Goal: Task Accomplishment & Management: Use online tool/utility

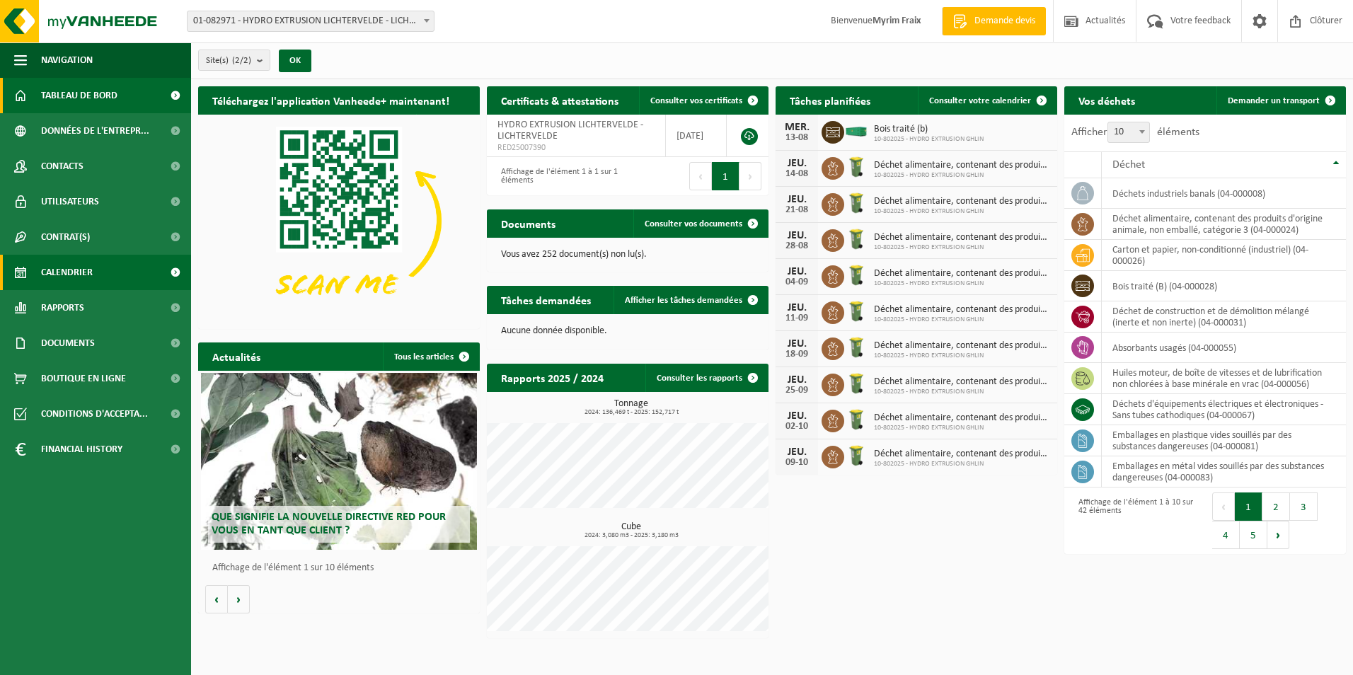
click at [120, 268] on link "Calendrier" at bounding box center [95, 272] width 191 height 35
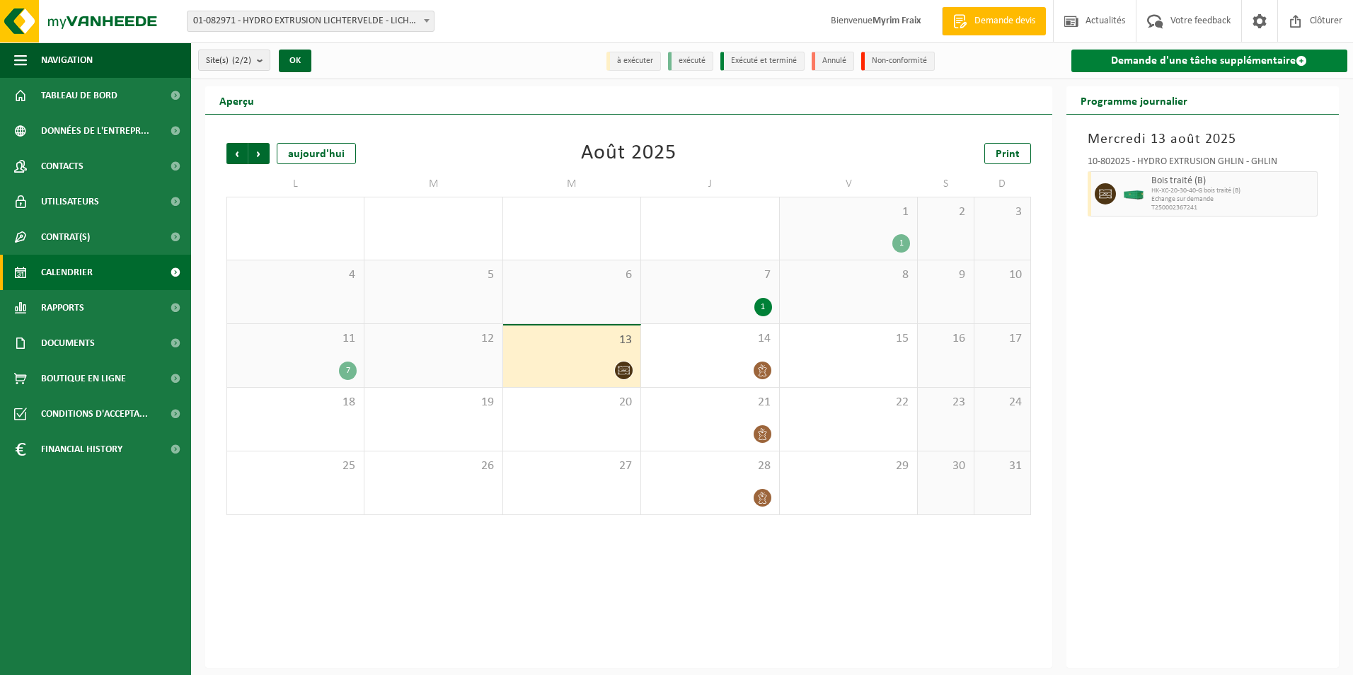
click at [1212, 64] on link "Demande d'une tâche supplémentaire" at bounding box center [1210, 61] width 277 height 23
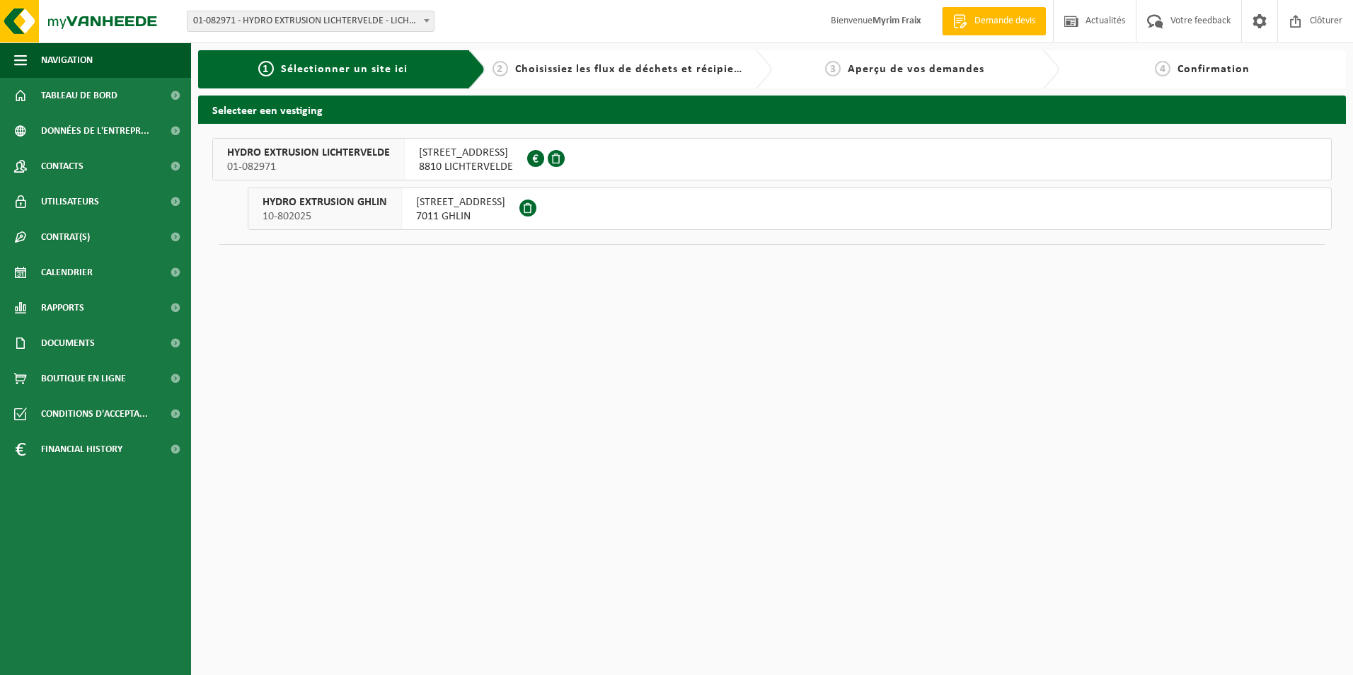
click at [645, 225] on button "HYDRO EXTRUSION GHLIN 10-802025 RUE DES AYETTES 12 7011 GHLIN" at bounding box center [790, 209] width 1084 height 42
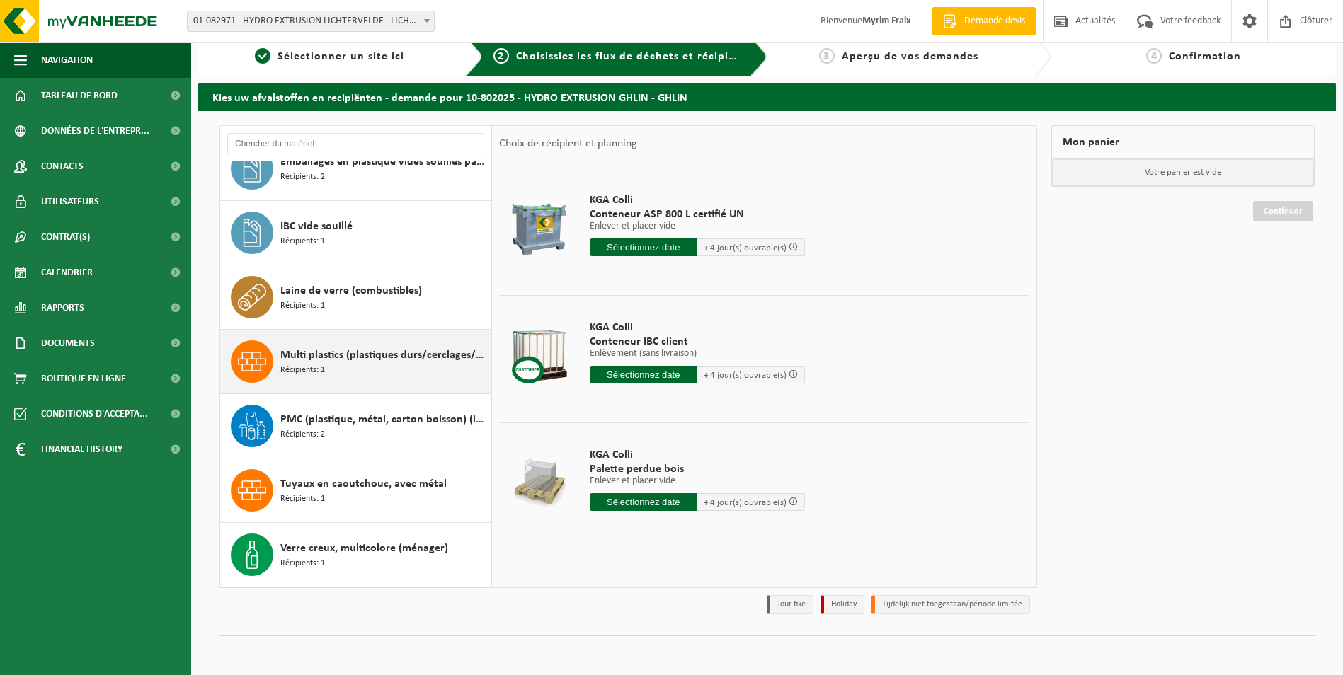
scroll to position [16, 0]
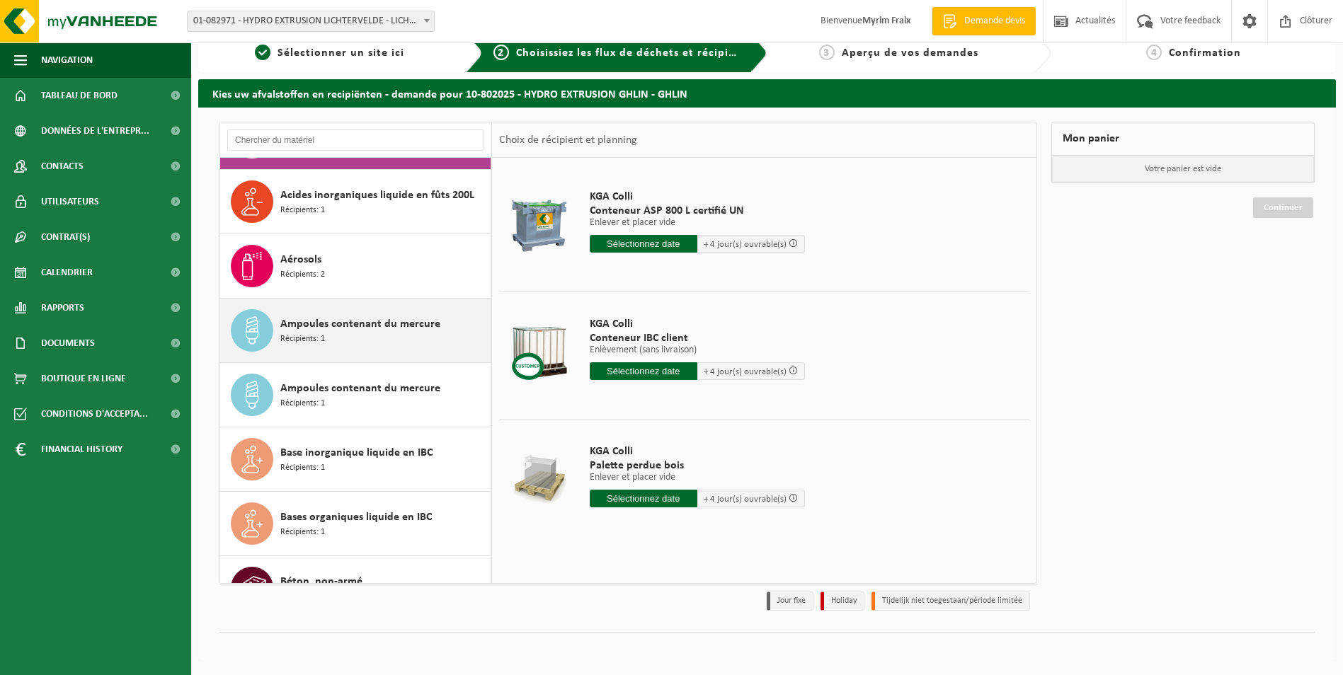
click at [398, 324] on span "Ampoules contenant du mercure" at bounding box center [360, 324] width 160 height 17
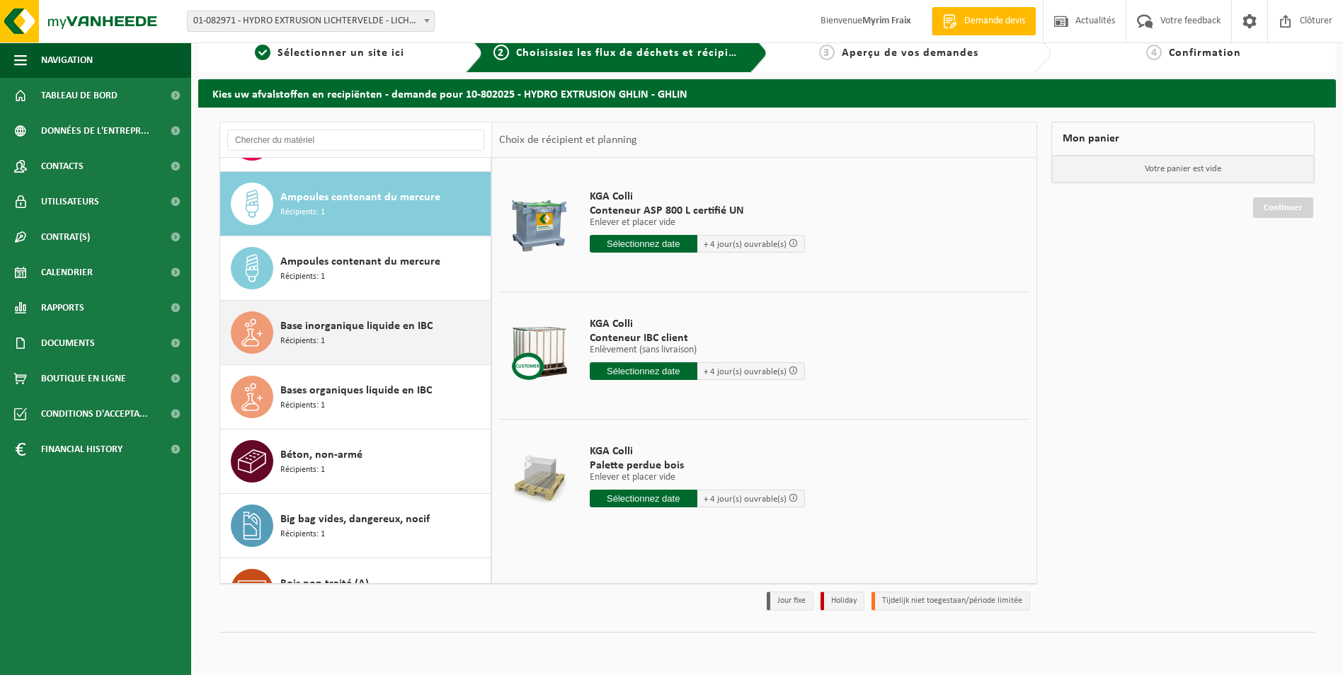
scroll to position [193, 0]
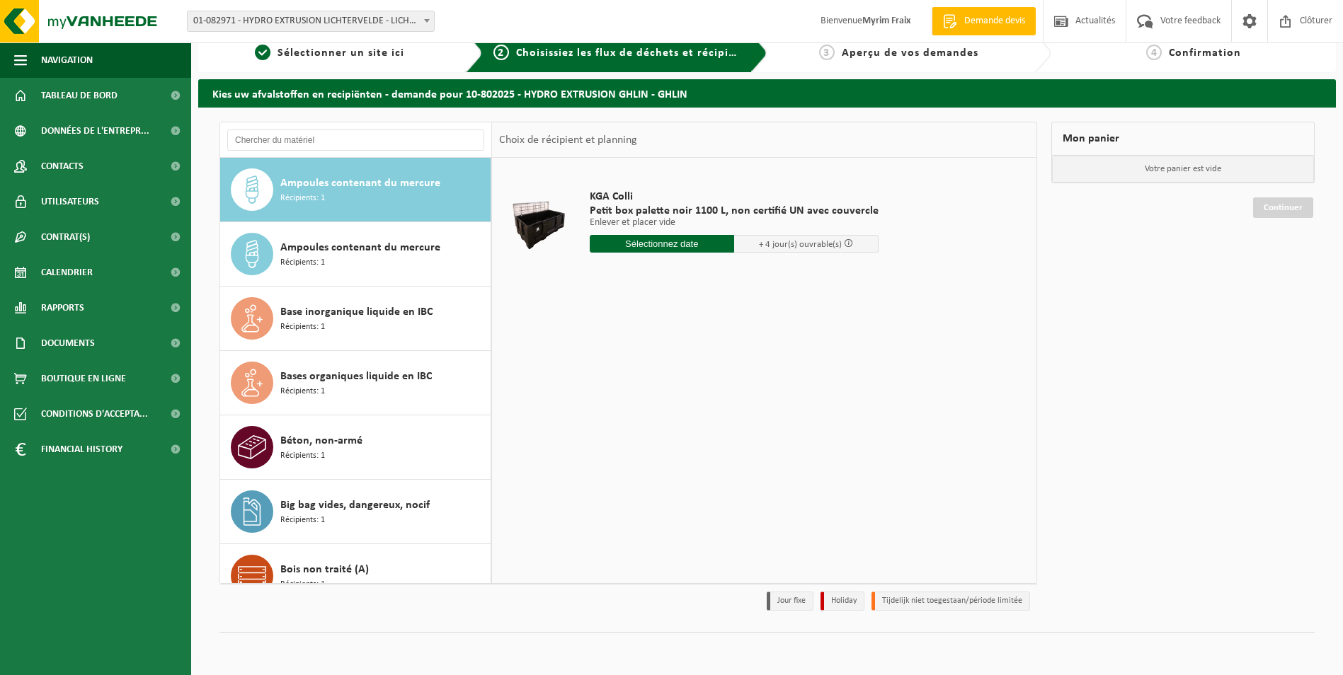
click at [680, 244] on input "text" at bounding box center [662, 244] width 144 height 18
click at [602, 388] on div "18" at bounding box center [602, 392] width 25 height 23
type input "à partir de [DATE]"
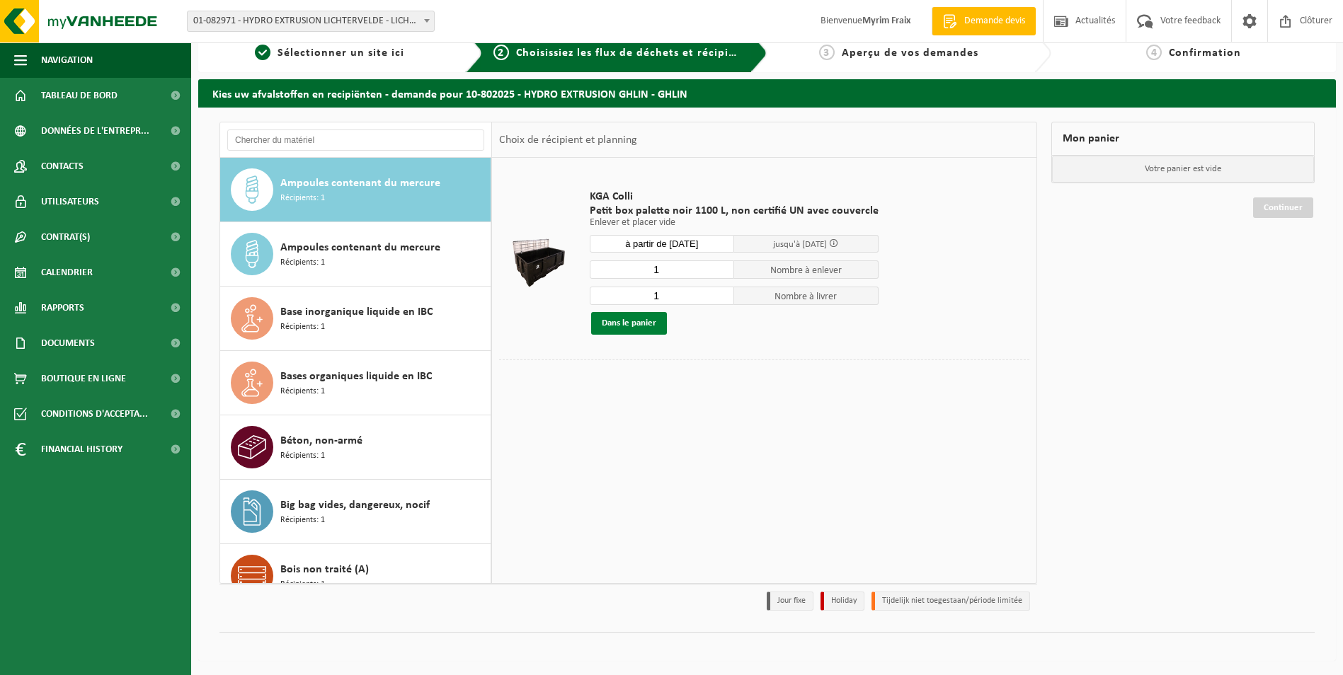
click at [650, 322] on button "Dans le panier" at bounding box center [629, 323] width 76 height 23
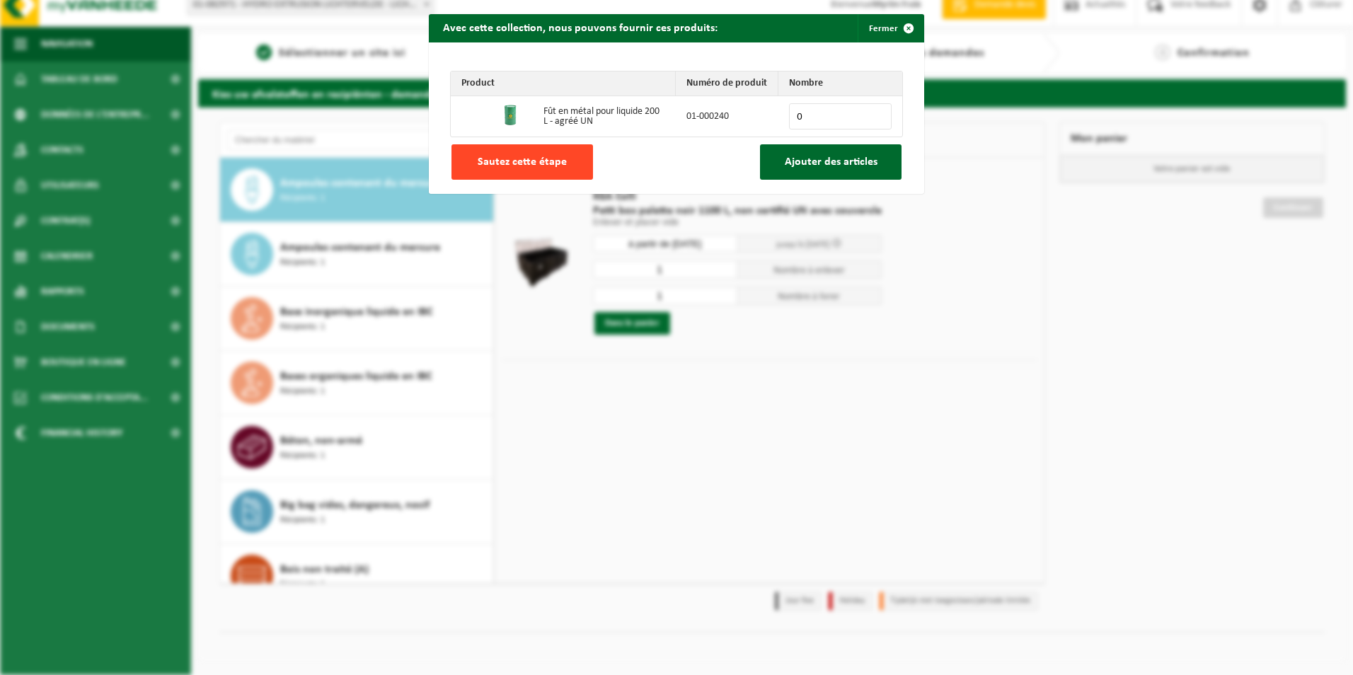
click at [523, 157] on span "Sautez cette étape" at bounding box center [522, 161] width 89 height 11
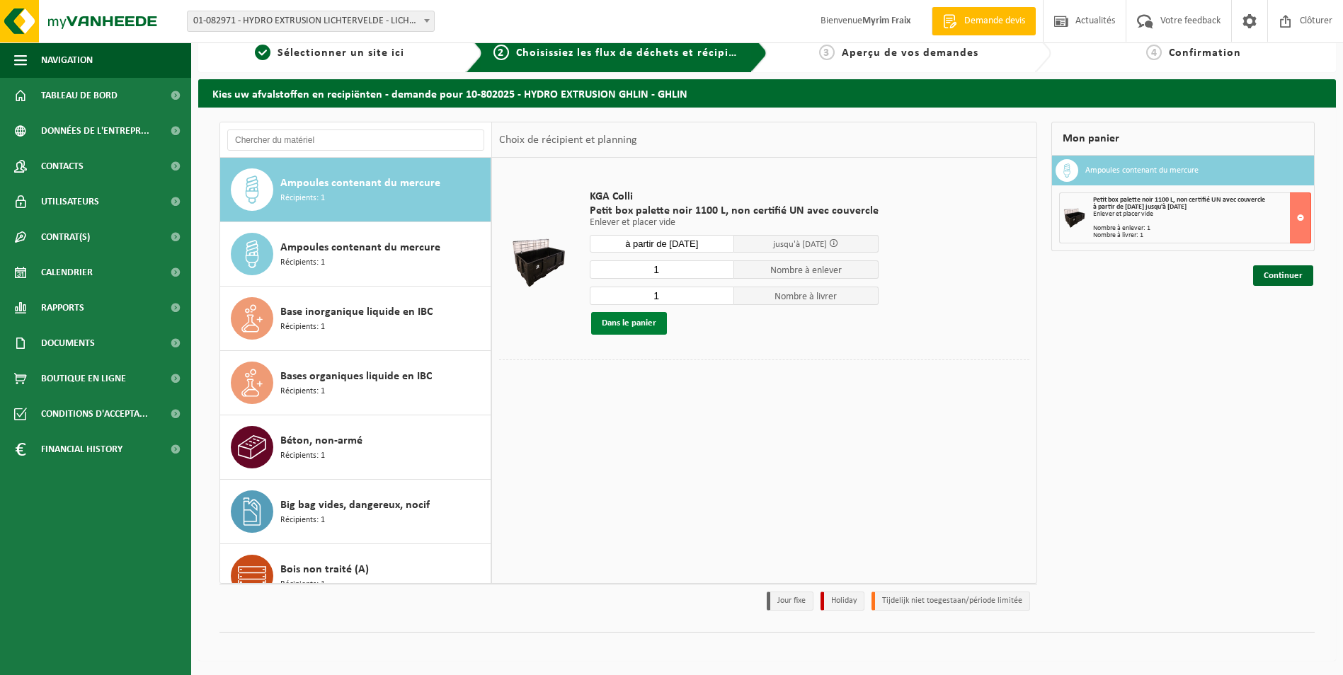
click at [648, 320] on button "Dans le panier" at bounding box center [629, 323] width 76 height 23
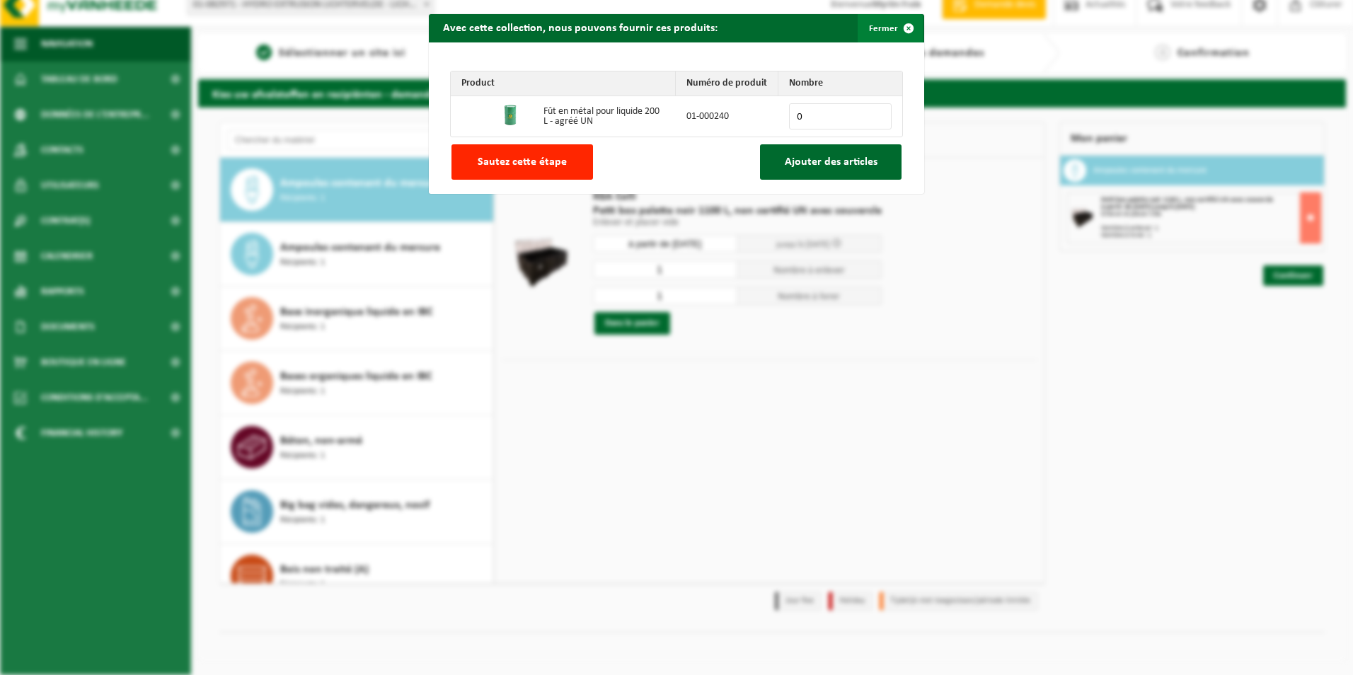
click at [895, 24] on span "button" at bounding box center [909, 28] width 28 height 28
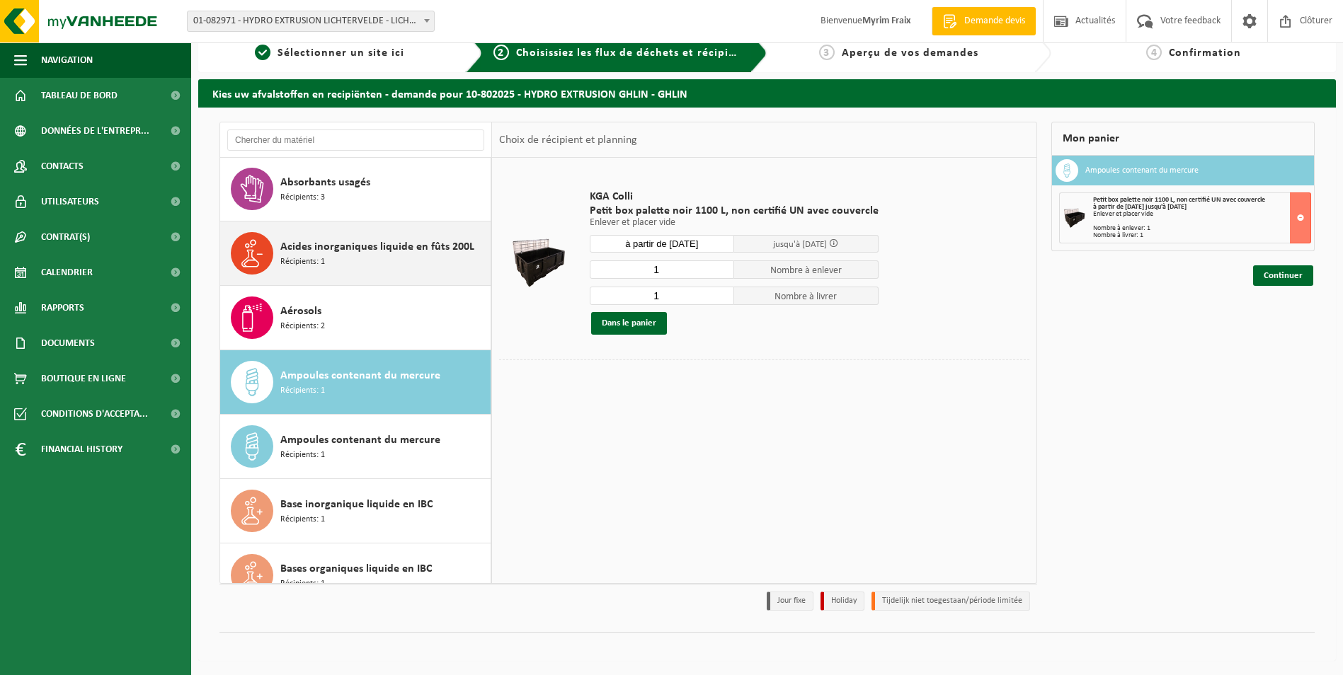
scroll to position [0, 0]
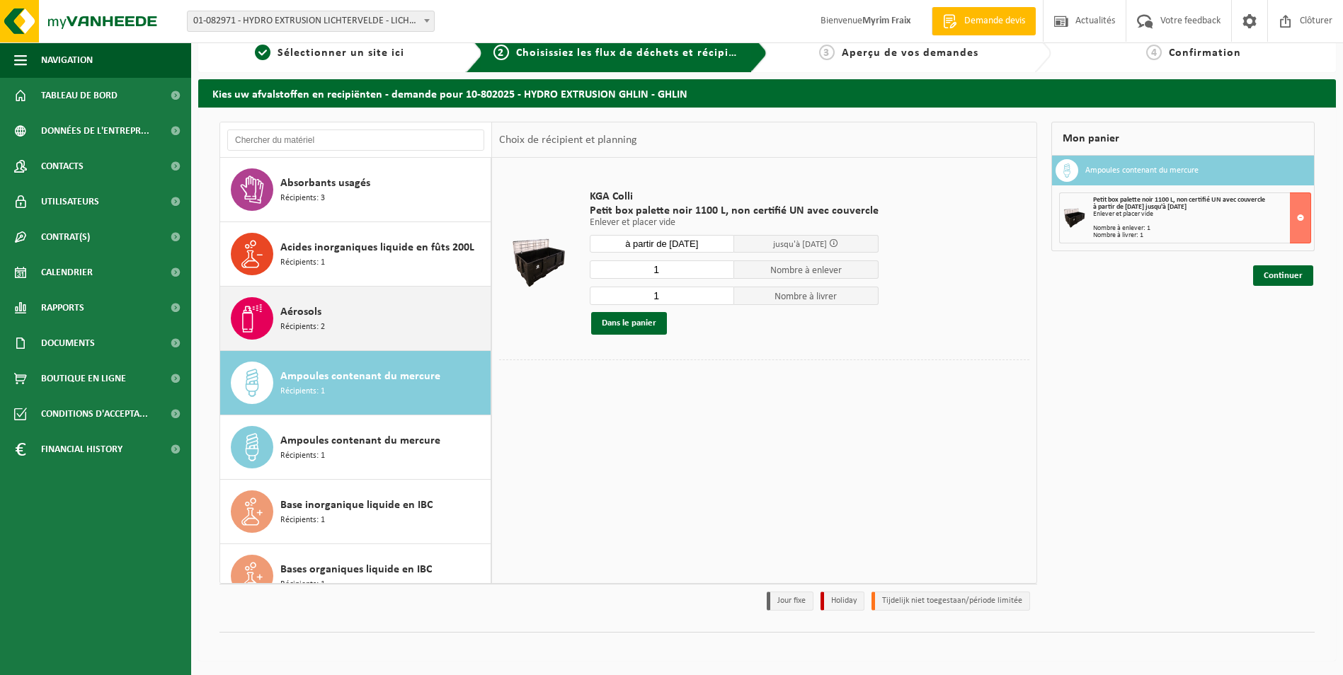
click at [331, 302] on div "Aérosols Récipients: 2" at bounding box center [383, 318] width 207 height 42
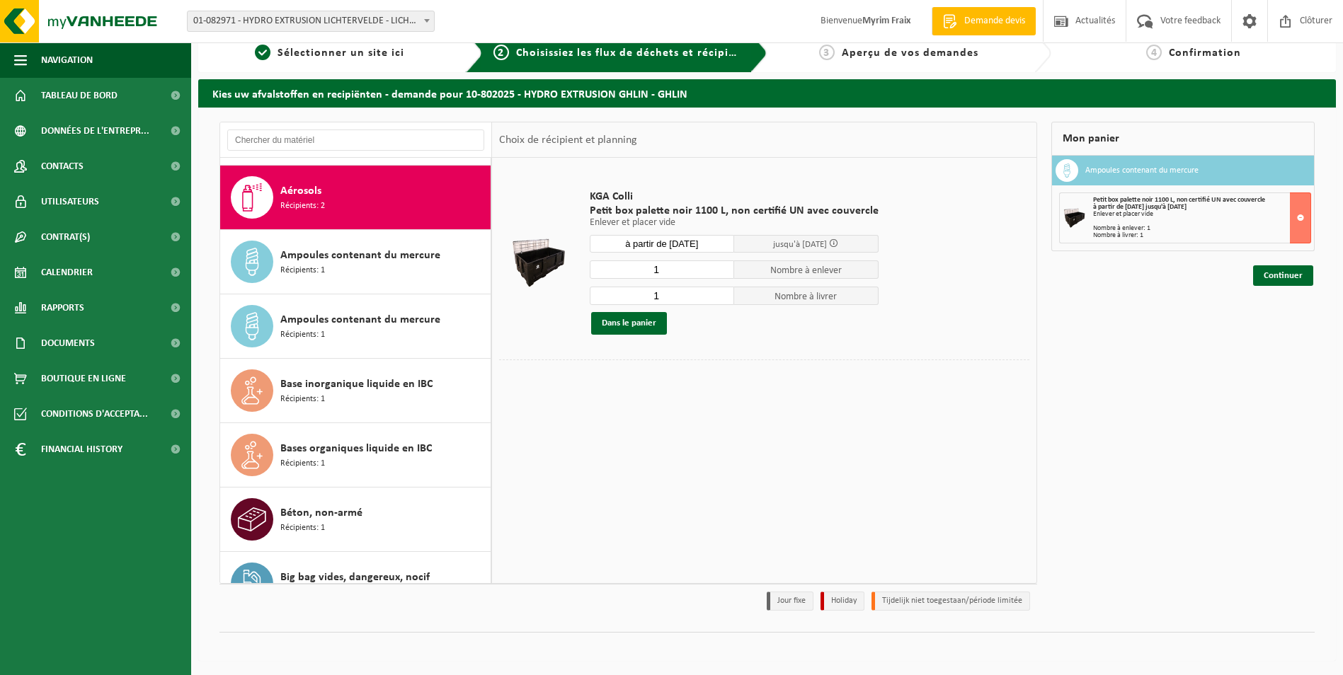
scroll to position [129, 0]
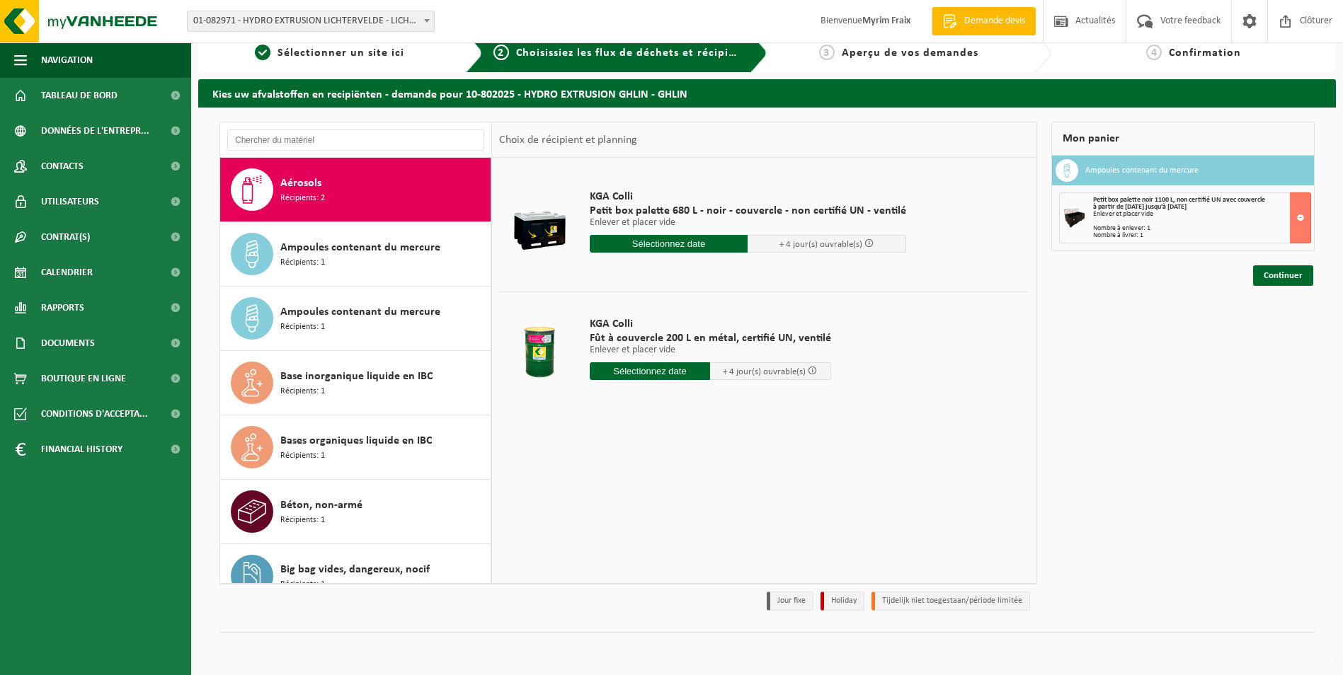
click at [644, 373] on input "text" at bounding box center [650, 371] width 121 height 18
click at [604, 515] on div "18" at bounding box center [602, 519] width 25 height 23
type input "à partir de [DATE]"
type input "[DATE]"
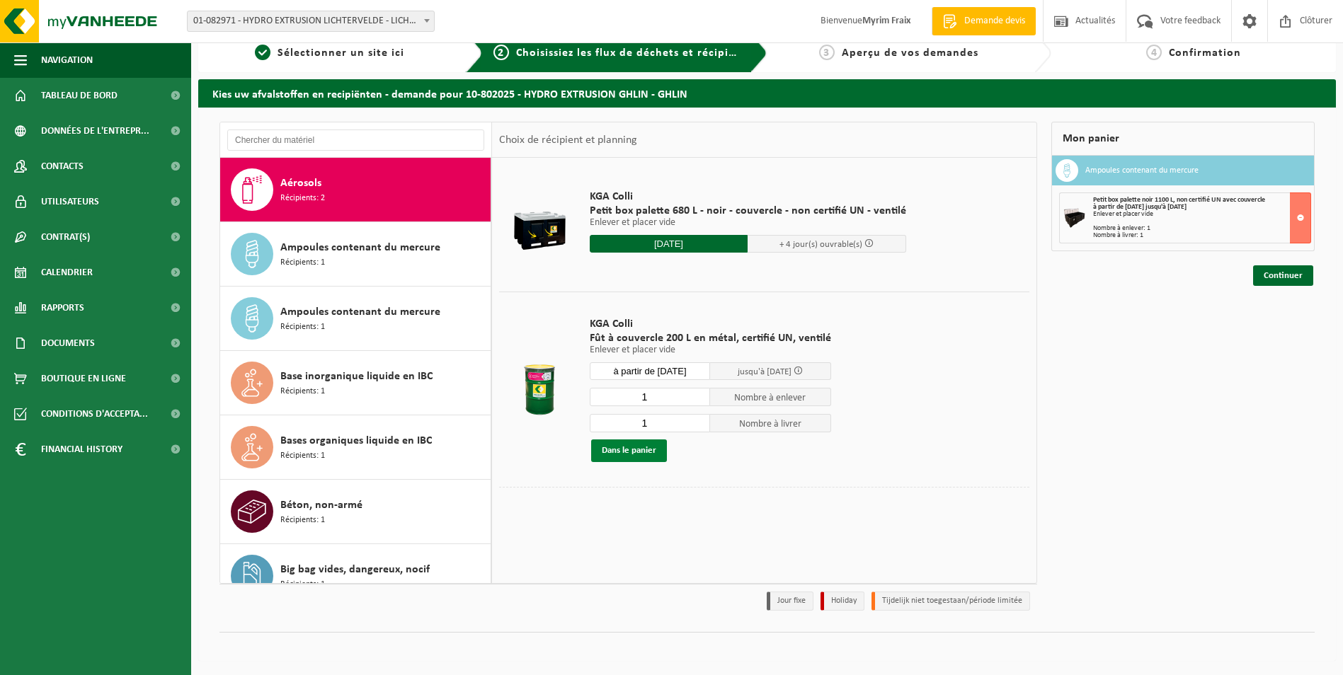
click at [648, 449] on button "Dans le panier" at bounding box center [629, 451] width 76 height 23
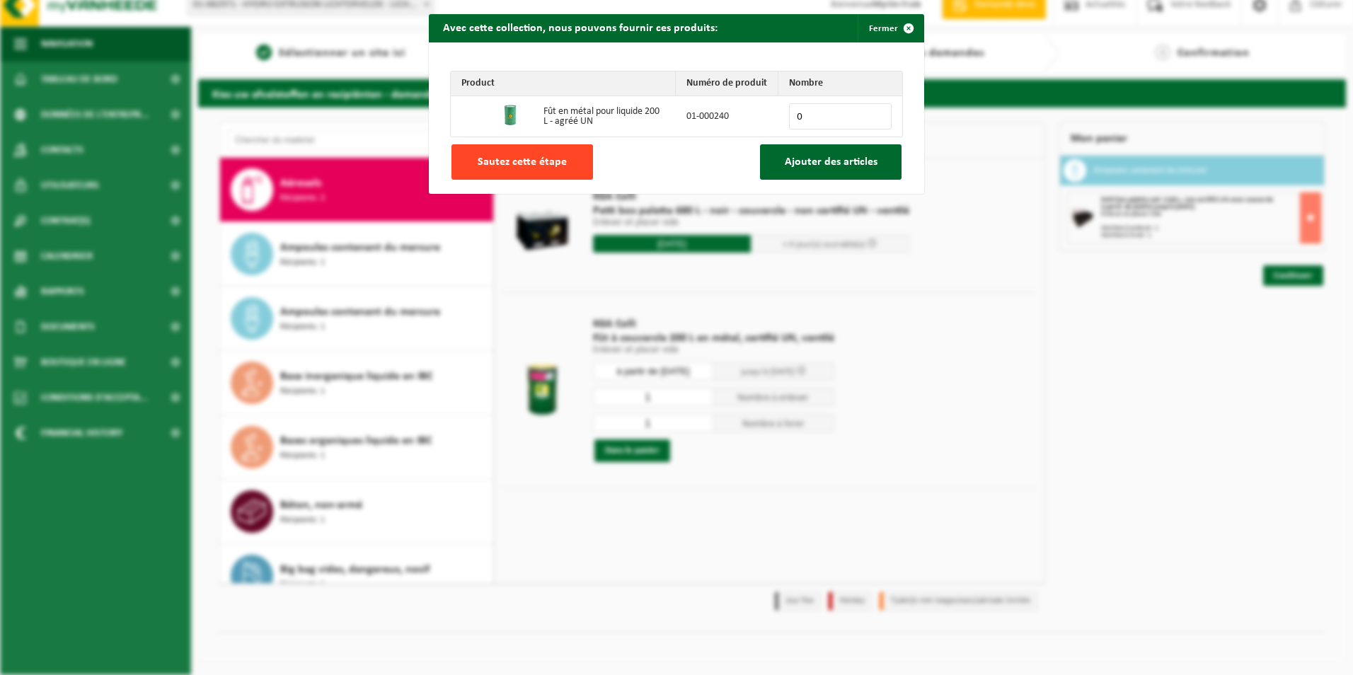
click at [534, 171] on button "Sautez cette étape" at bounding box center [523, 161] width 142 height 35
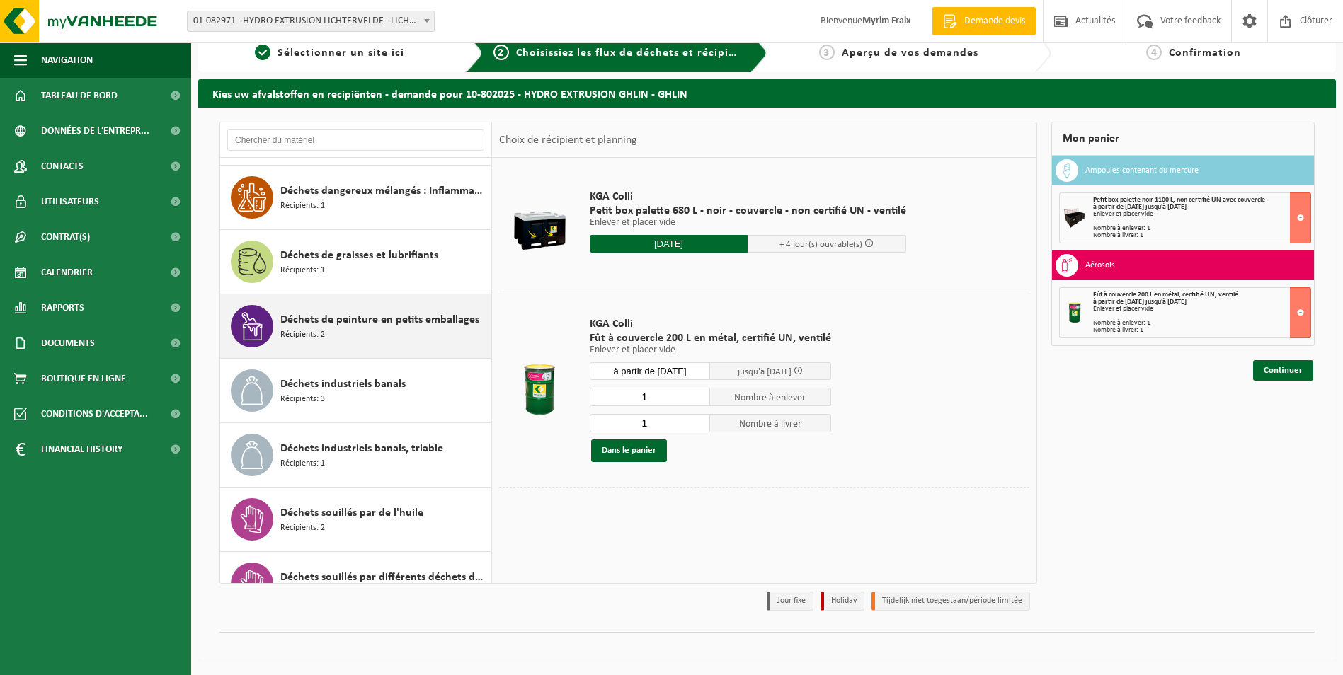
scroll to position [1256, 0]
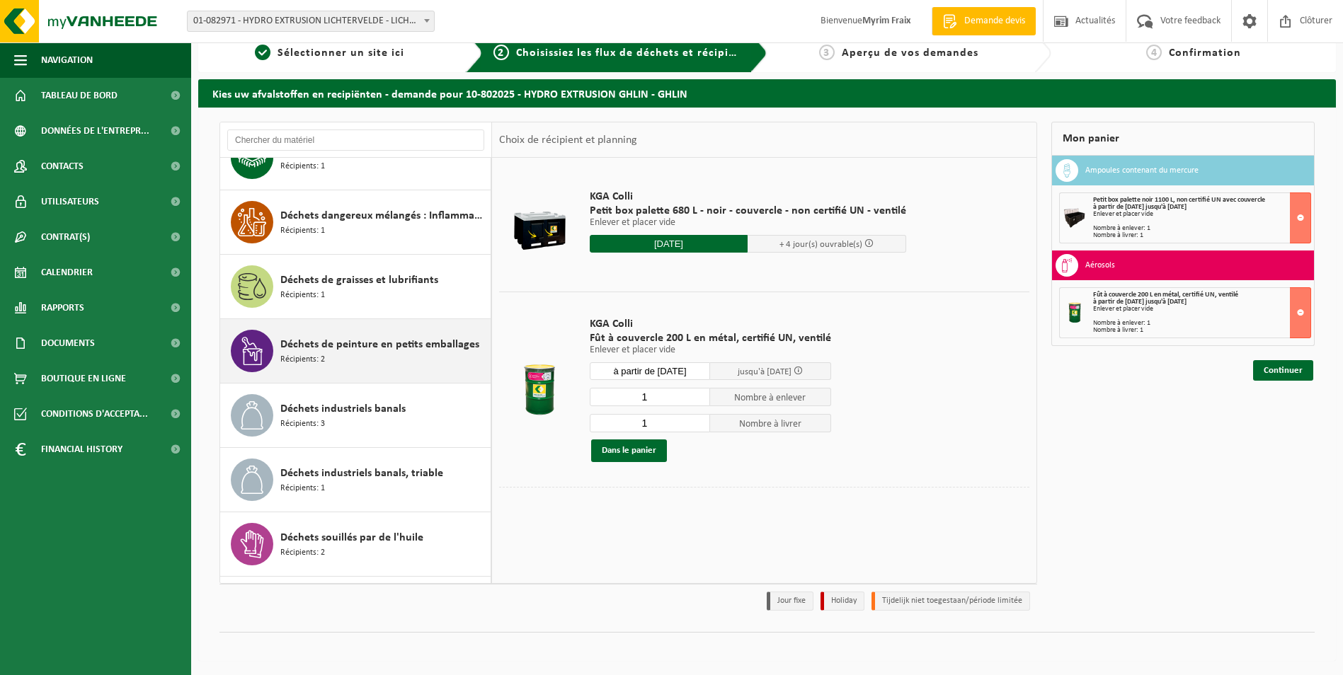
click at [338, 351] on span "Déchets de peinture en petits emballages" at bounding box center [379, 344] width 199 height 17
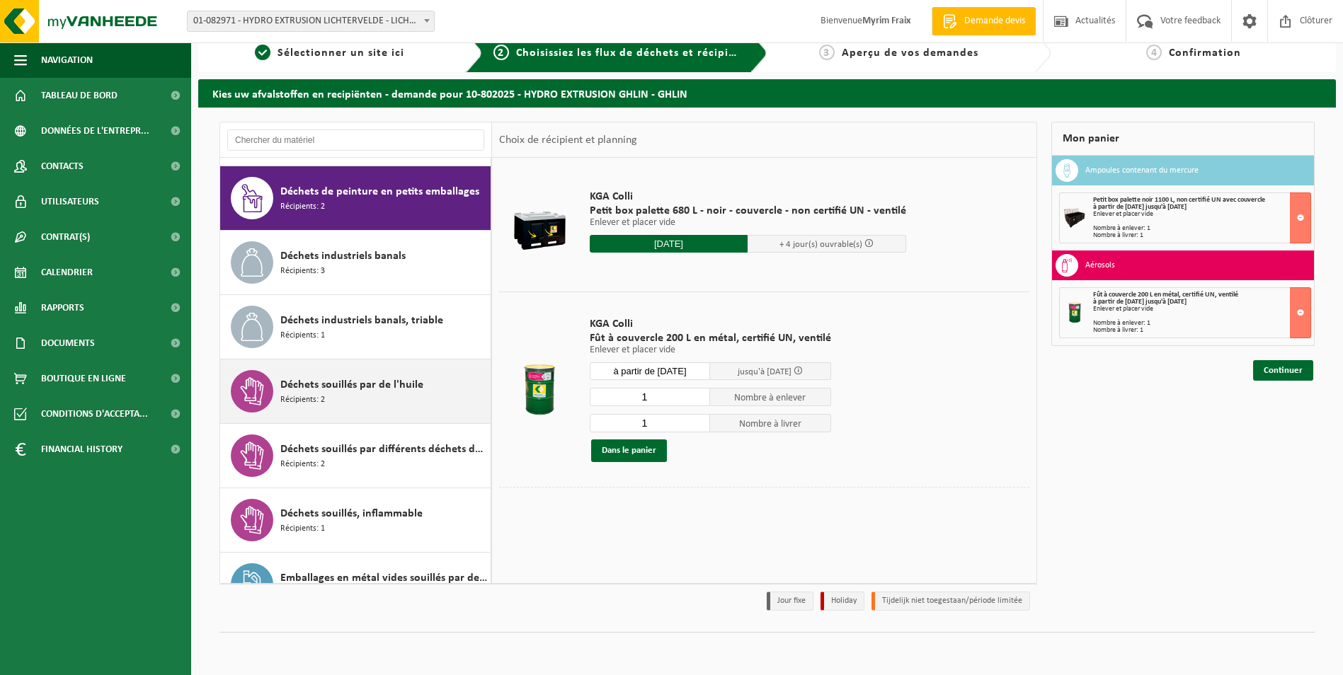
scroll to position [1417, 0]
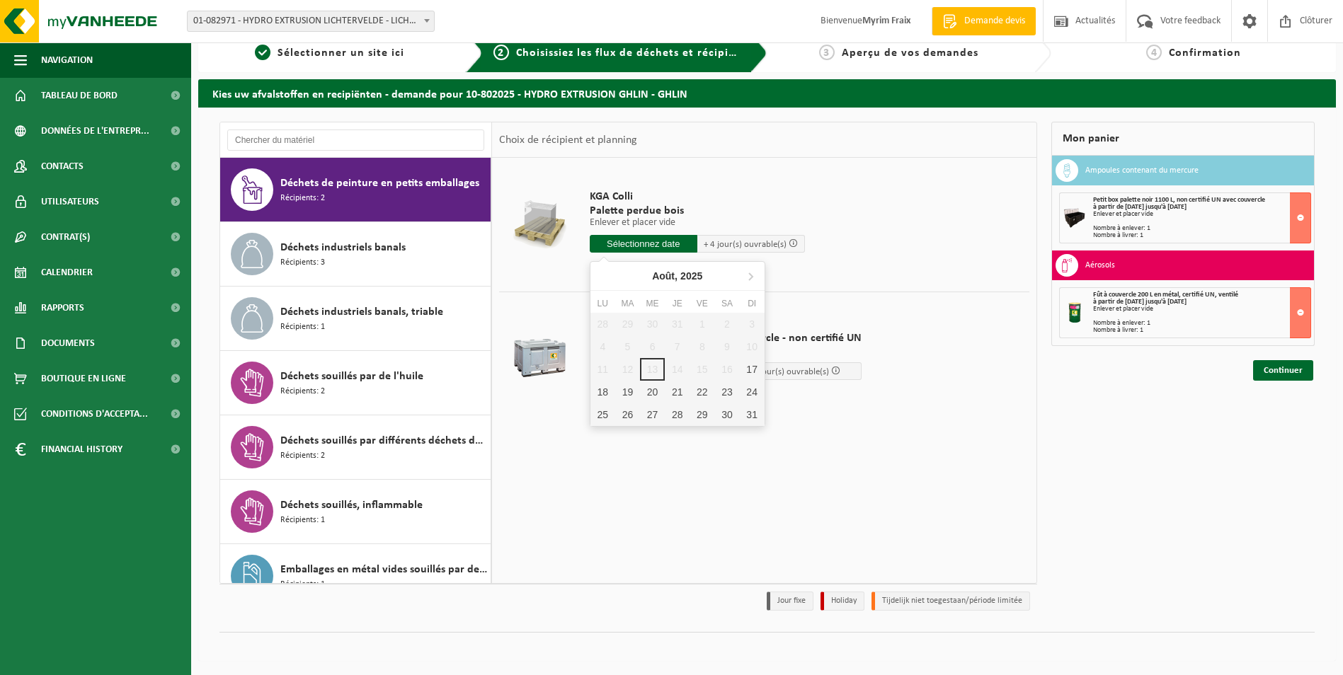
click at [619, 242] on input "text" at bounding box center [644, 244] width 108 height 18
click at [594, 391] on div "18" at bounding box center [602, 392] width 25 height 23
type input "à partir de [DATE]"
type input "[DATE]"
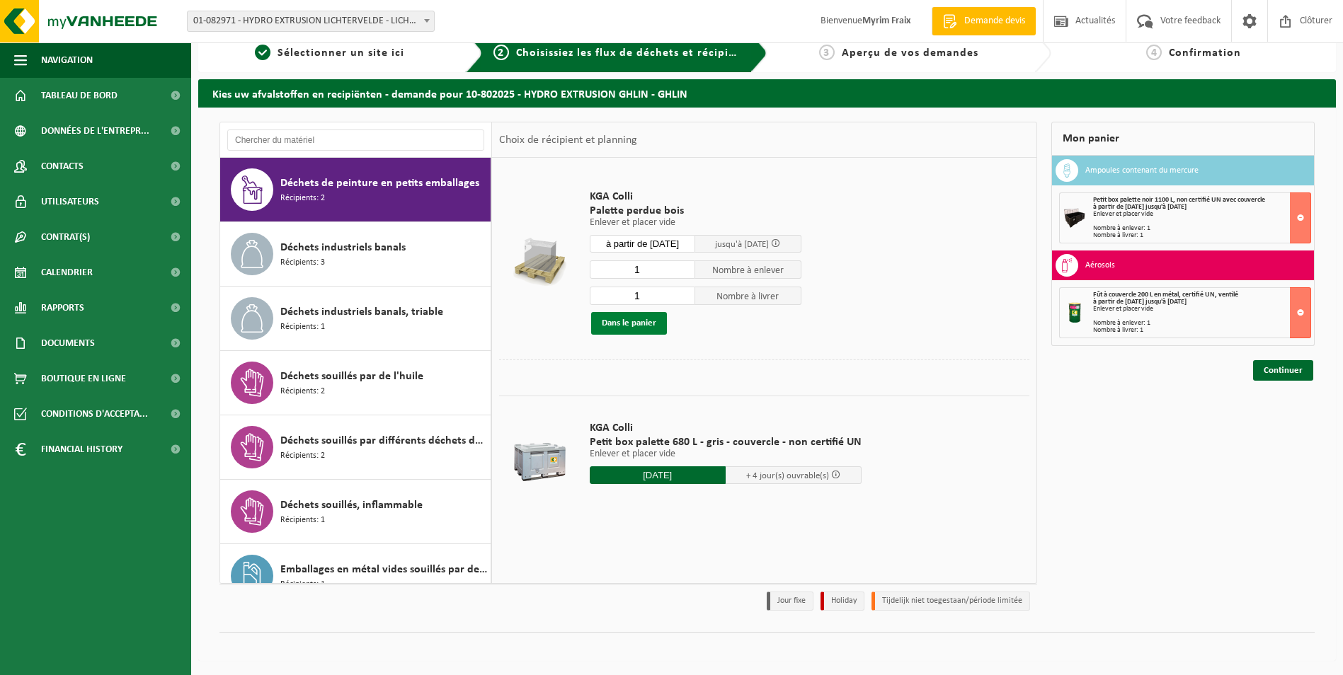
click at [638, 321] on button "Dans le panier" at bounding box center [629, 323] width 76 height 23
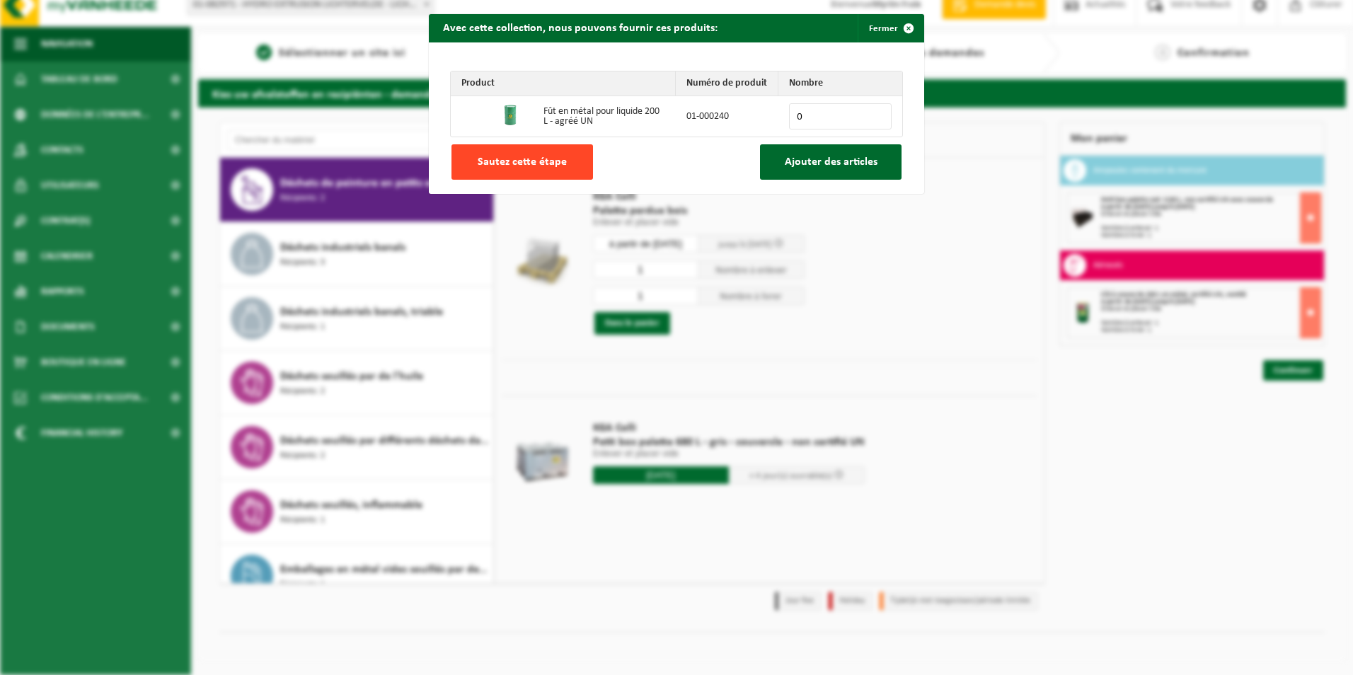
click at [529, 152] on button "Sautez cette étape" at bounding box center [523, 161] width 142 height 35
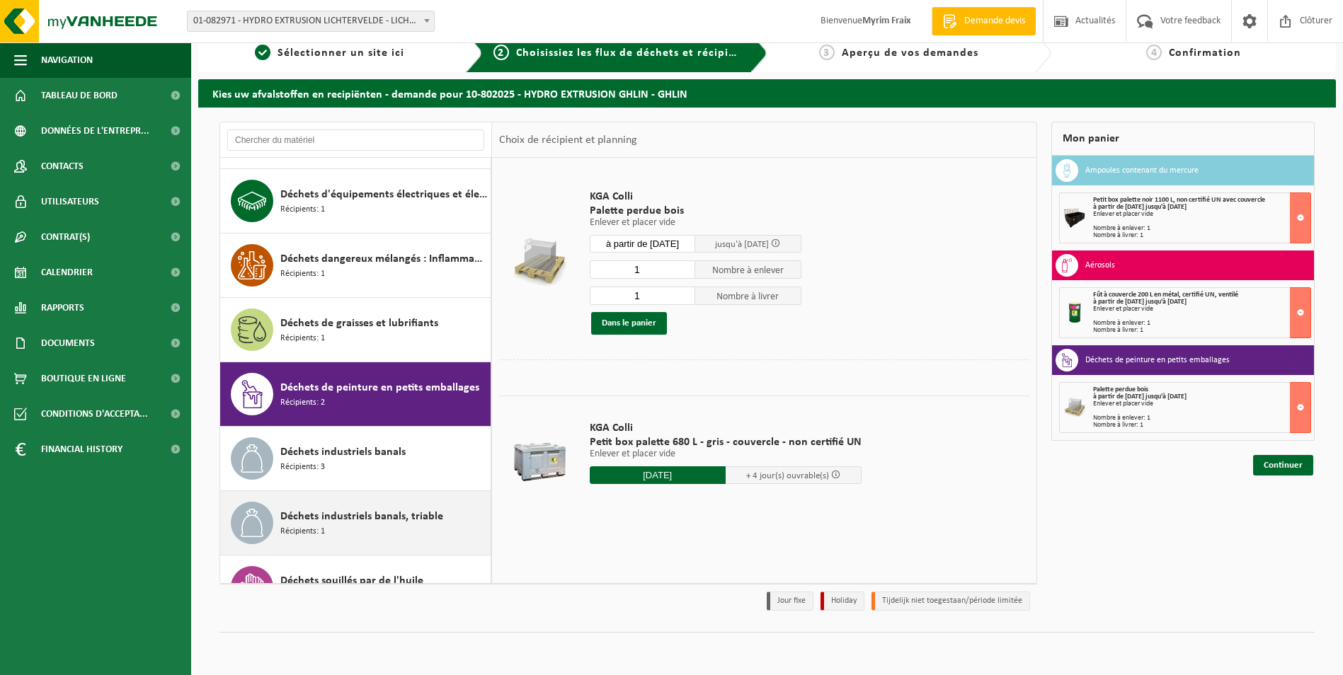
scroll to position [1205, 0]
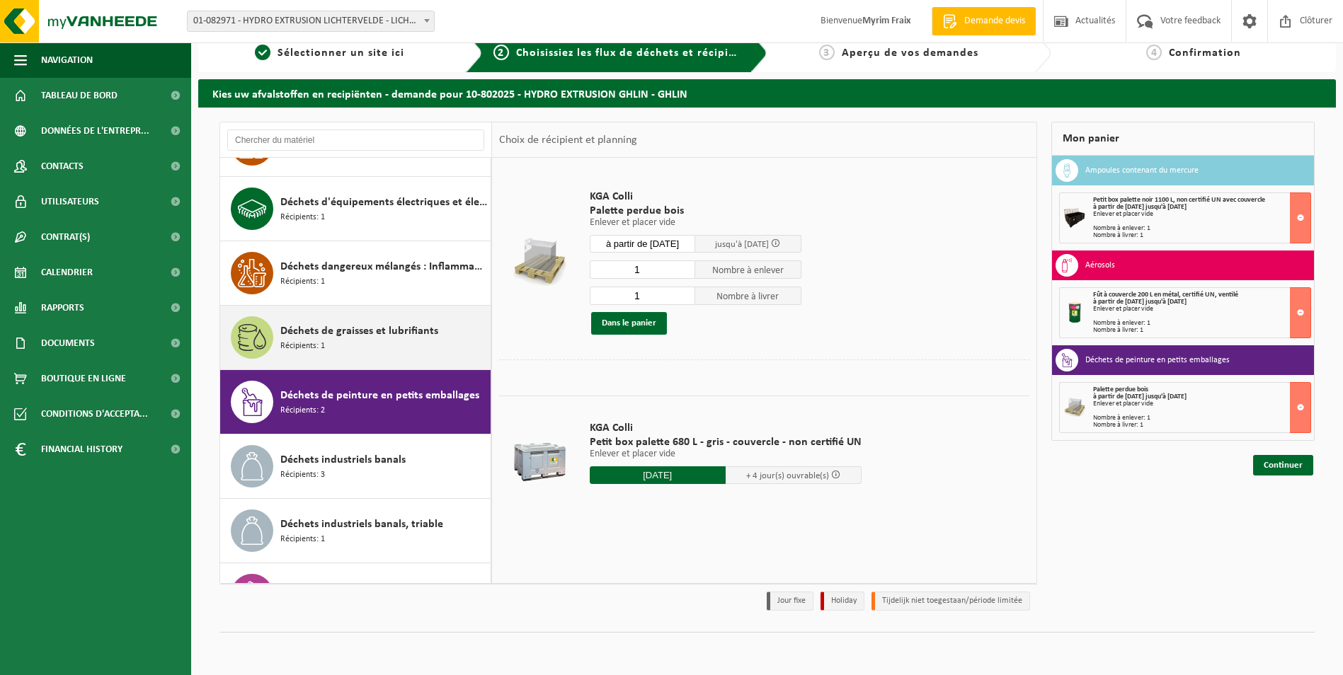
click at [323, 340] on span "Récipients: 1" at bounding box center [302, 346] width 45 height 13
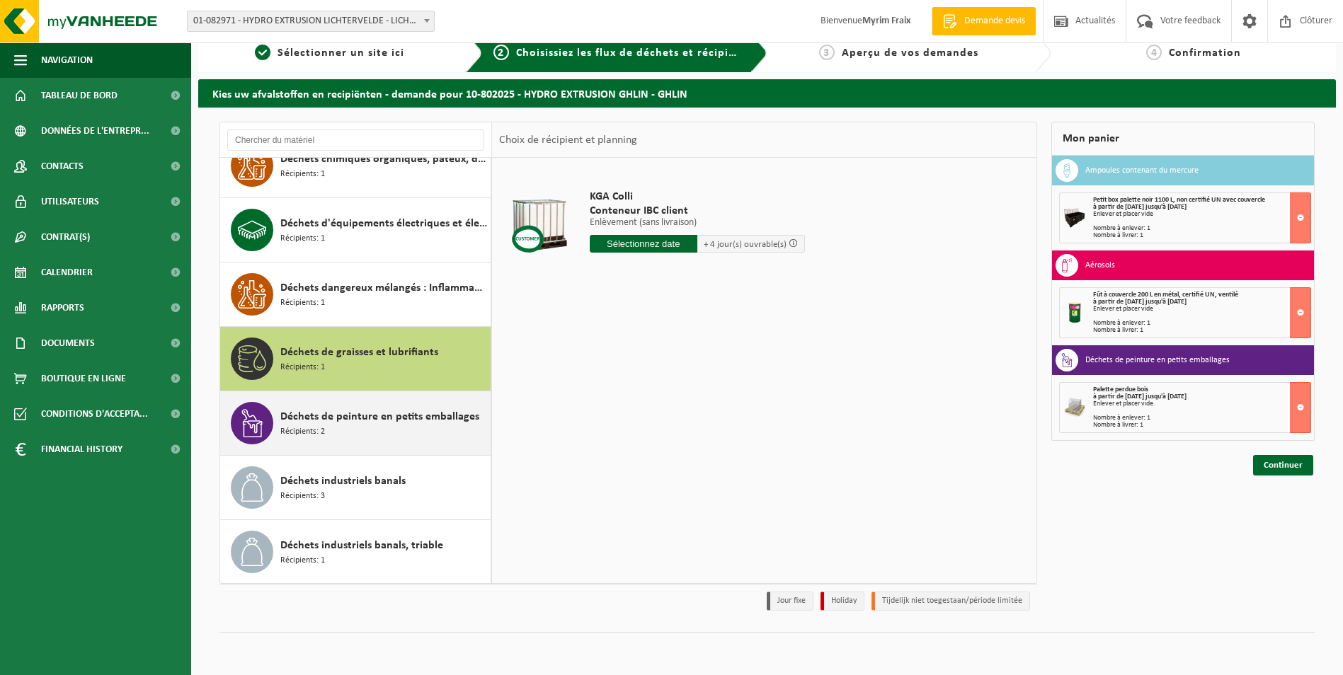
scroll to position [1140, 0]
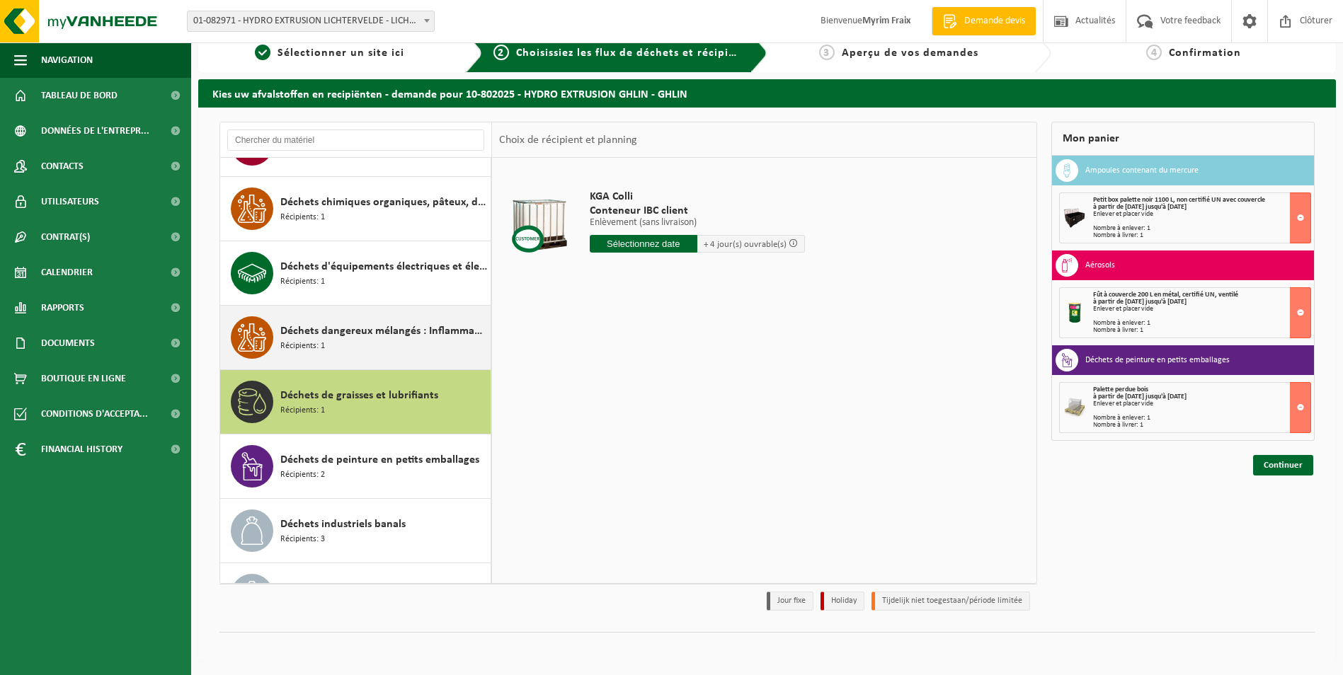
click at [352, 334] on span "Déchets dangereux mélangés : Inflammable - Corrosif" at bounding box center [383, 331] width 207 height 17
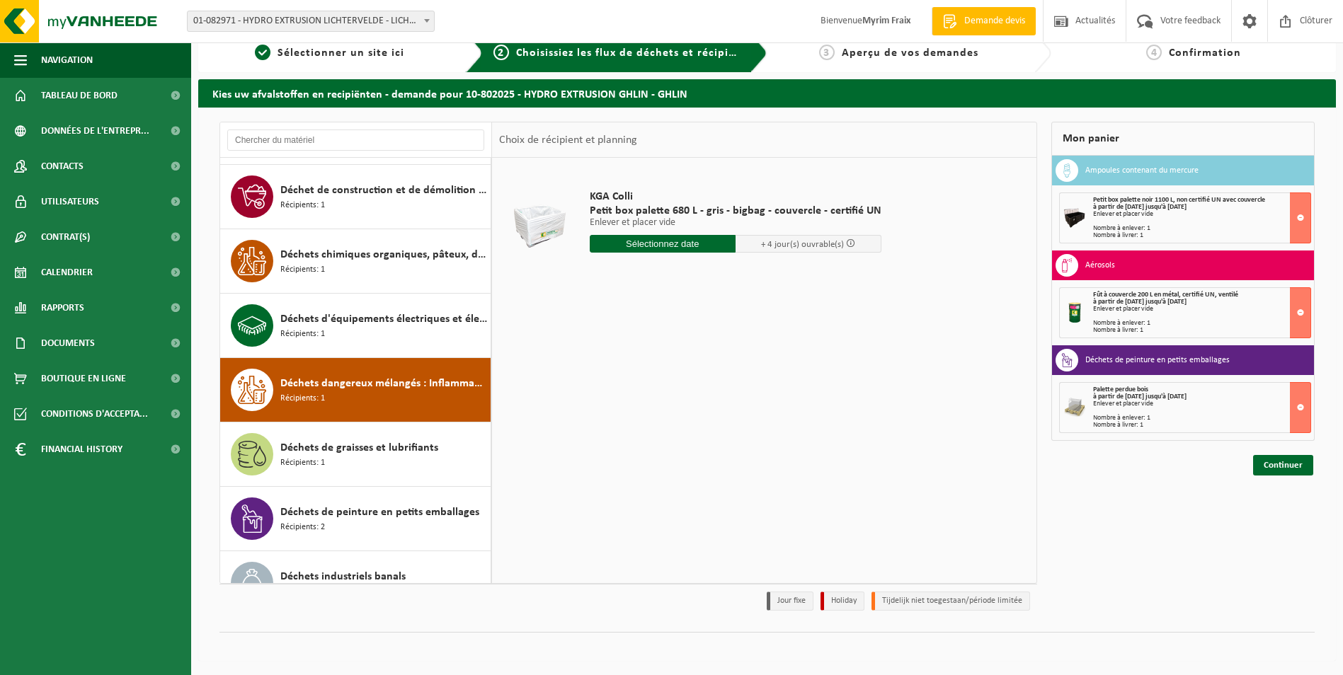
scroll to position [1076, 0]
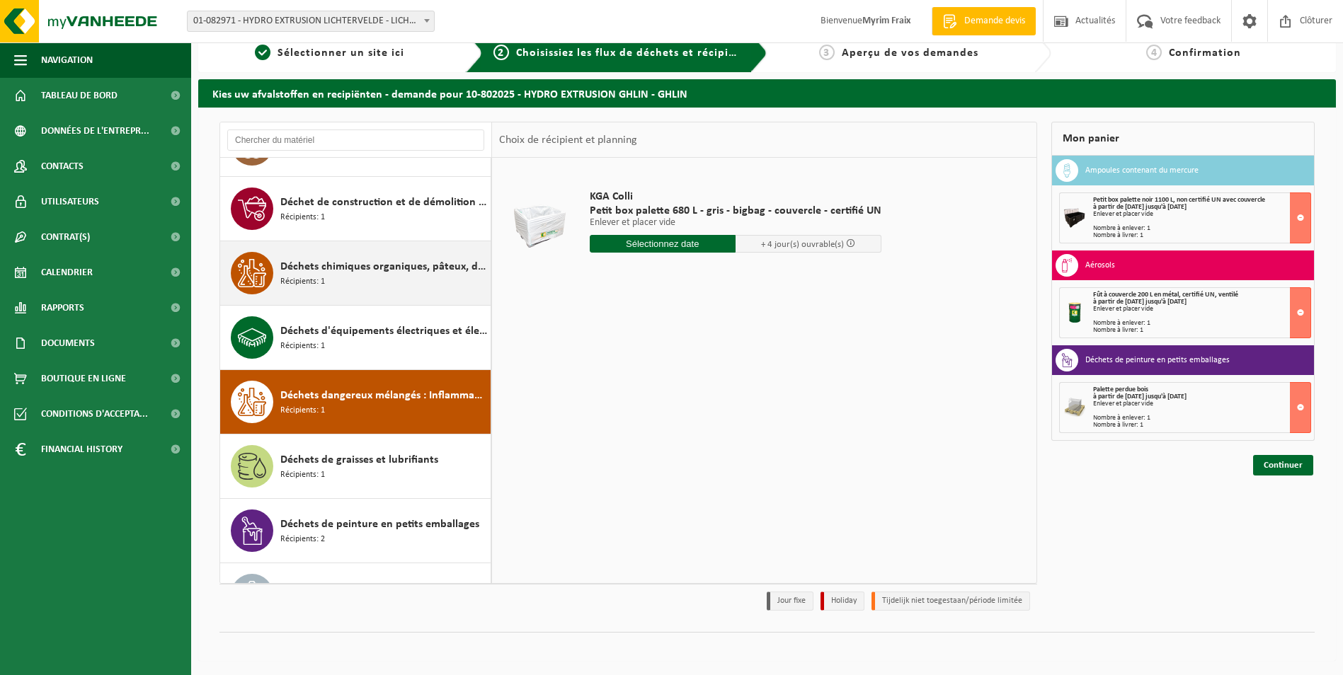
click at [358, 282] on div "Déchets chimiques organiques, pâteux, dangereux Récipients: 1" at bounding box center [383, 273] width 207 height 42
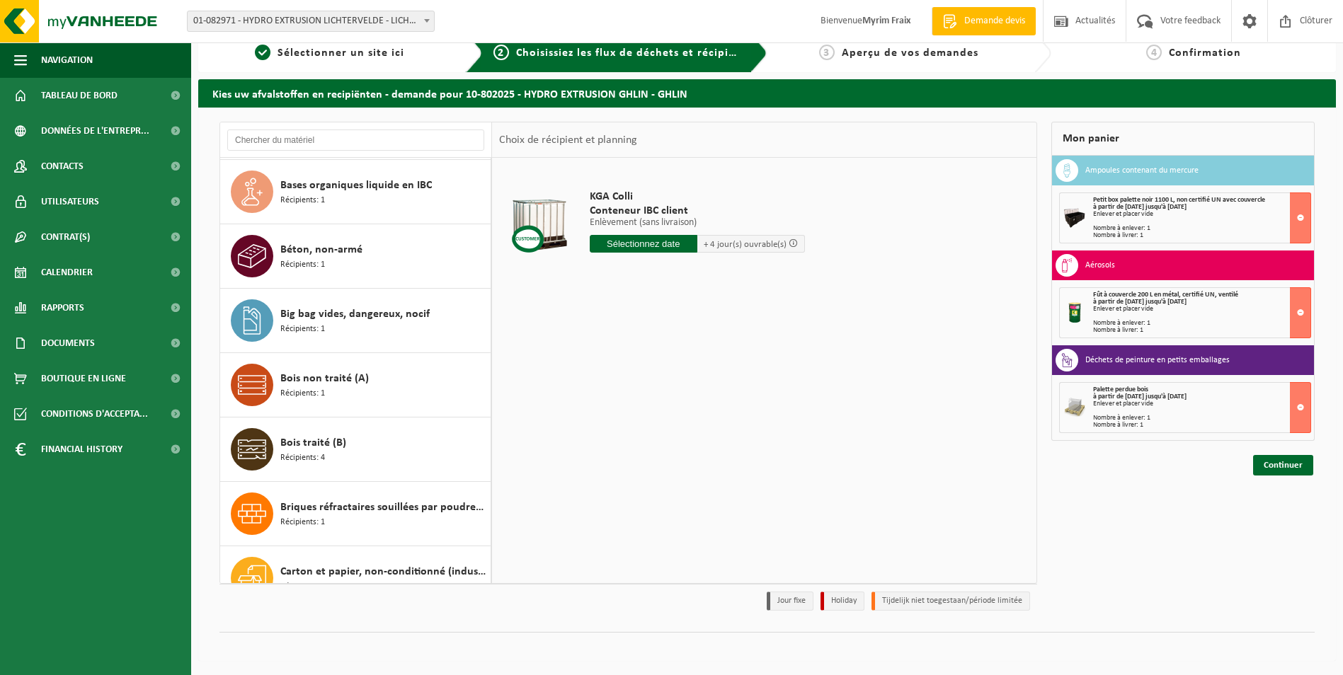
scroll to position [381, 0]
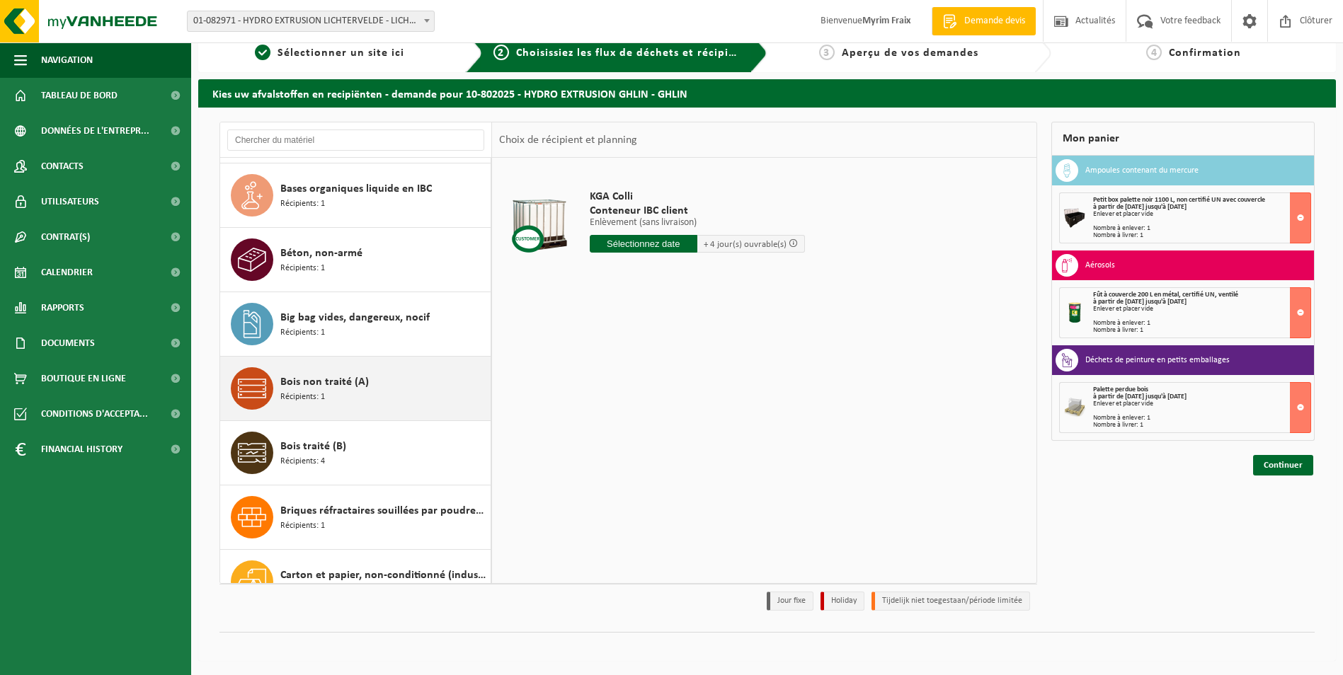
click at [328, 381] on span "Bois non traité (A)" at bounding box center [324, 382] width 88 height 17
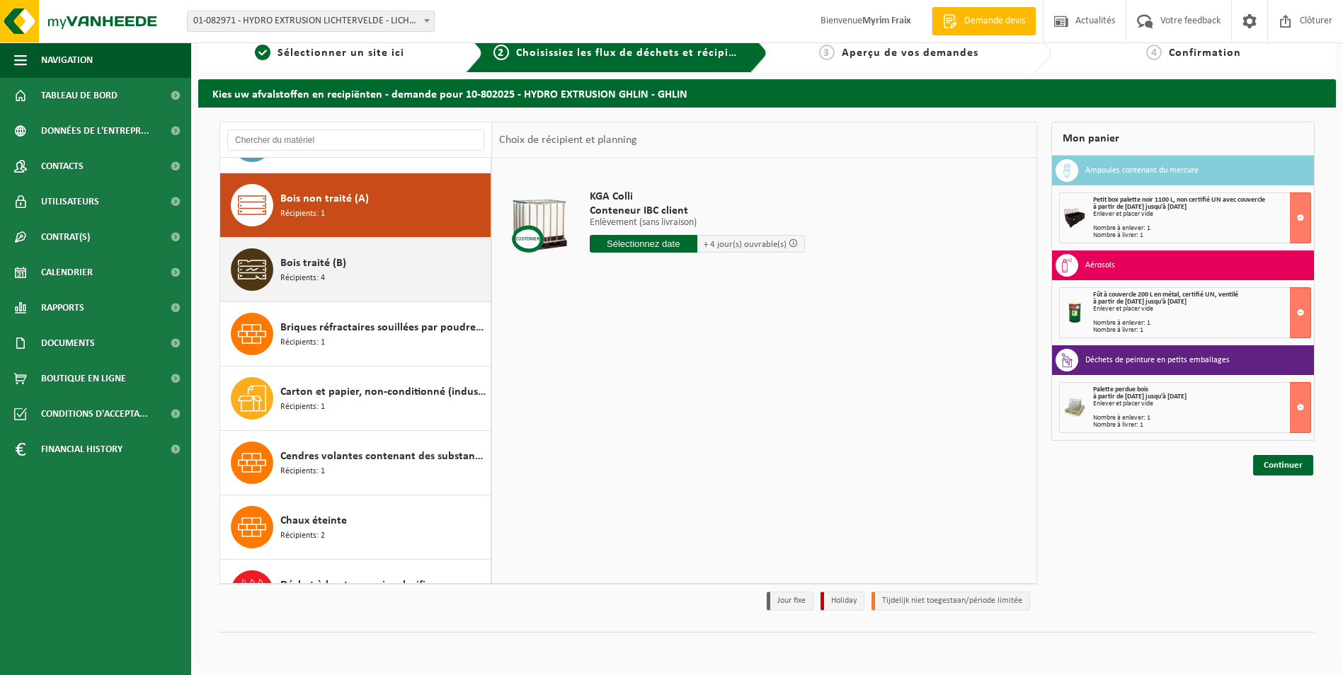
scroll to position [580, 0]
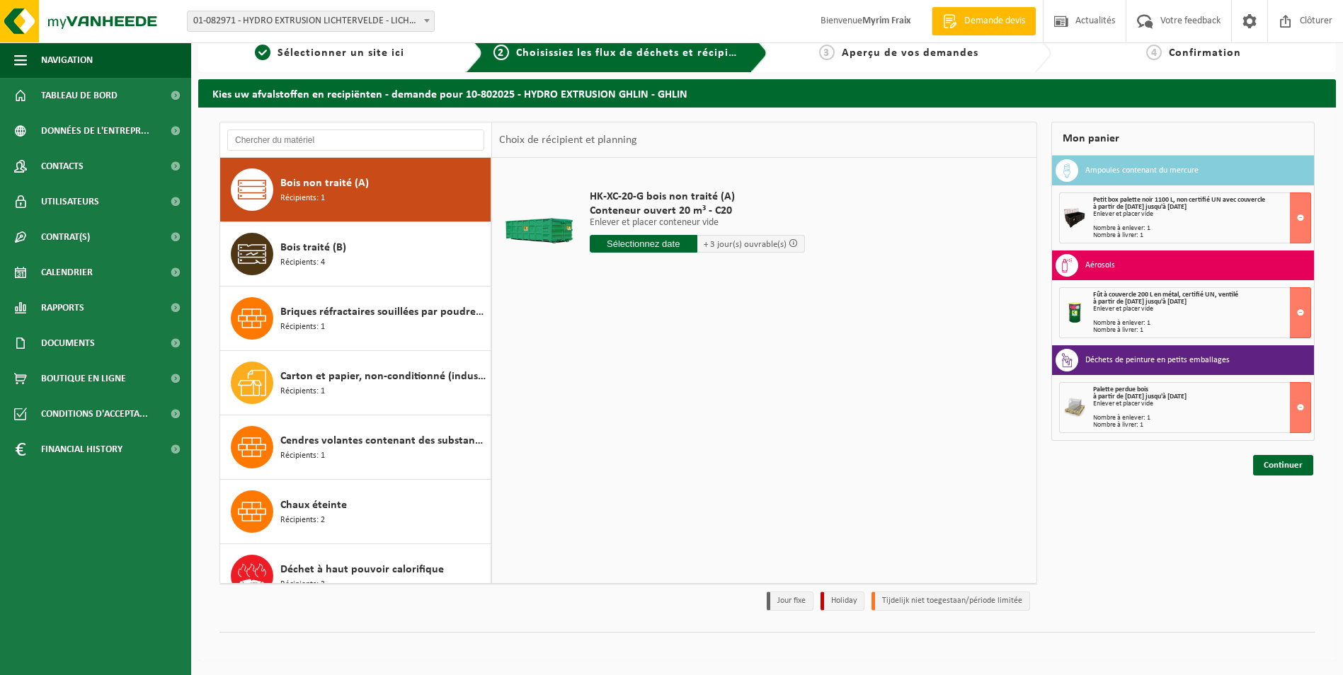
click at [650, 243] on input "text" at bounding box center [644, 244] width 108 height 18
click at [609, 390] on div "18" at bounding box center [602, 392] width 25 height 23
type input "à partir de [DATE]"
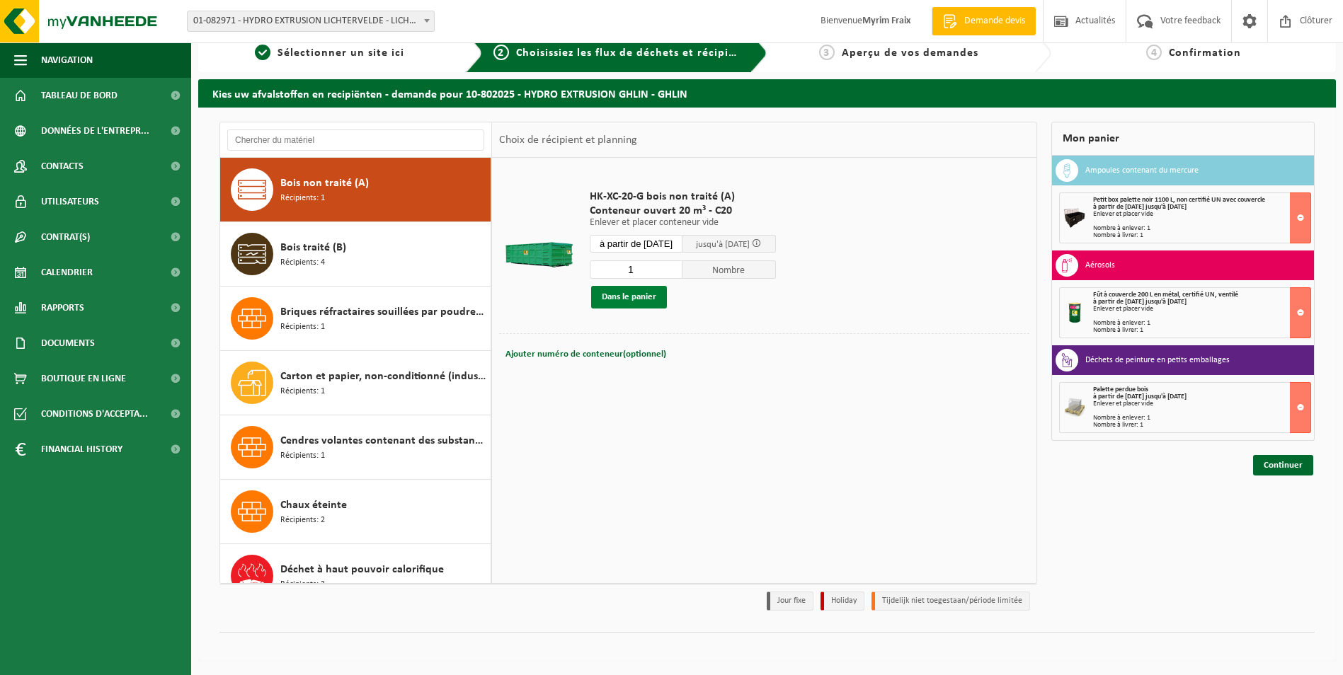
click at [609, 290] on button "Dans le panier" at bounding box center [629, 297] width 76 height 23
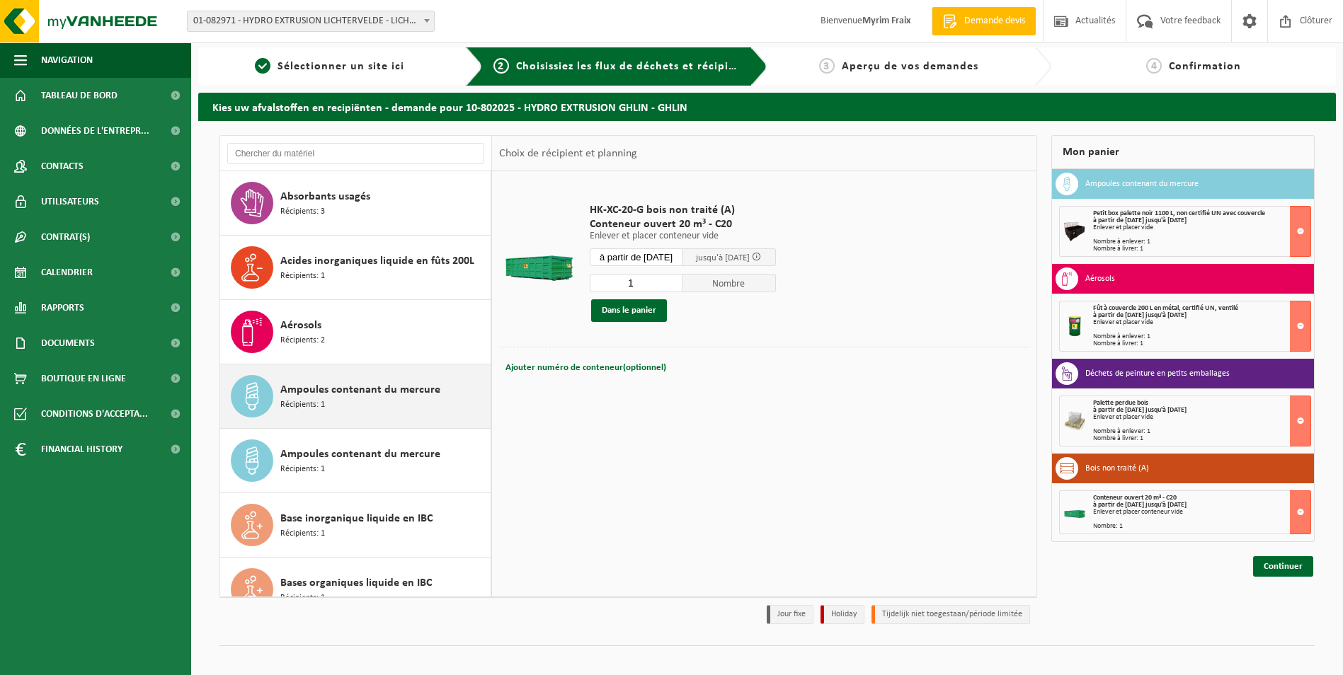
scroll to position [0, 0]
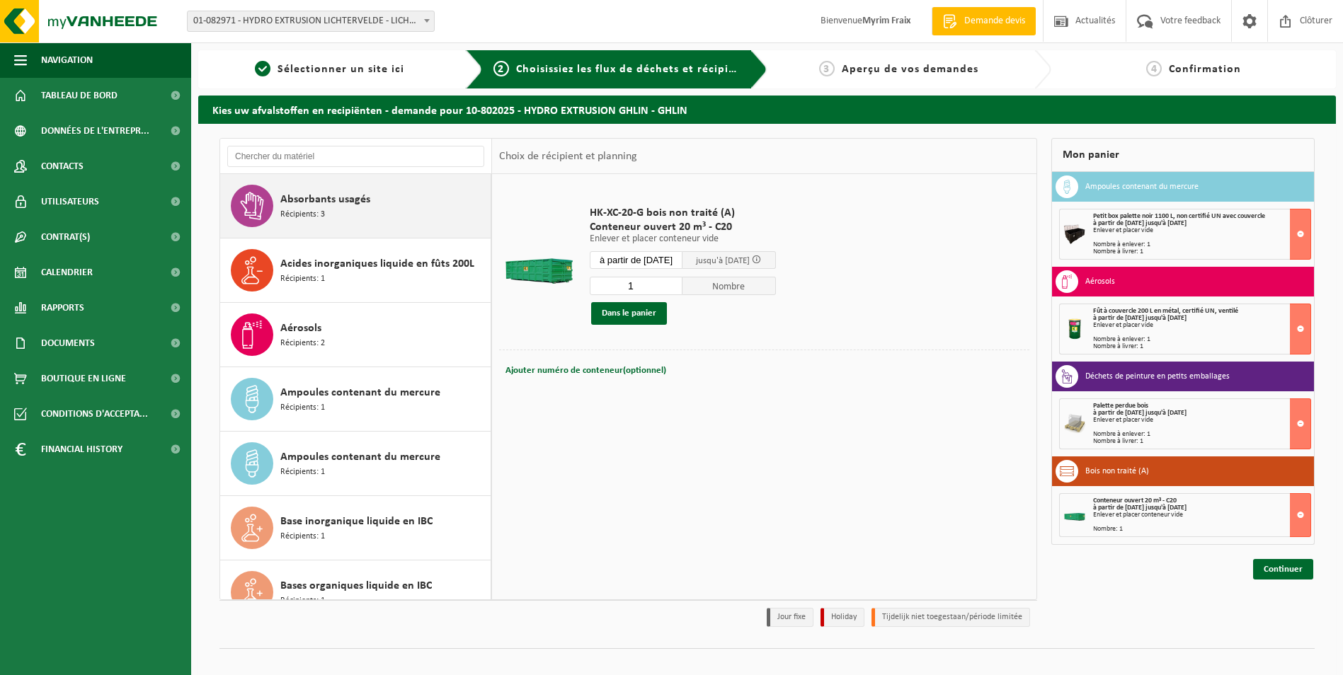
click at [362, 226] on div "Absorbants usagés Récipients: 3" at bounding box center [383, 206] width 207 height 42
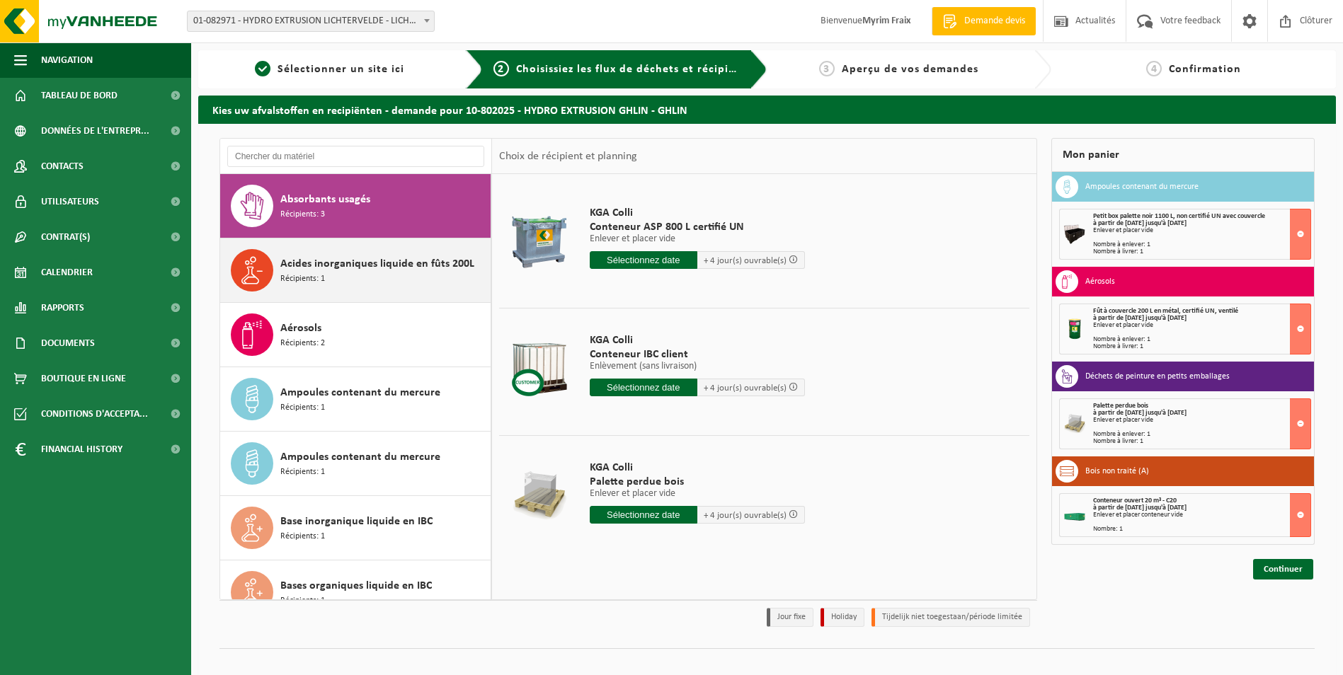
click at [345, 277] on div "Acides inorganiques liquide en fûts 200L Récipients: 1" at bounding box center [383, 270] width 207 height 42
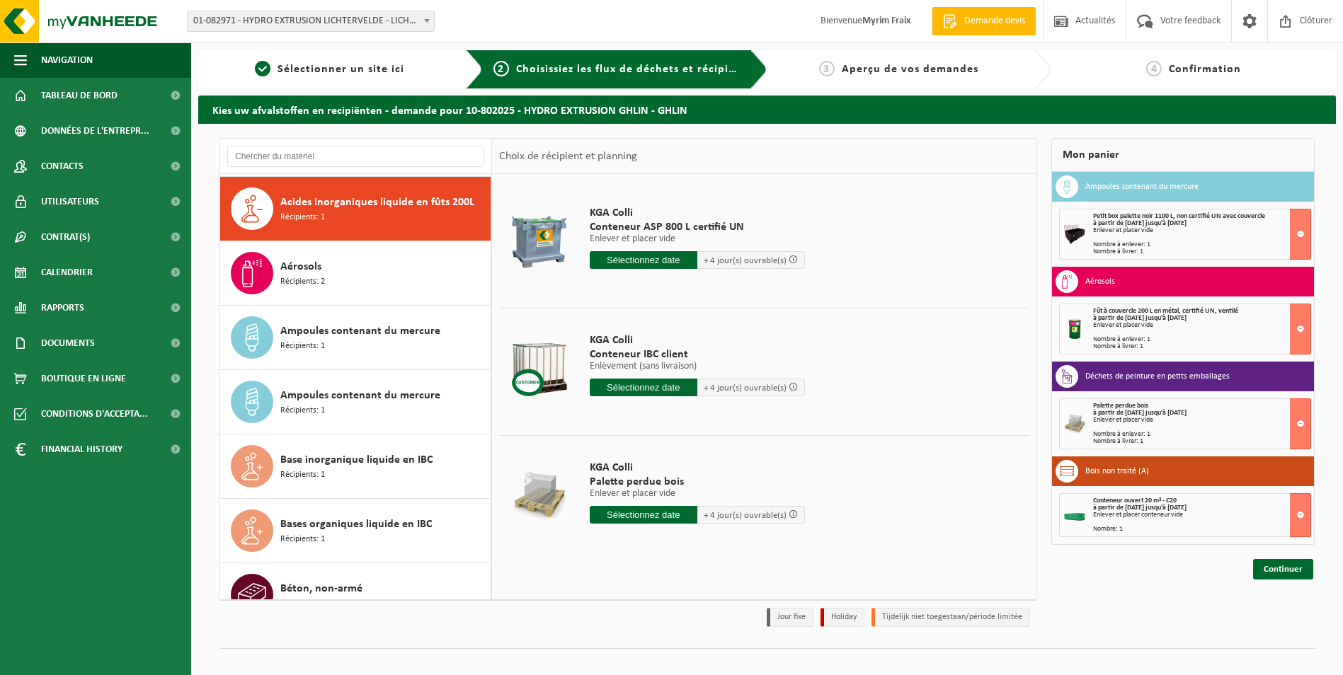
scroll to position [64, 0]
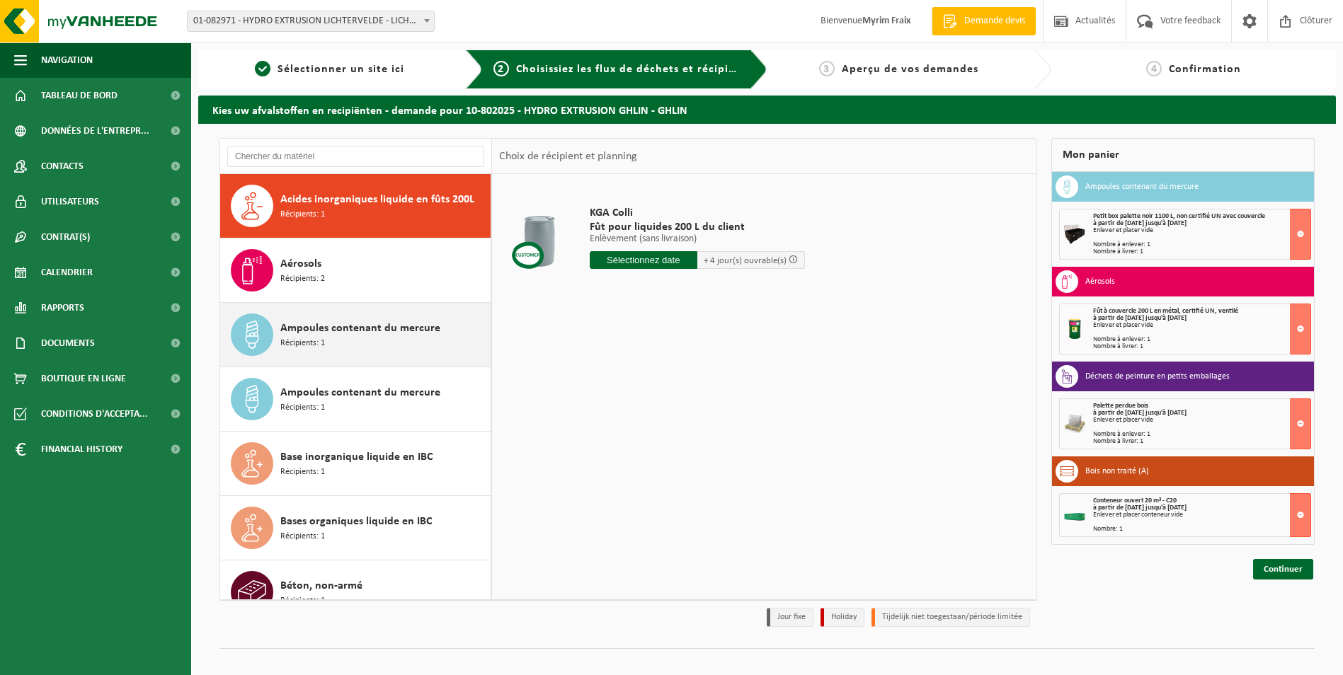
click at [340, 321] on span "Ampoules contenant du mercure" at bounding box center [360, 328] width 160 height 17
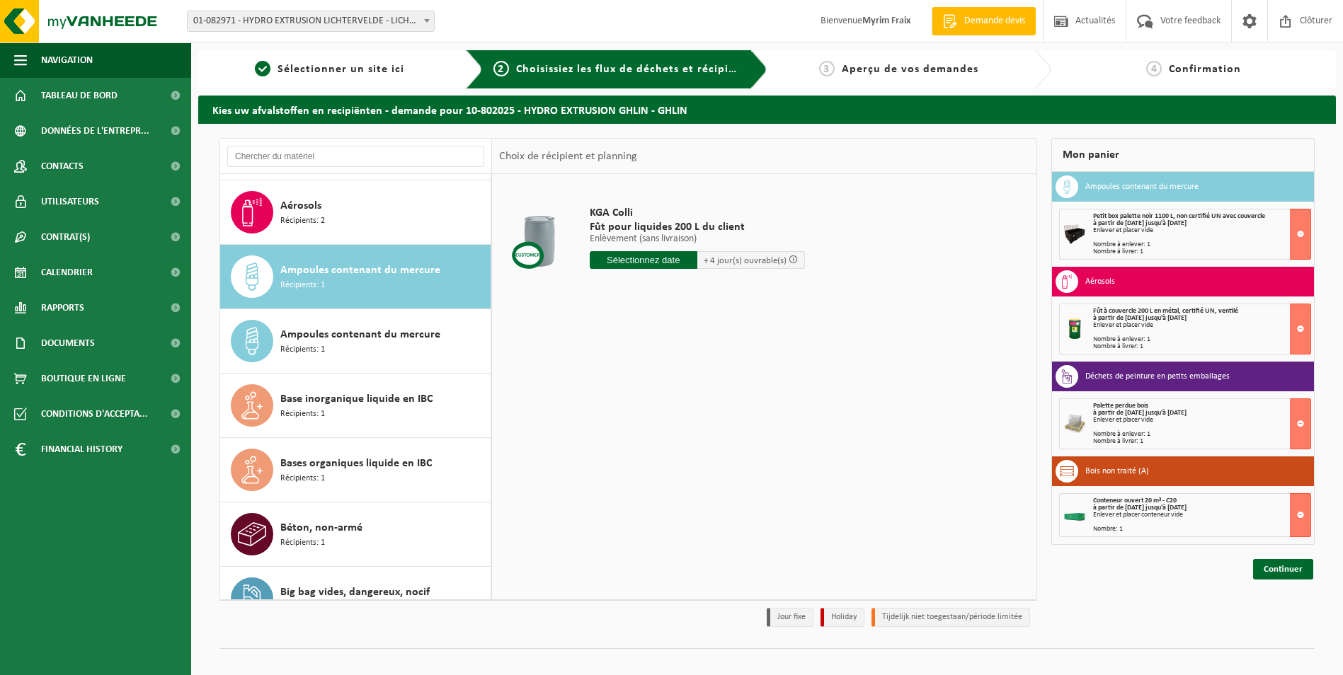
scroll to position [193, 0]
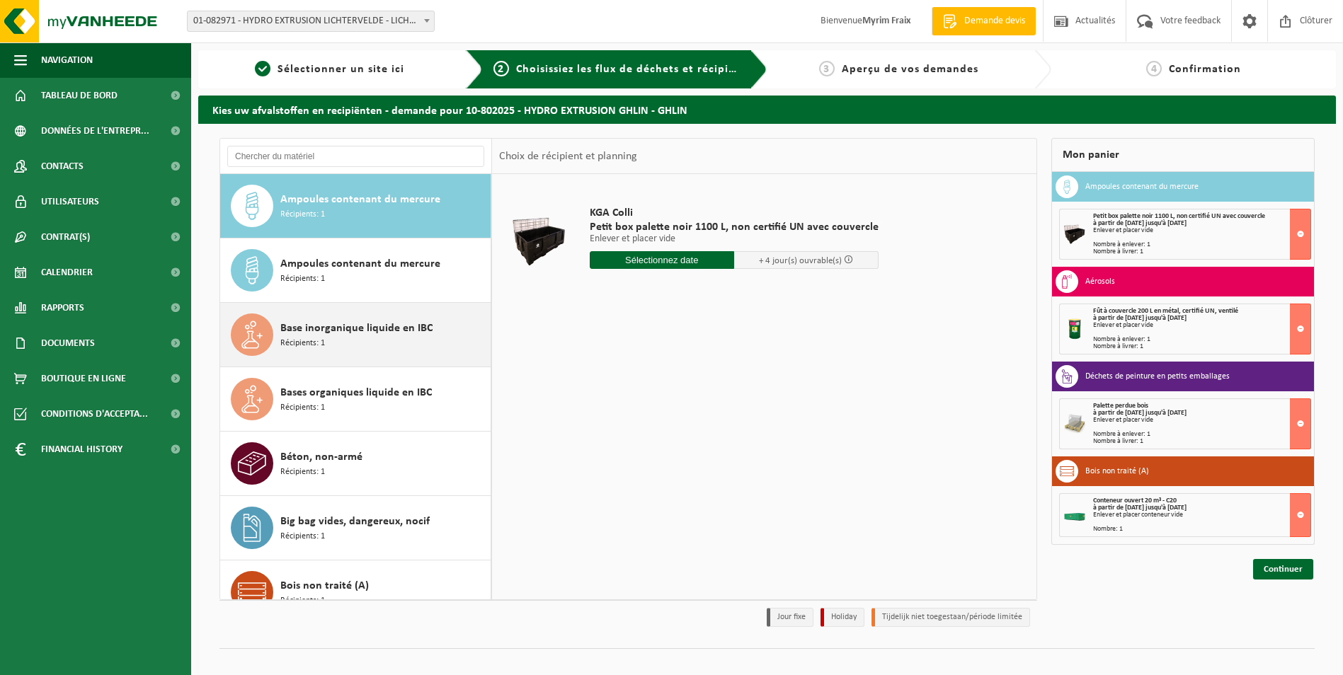
click at [323, 340] on span "Récipients: 1" at bounding box center [302, 343] width 45 height 13
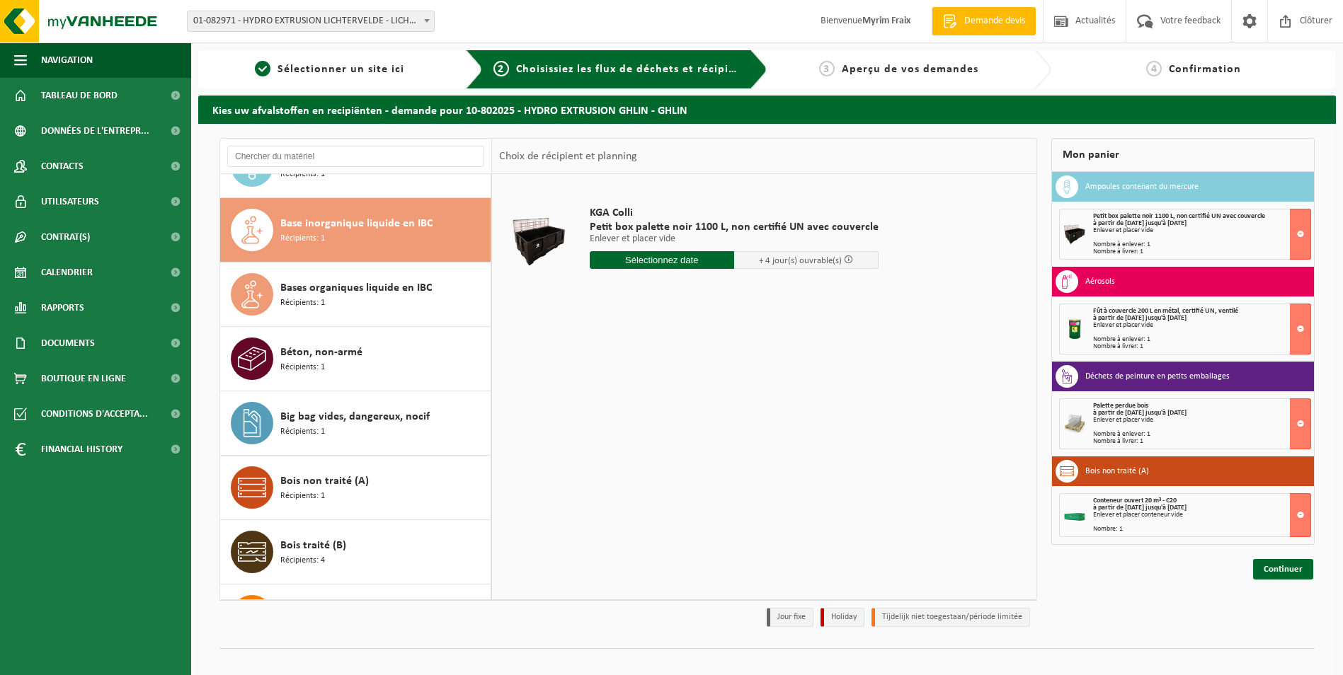
scroll to position [322, 0]
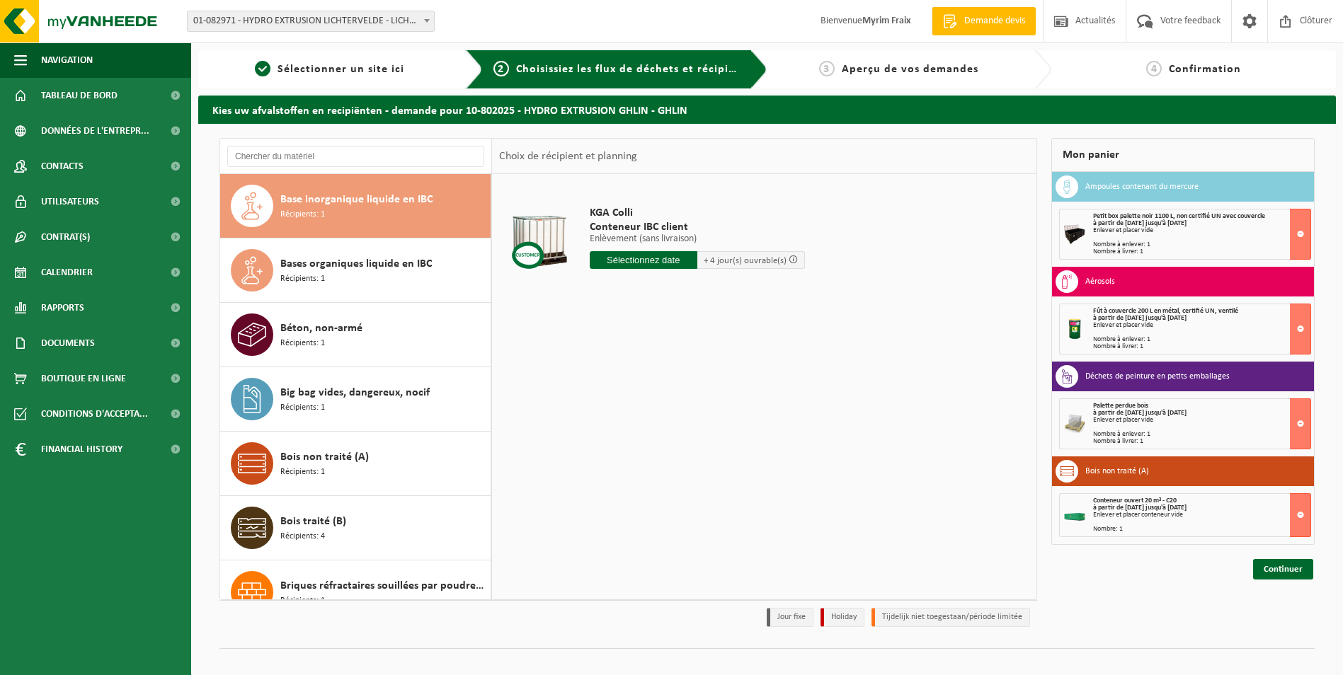
click at [323, 340] on span "Récipients: 1" at bounding box center [302, 343] width 45 height 13
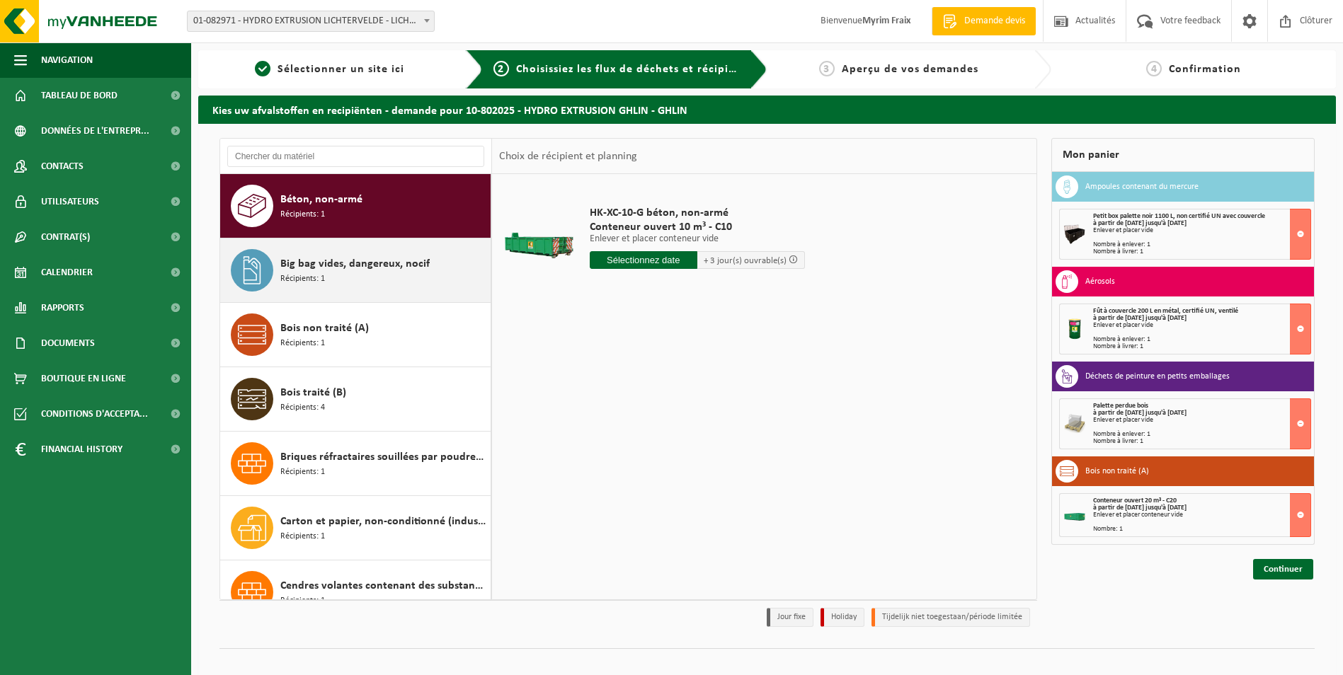
click at [341, 263] on span "Big bag vides, dangereux, nocif" at bounding box center [354, 263] width 149 height 17
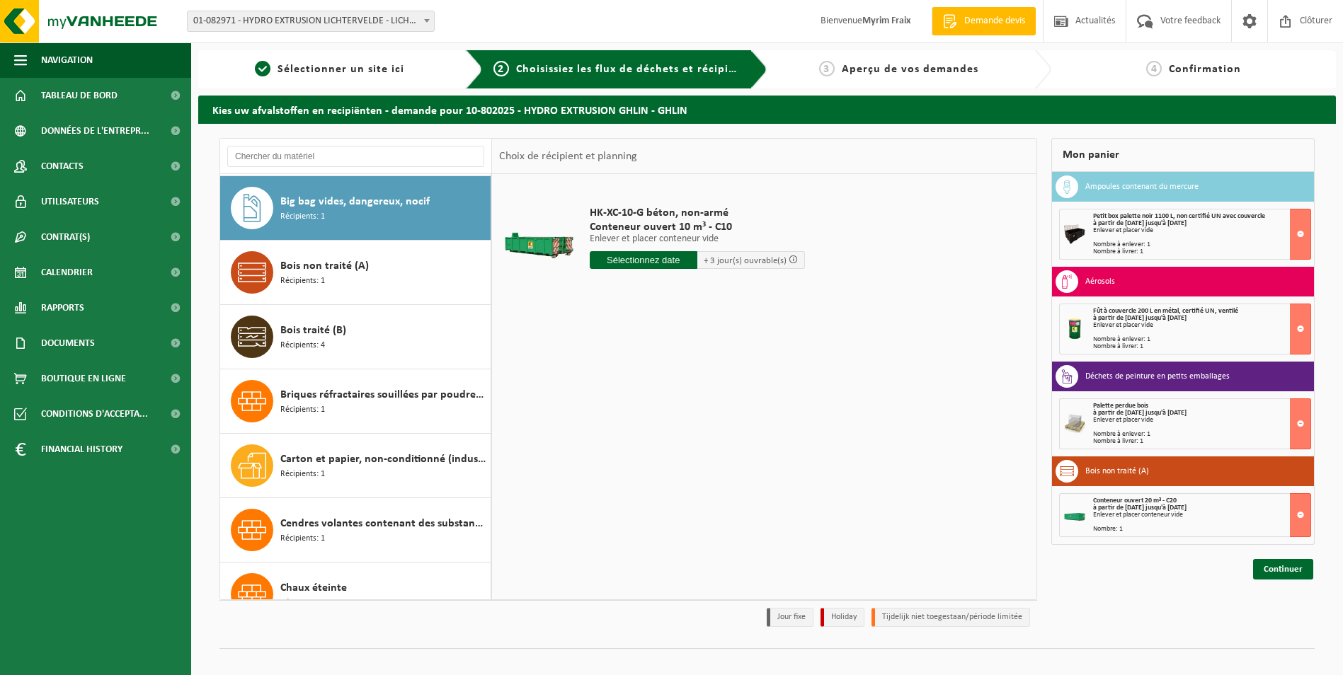
scroll to position [515, 0]
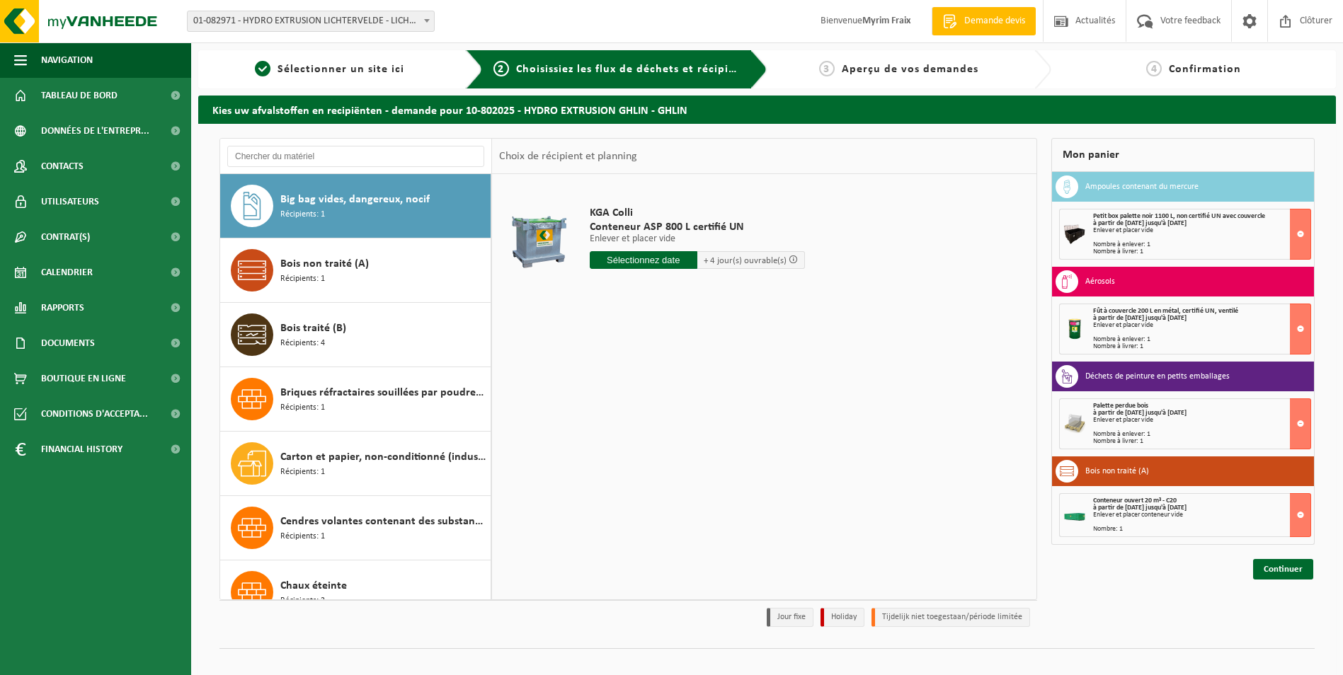
click at [341, 263] on span "Bois non traité (A)" at bounding box center [324, 263] width 88 height 17
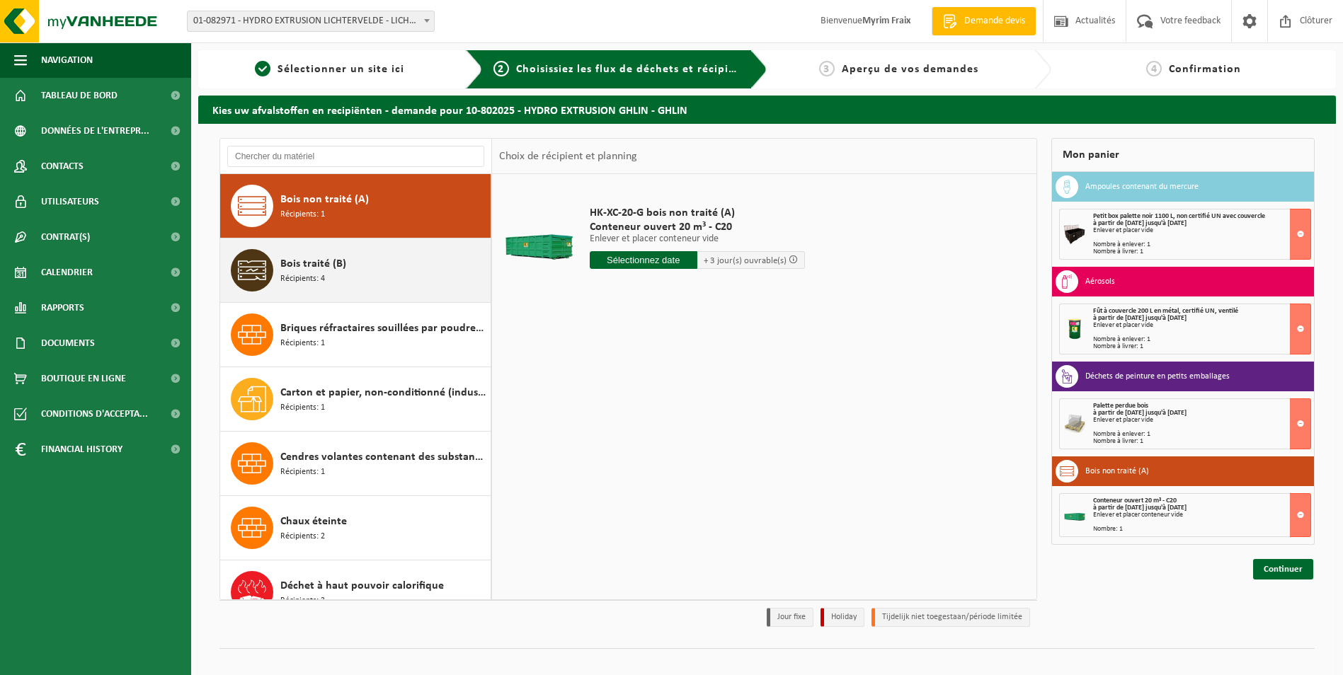
click at [324, 299] on div "Bois traité (B) Récipients: 4" at bounding box center [355, 271] width 271 height 64
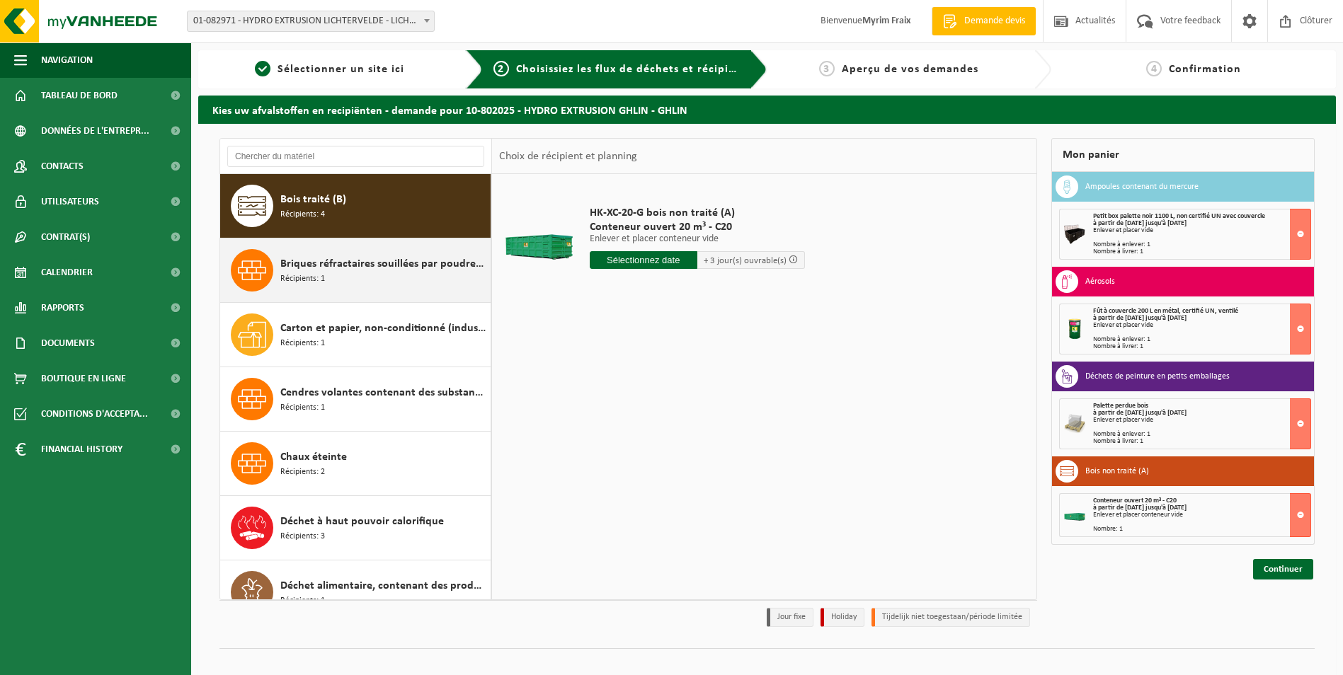
click at [325, 319] on div "Carton et papier, non-conditionné (industriel) Récipients: 1" at bounding box center [383, 335] width 207 height 42
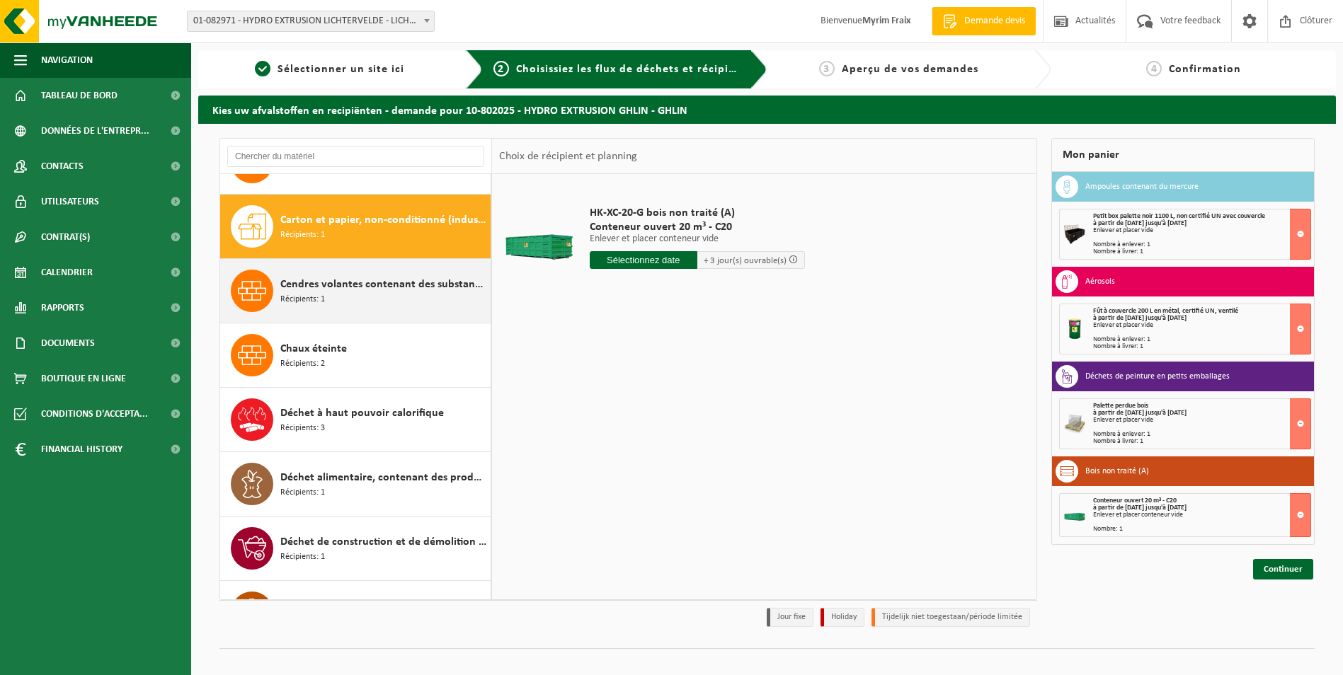
scroll to position [773, 0]
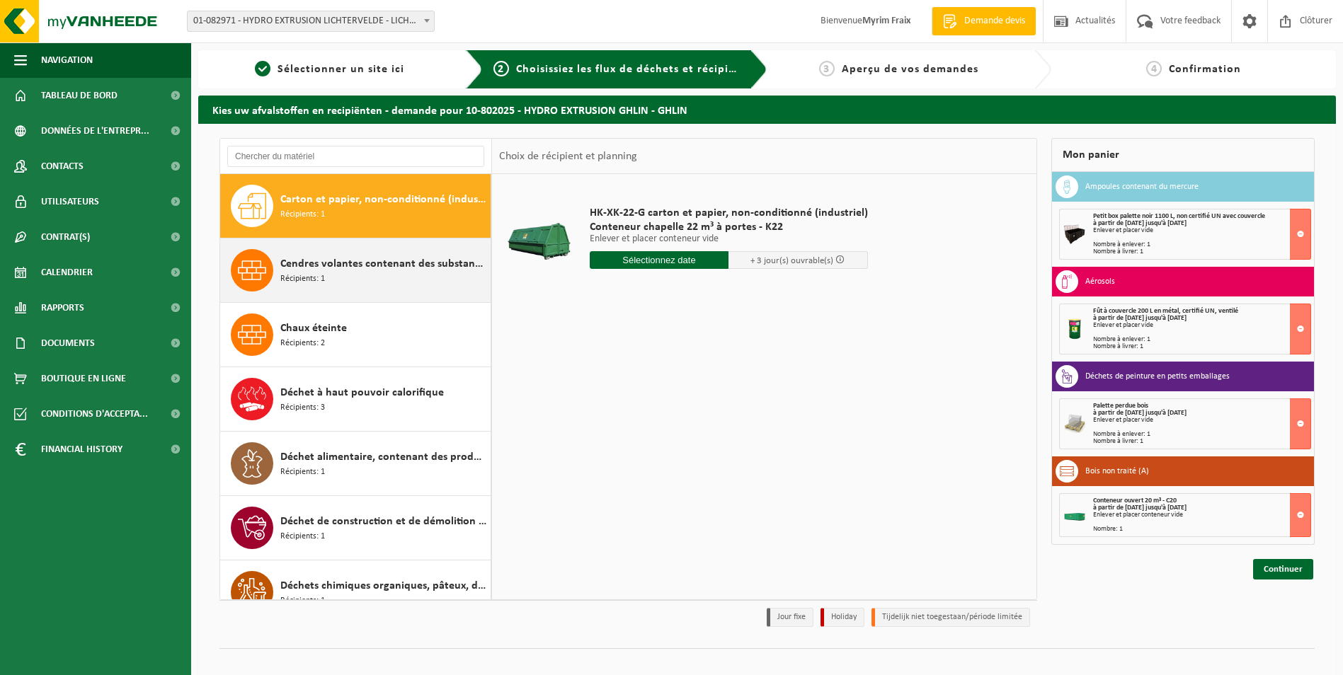
click at [328, 262] on span "Cendres volantes contenant des substances dangereuses" at bounding box center [383, 263] width 207 height 17
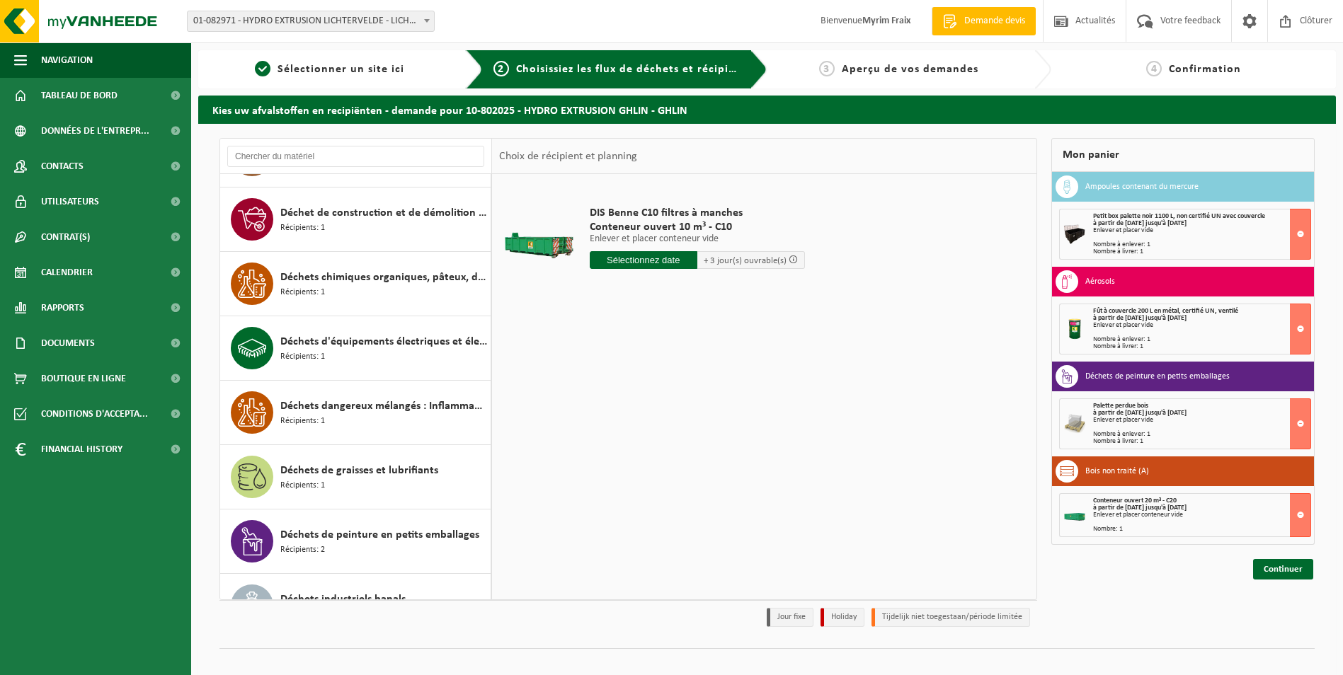
scroll to position [1050, 0]
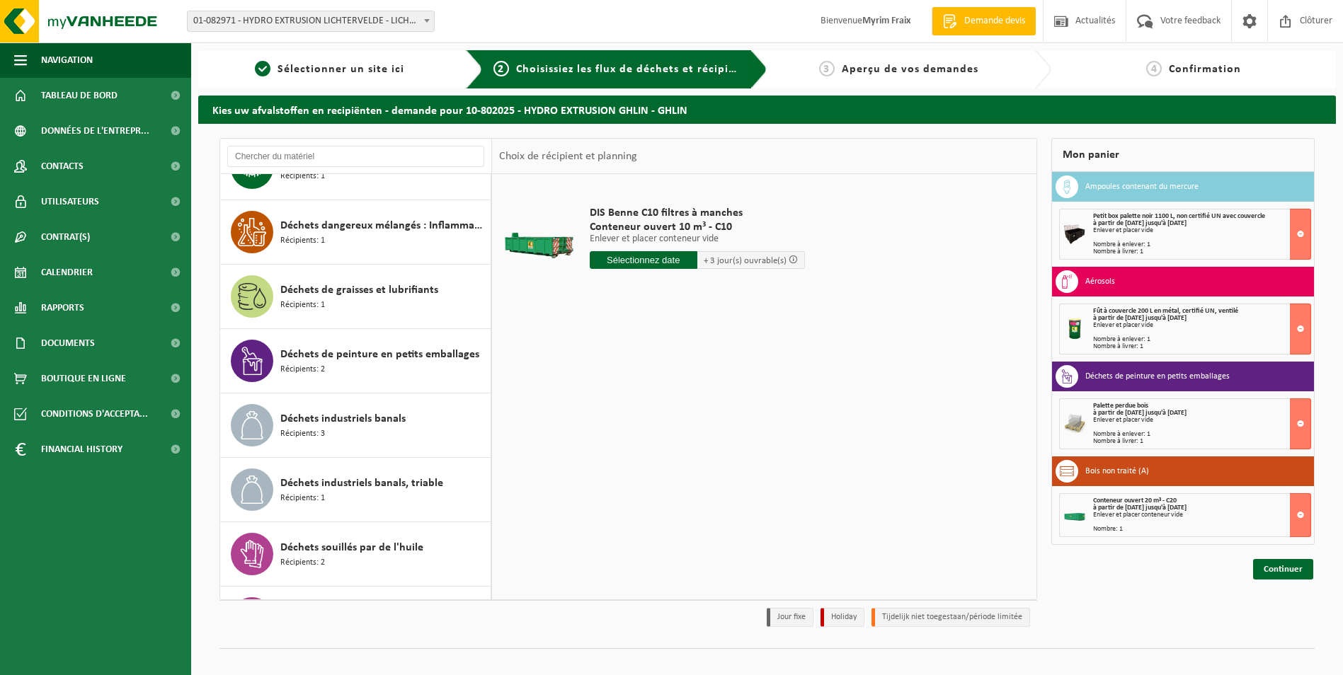
click at [364, 292] on span "Déchets de graisses et lubrifiants" at bounding box center [359, 290] width 158 height 17
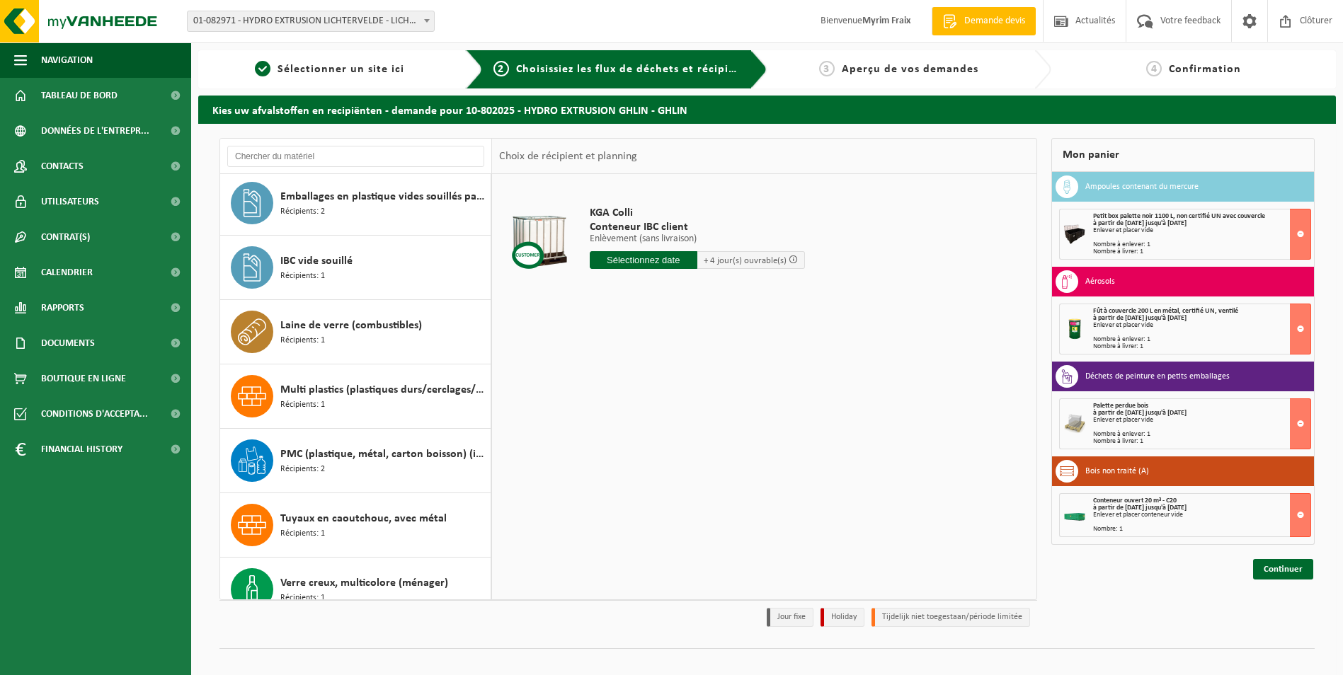
scroll to position [1892, 0]
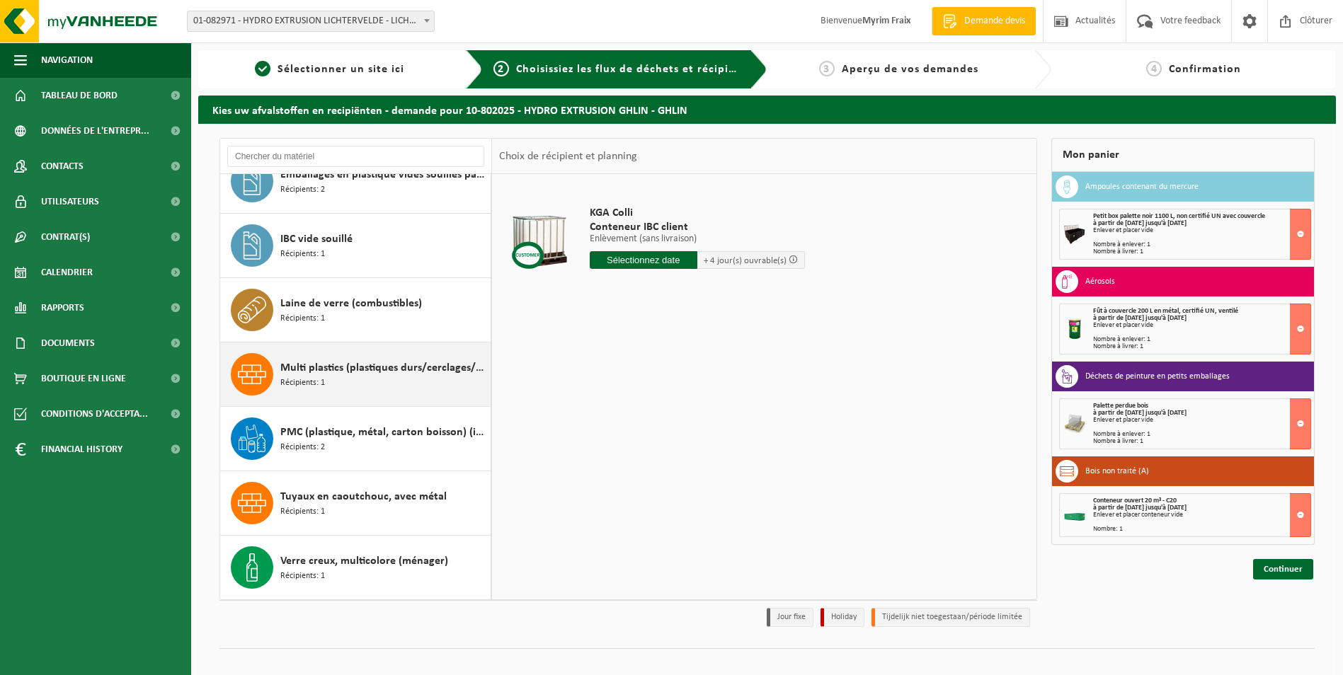
click at [341, 365] on span "Multi plastics (plastiques durs/cerclages/EPS/film naturel/film mélange/PMC)" at bounding box center [383, 368] width 207 height 17
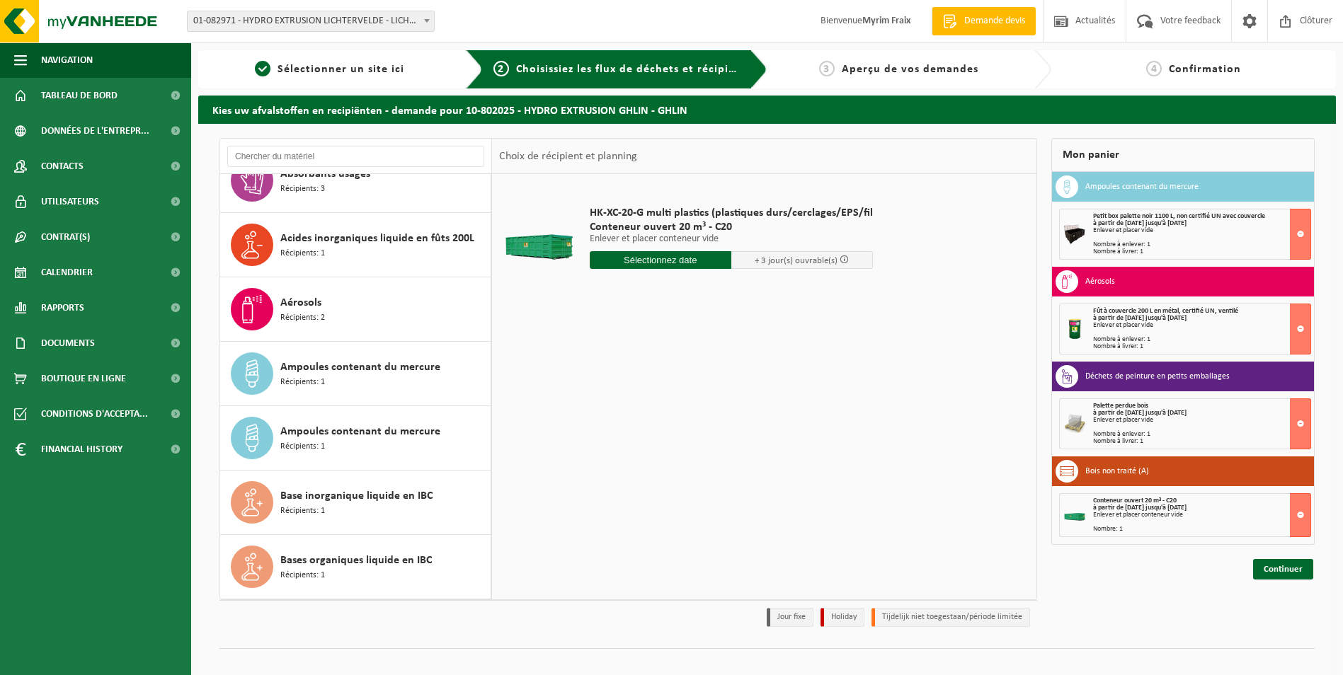
scroll to position [0, 0]
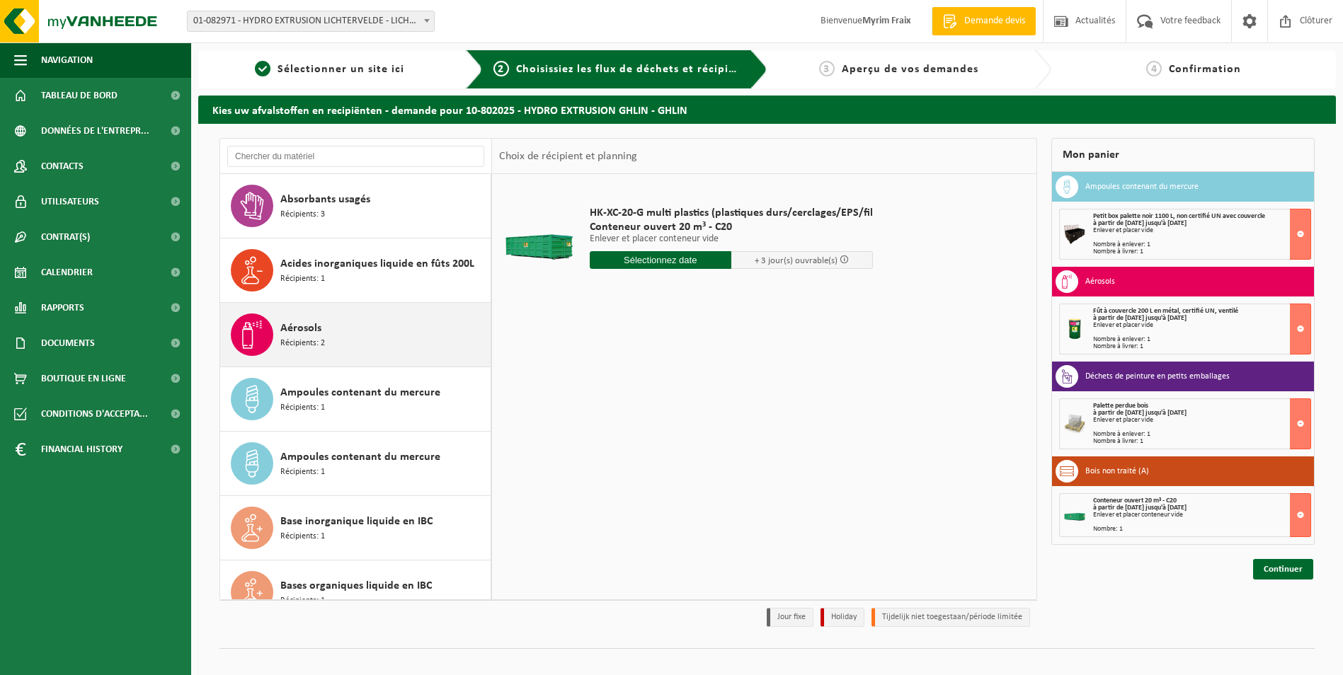
click at [356, 357] on div "Aérosols Récipients: 2" at bounding box center [355, 335] width 271 height 64
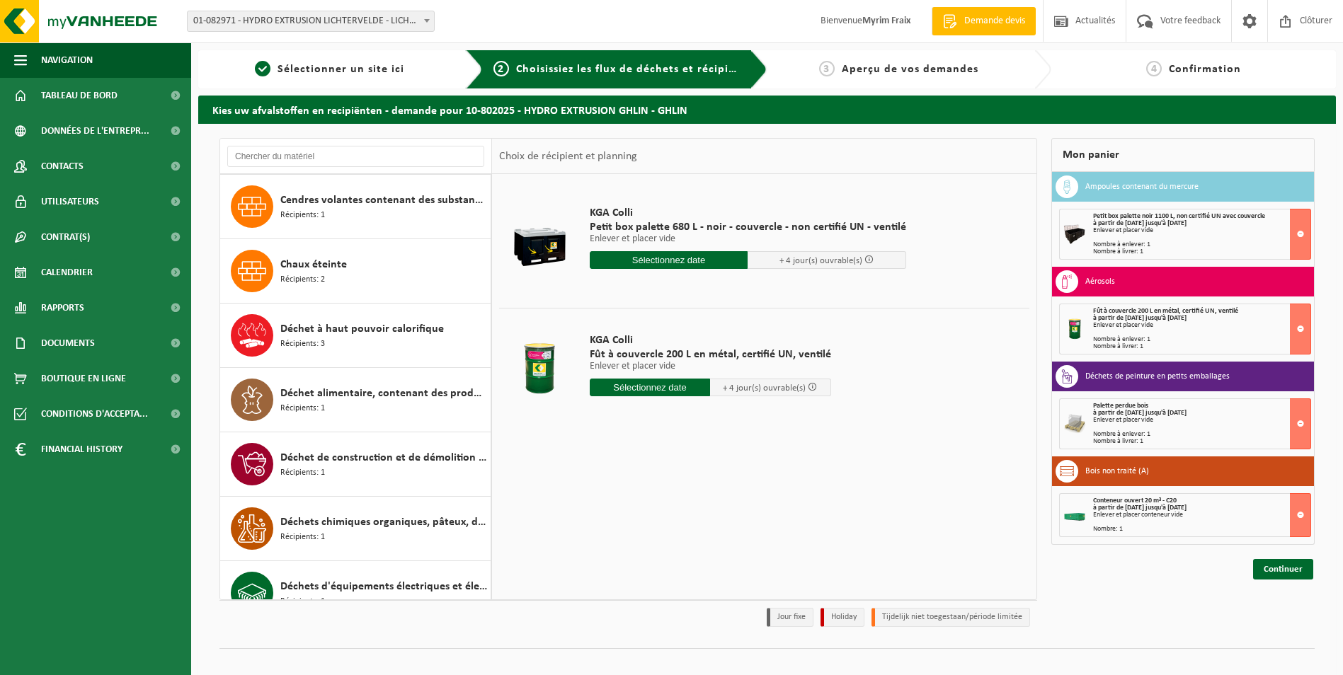
scroll to position [907, 0]
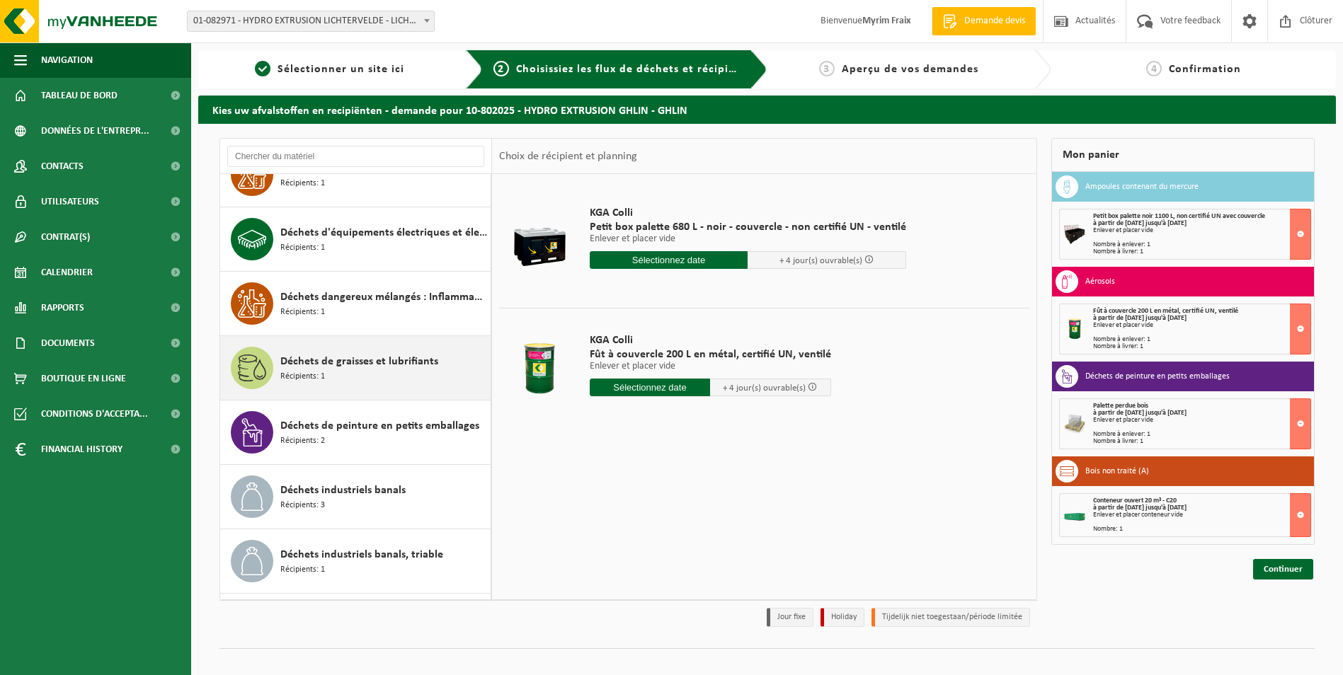
click at [329, 374] on div "Déchets de graisses et lubrifiants Récipients: 1" at bounding box center [383, 368] width 207 height 42
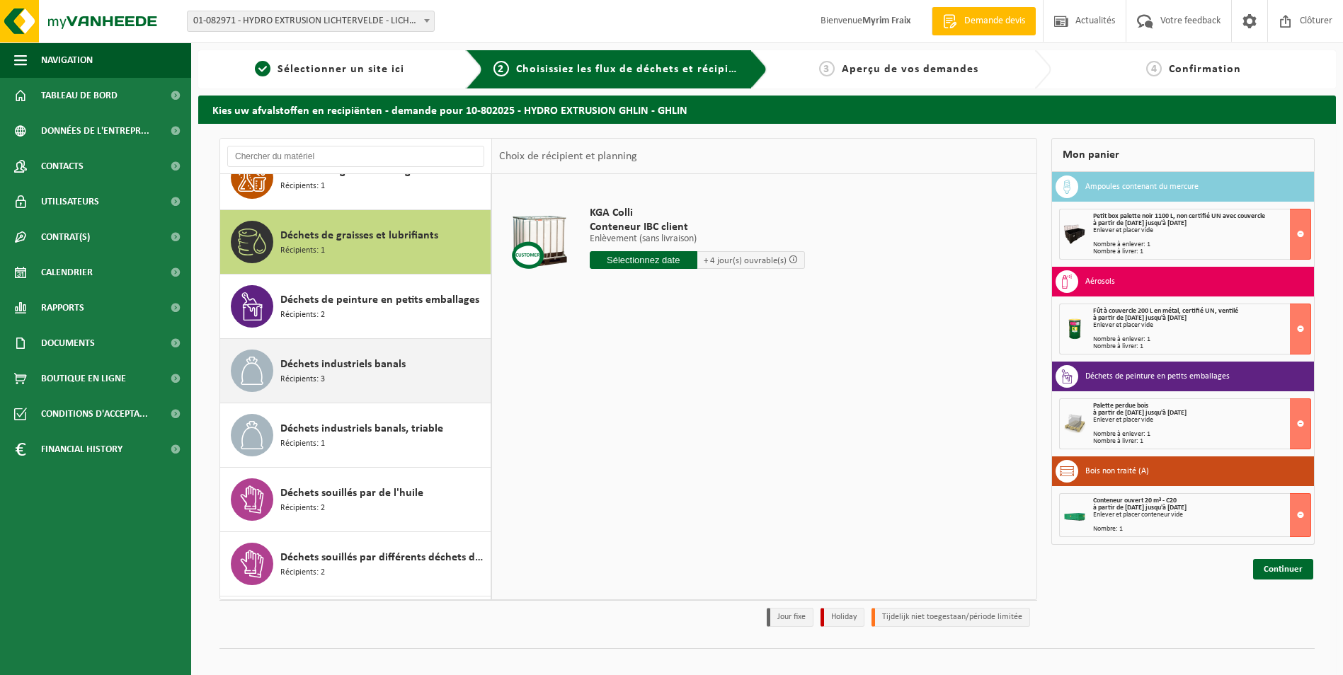
scroll to position [1282, 0]
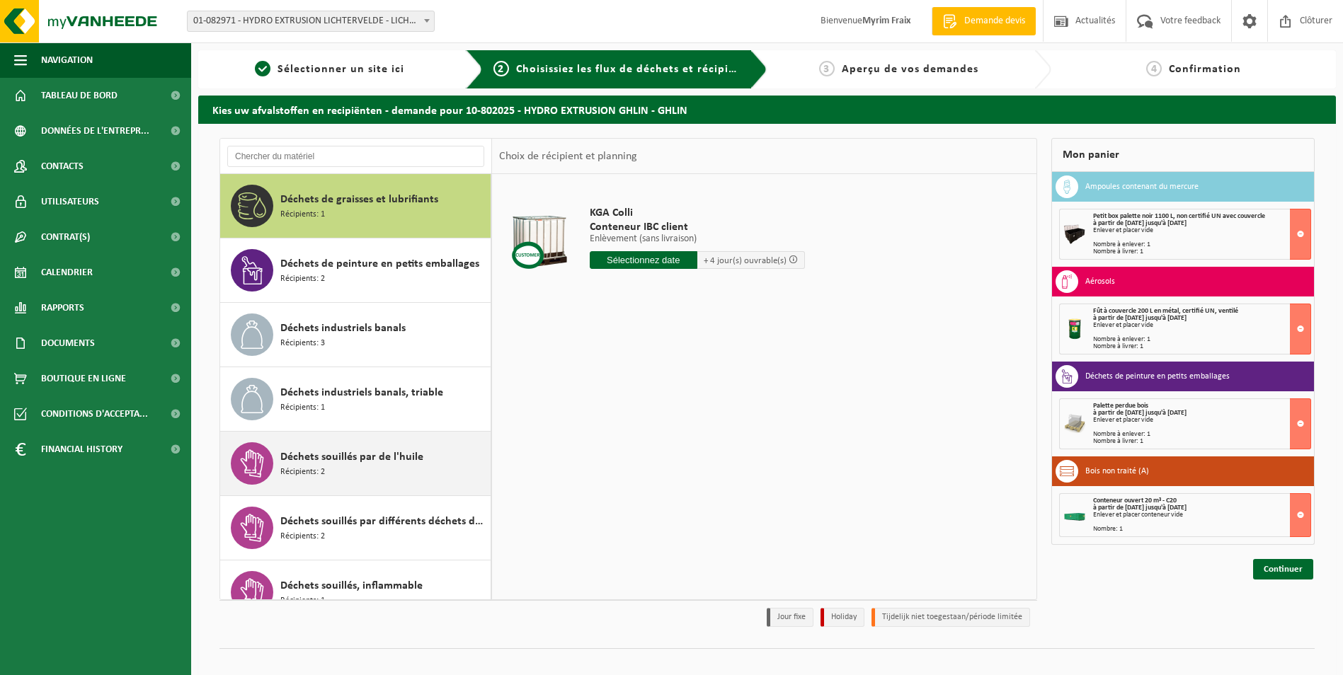
click at [352, 437] on div "Déchets souillés par de l'huile Récipients: 2" at bounding box center [355, 464] width 271 height 64
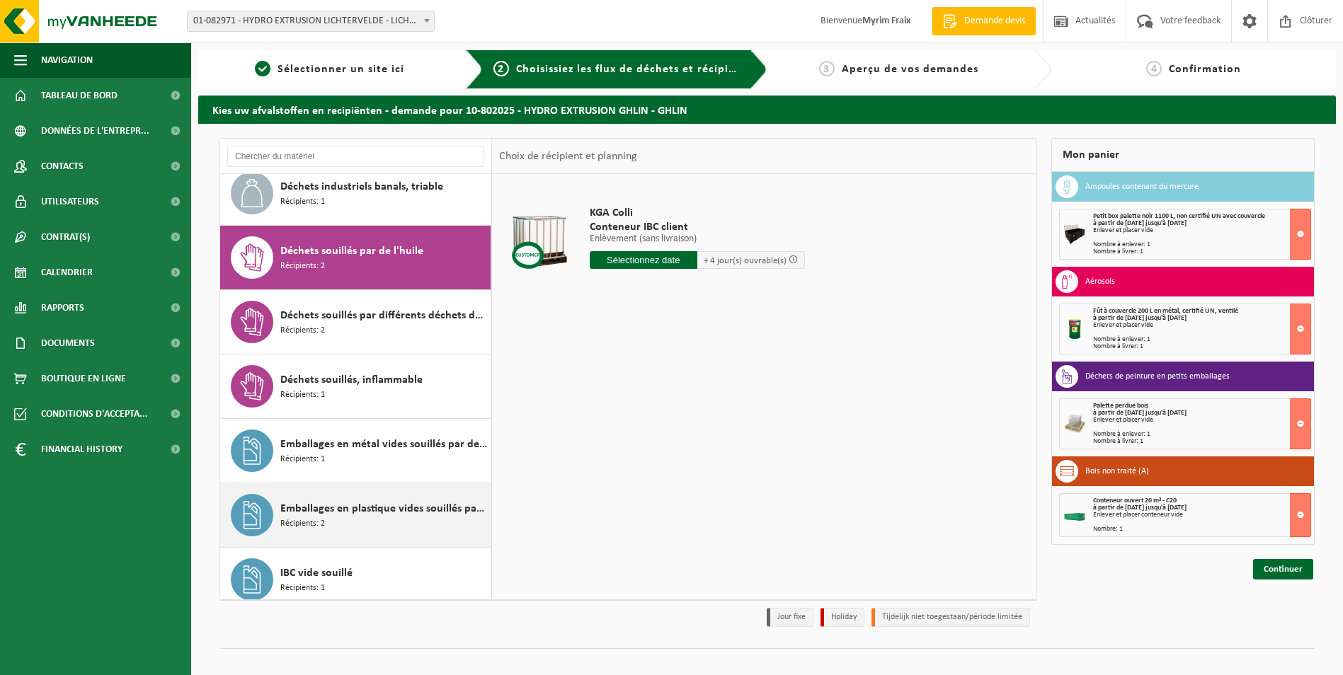
scroll to position [1610, 0]
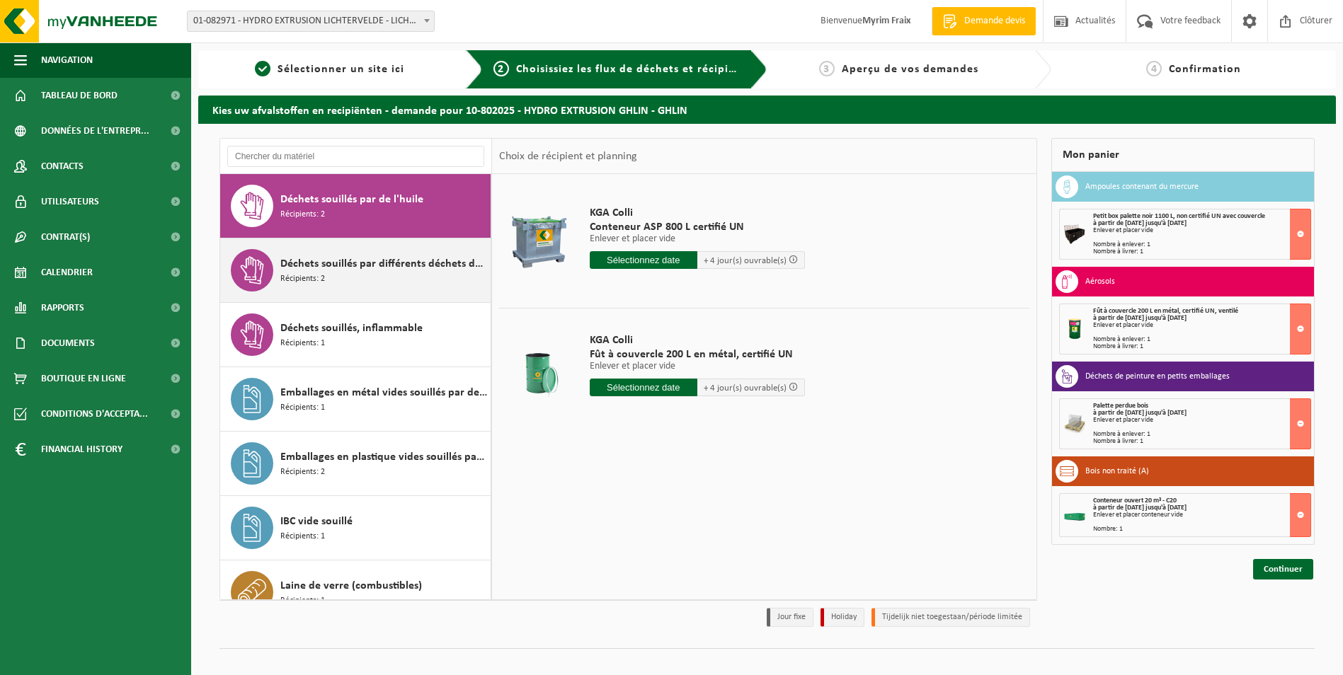
click at [383, 251] on div "Déchets souillés par différents déchets dangereux Récipients: 2" at bounding box center [383, 270] width 207 height 42
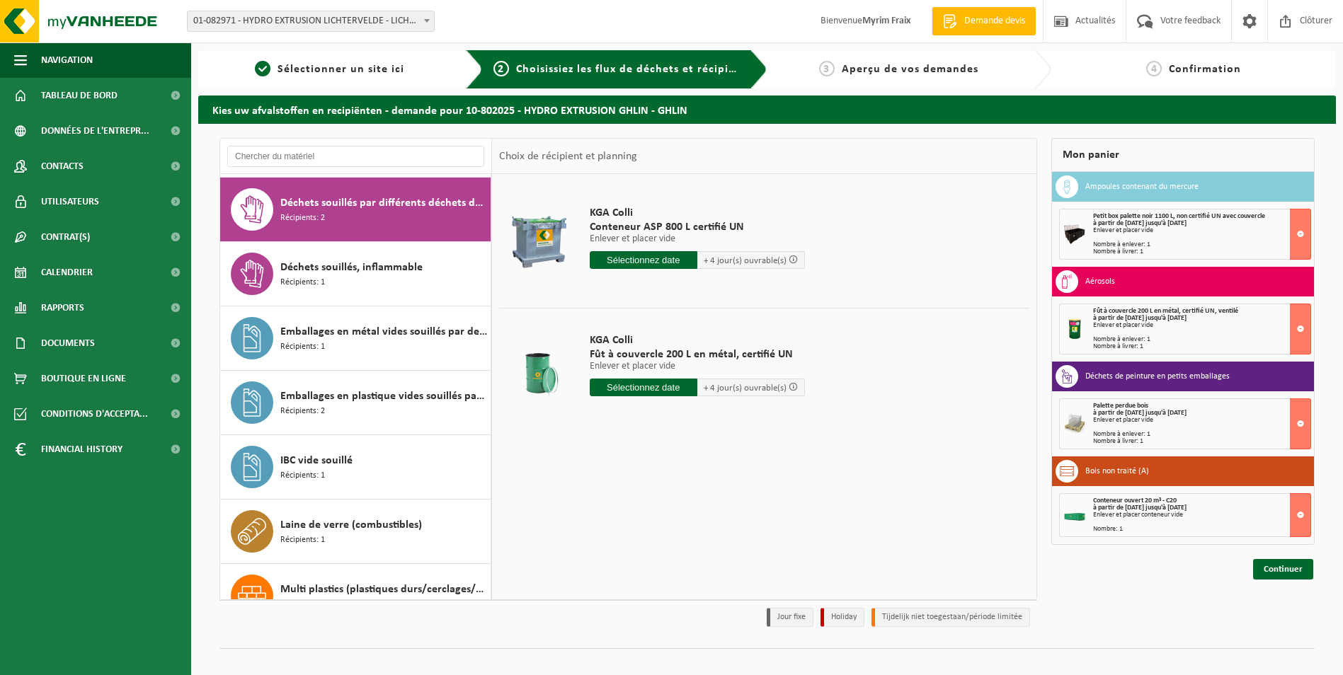
scroll to position [1675, 0]
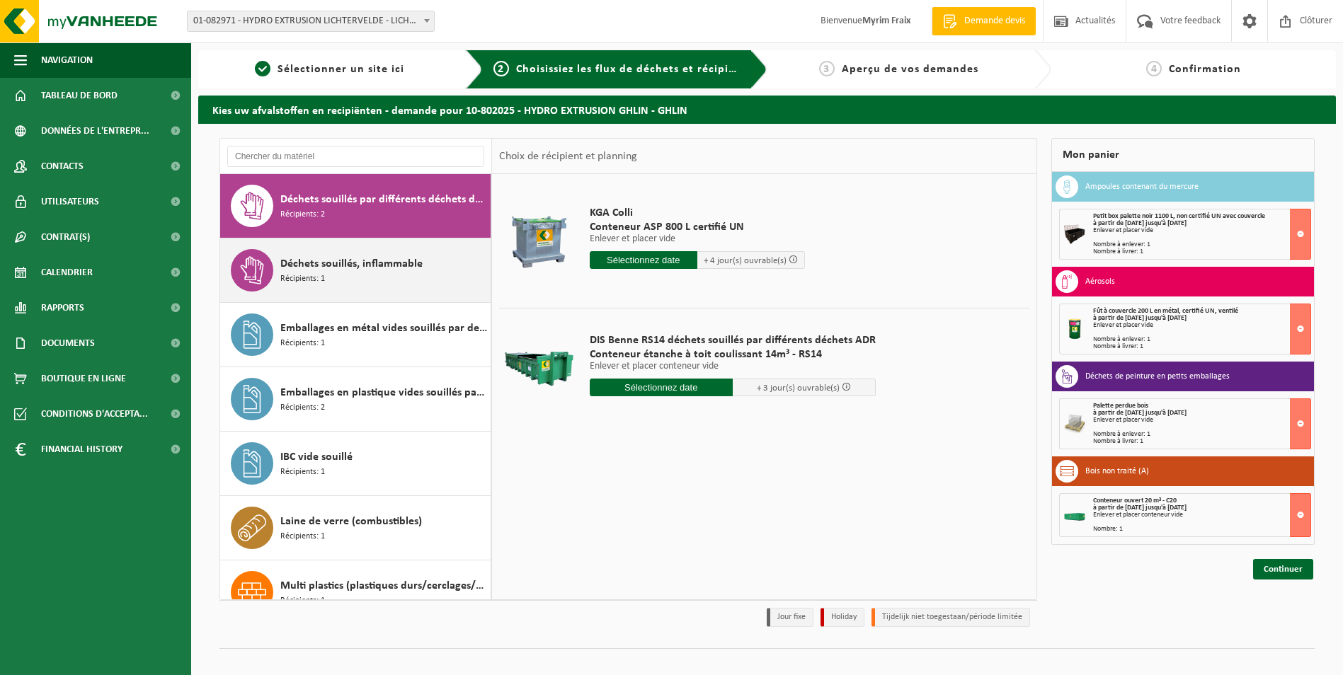
click at [350, 263] on span "Déchets souillés, inflammable" at bounding box center [351, 263] width 142 height 17
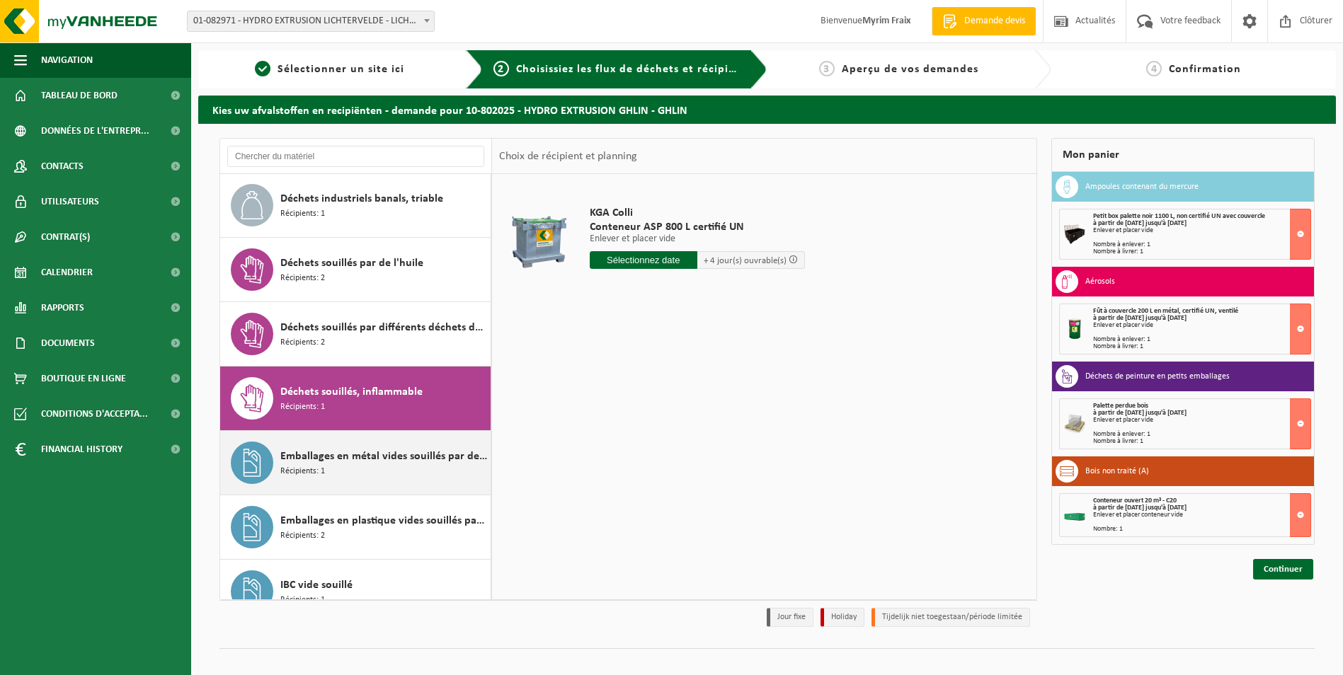
scroll to position [1527, 0]
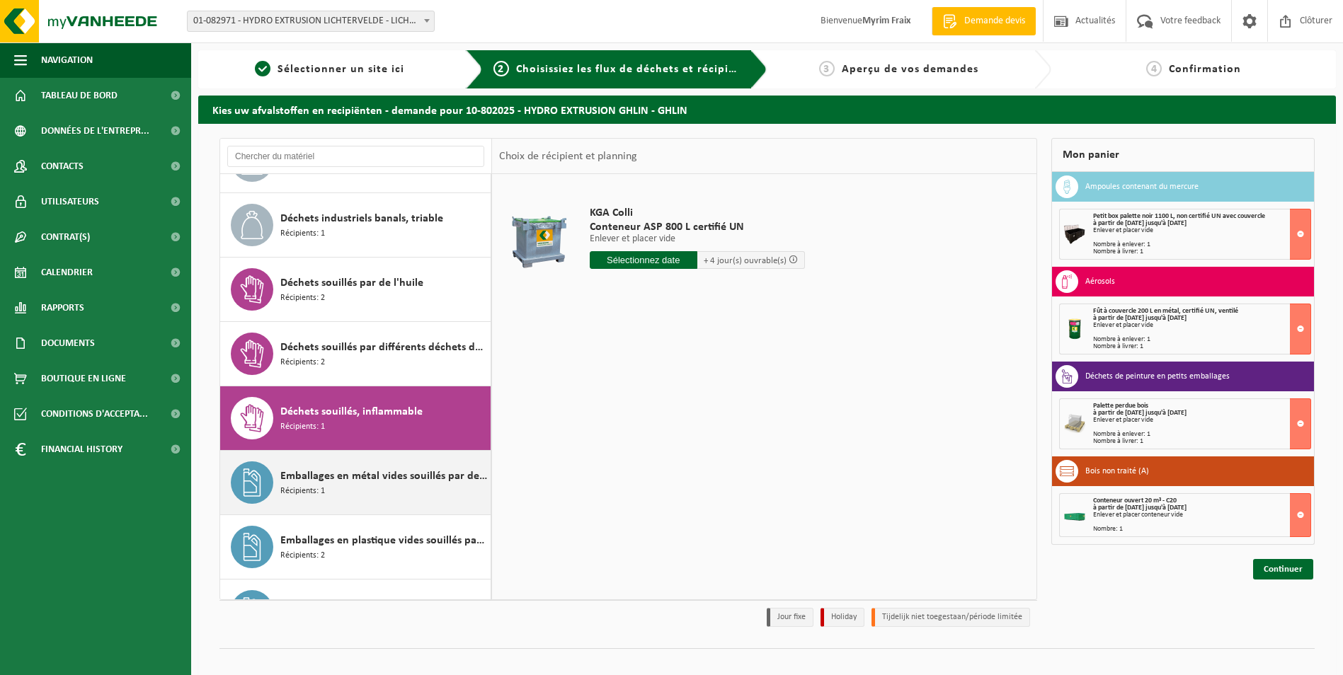
click at [360, 316] on div "Déchets souillés par de l'huile Récipients: 2" at bounding box center [355, 290] width 271 height 64
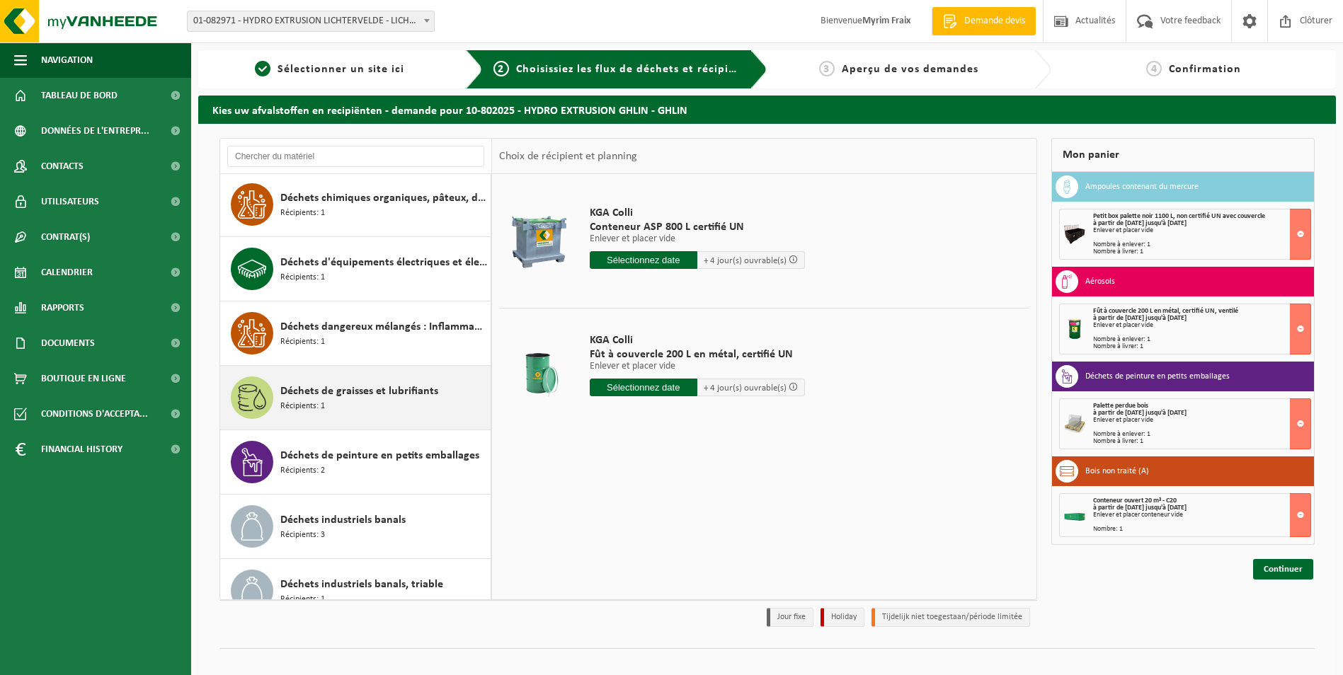
scroll to position [1185, 0]
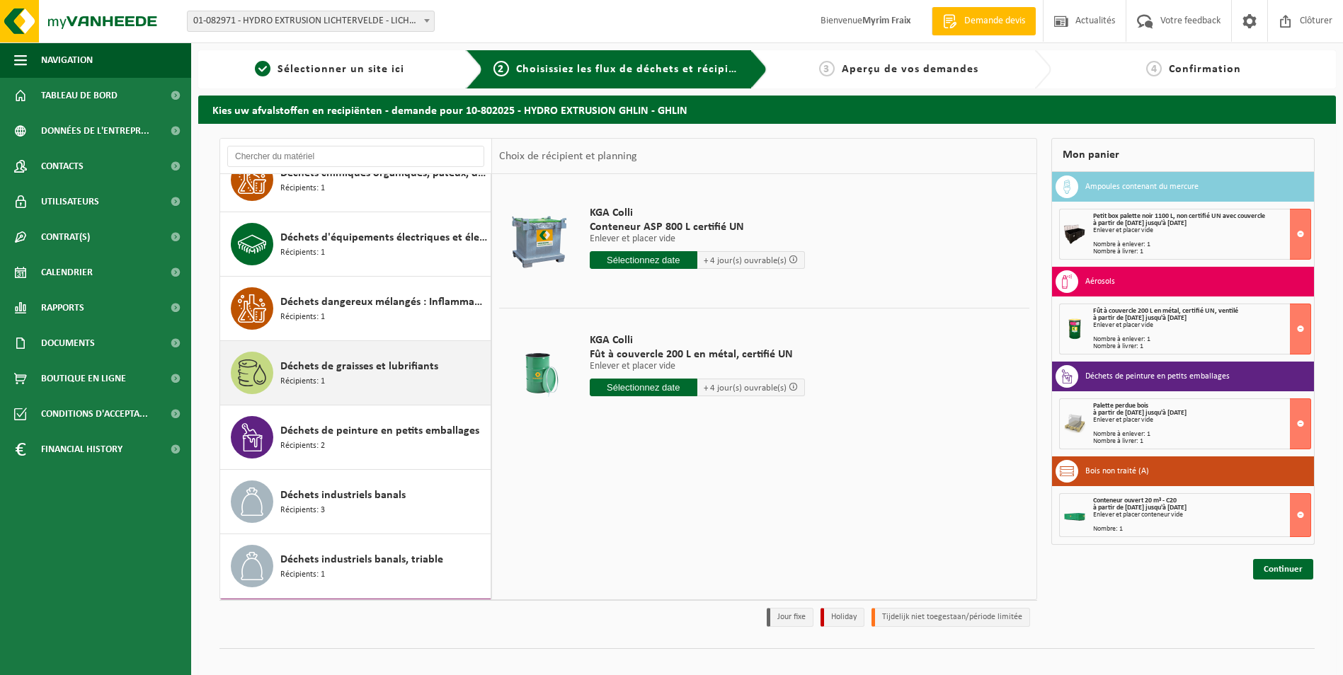
click at [338, 375] on div "Déchets de graisses et lubrifiants Récipients: 1" at bounding box center [383, 373] width 207 height 42
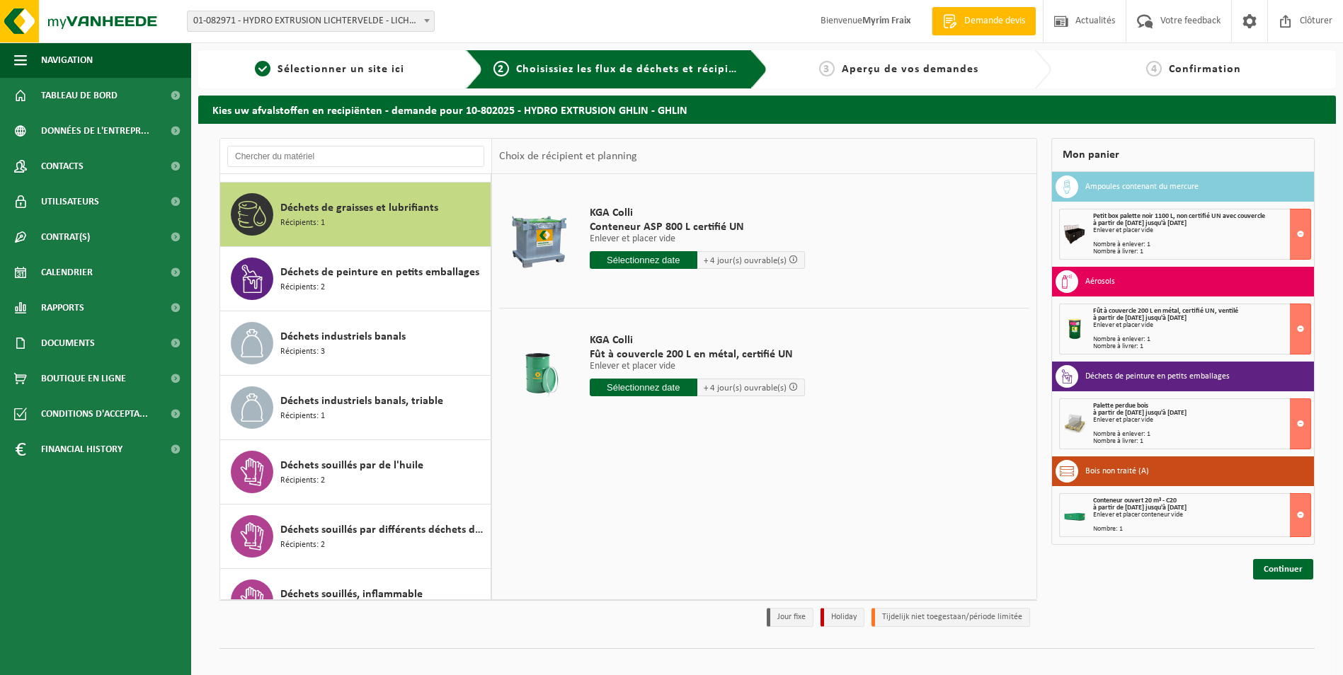
scroll to position [1352, 0]
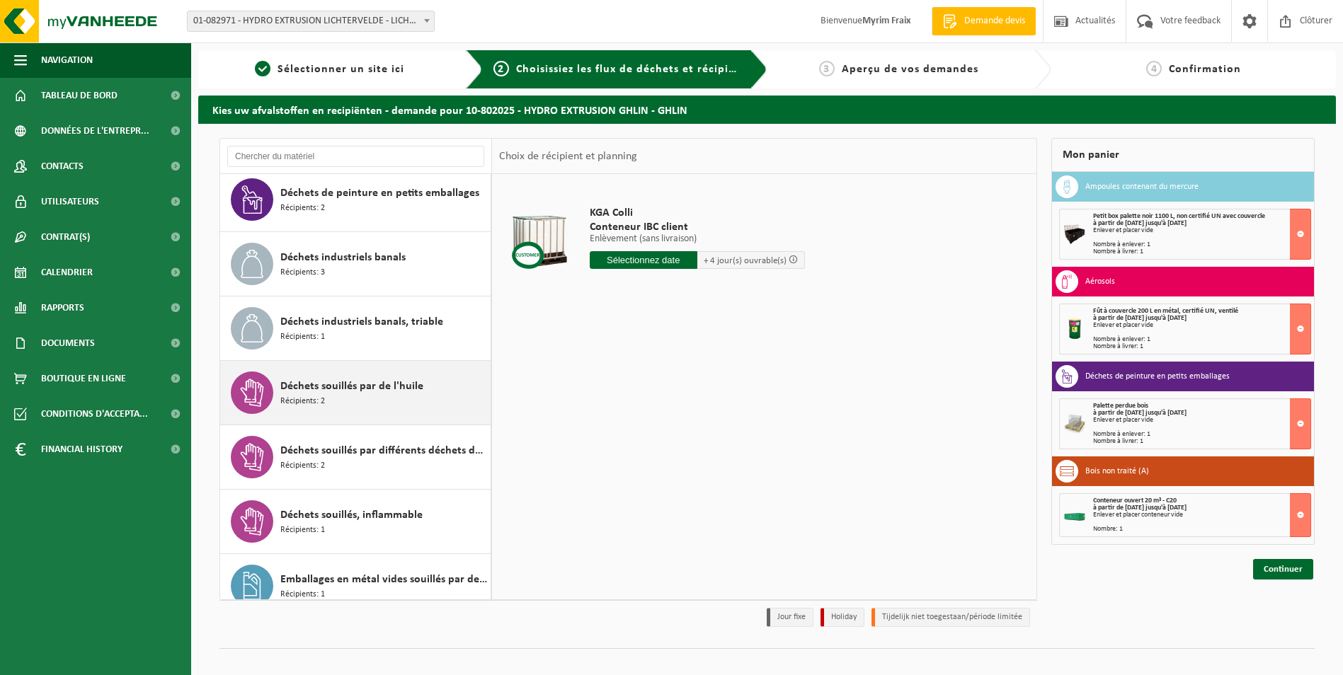
click at [361, 384] on span "Déchets souillés par de l'huile" at bounding box center [351, 386] width 143 height 17
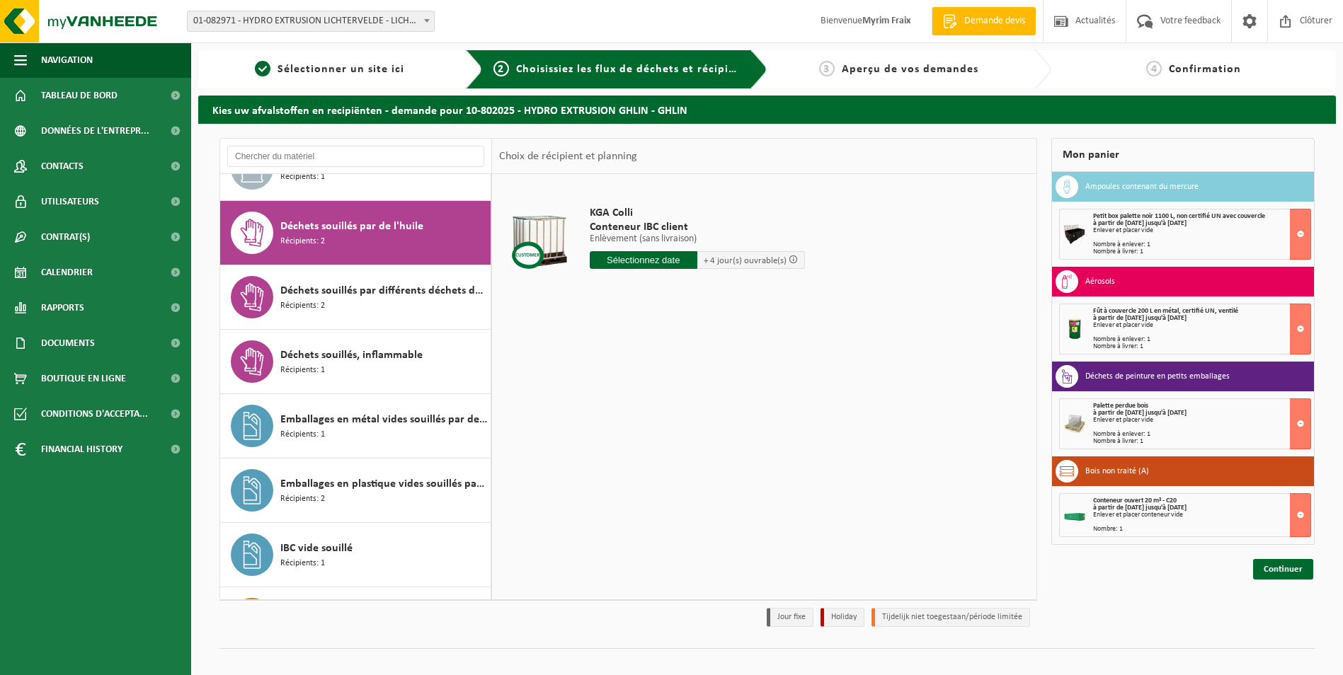
scroll to position [1610, 0]
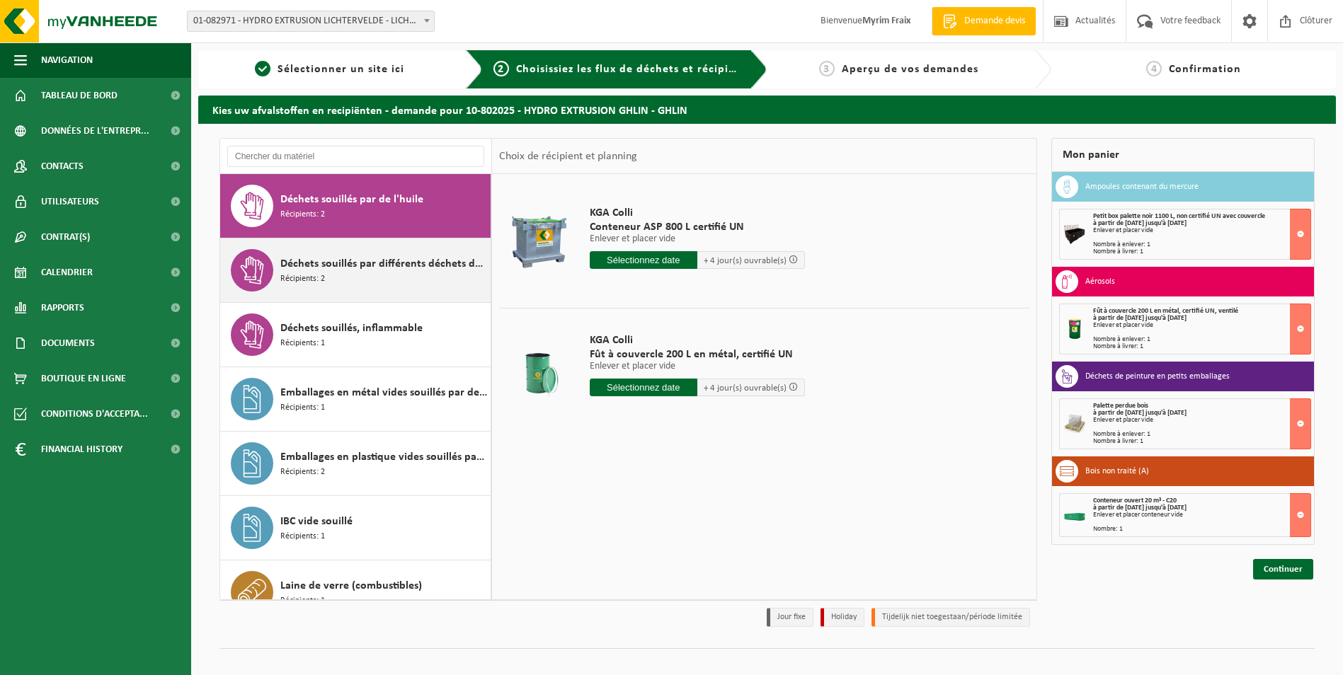
click at [377, 271] on span "Déchets souillés par différents déchets dangereux" at bounding box center [383, 263] width 207 height 17
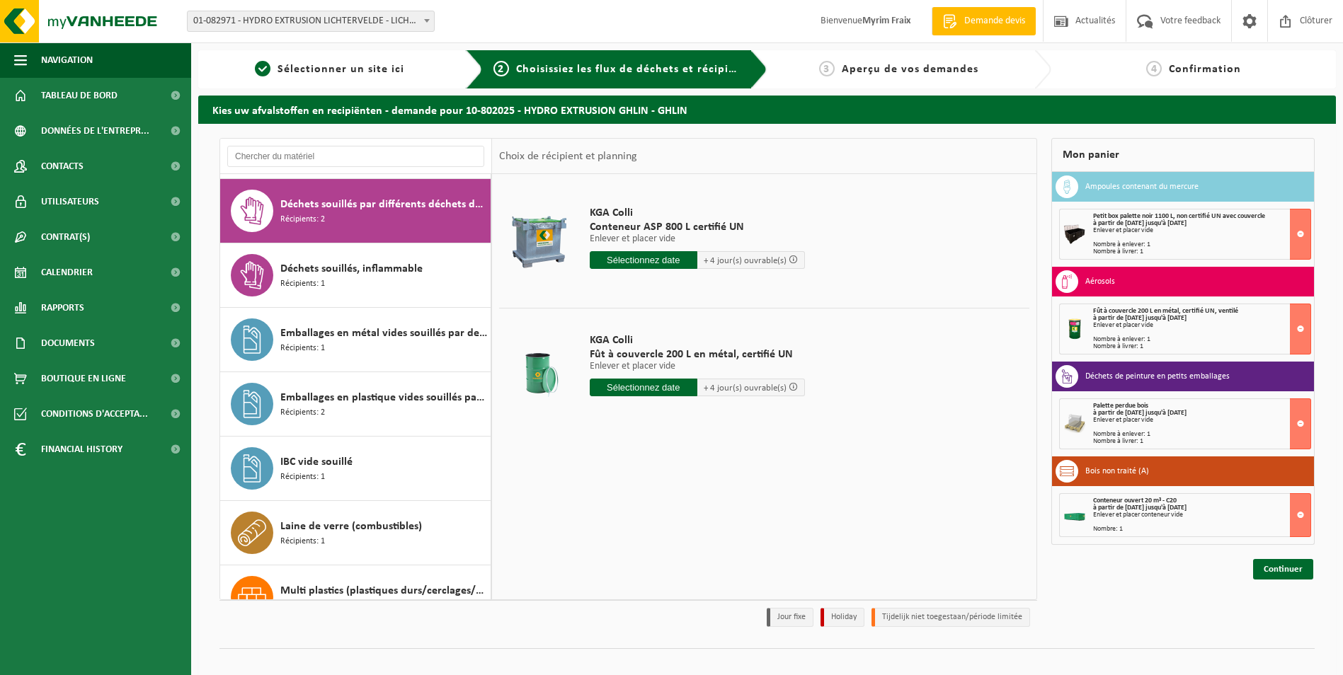
scroll to position [1675, 0]
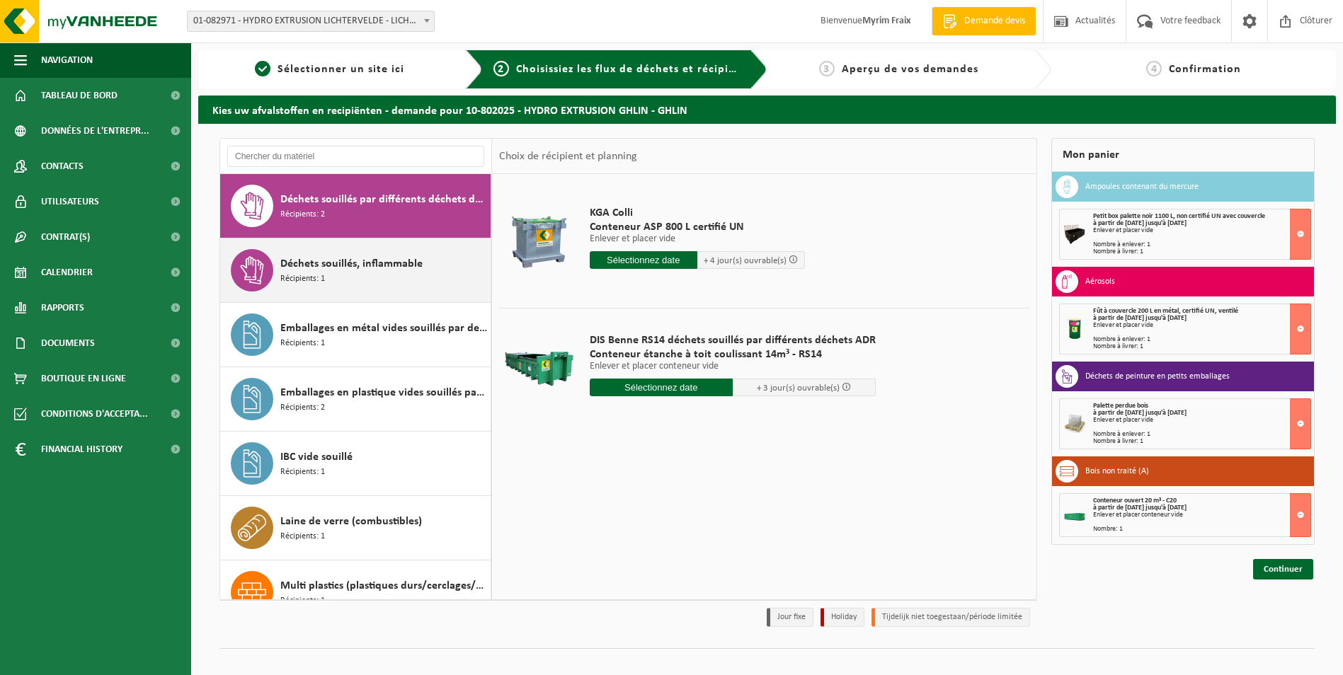
click at [370, 274] on div "Déchets souillés, inflammable Récipients: 1" at bounding box center [383, 270] width 207 height 42
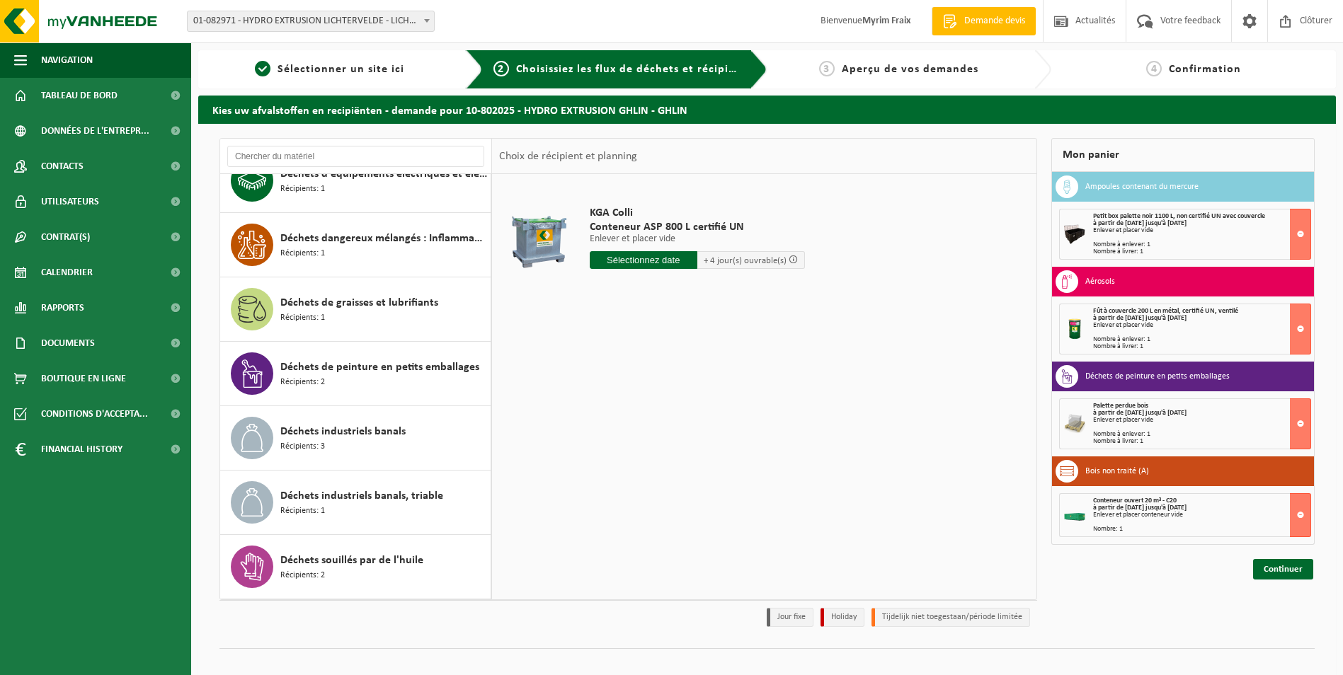
scroll to position [1243, 0]
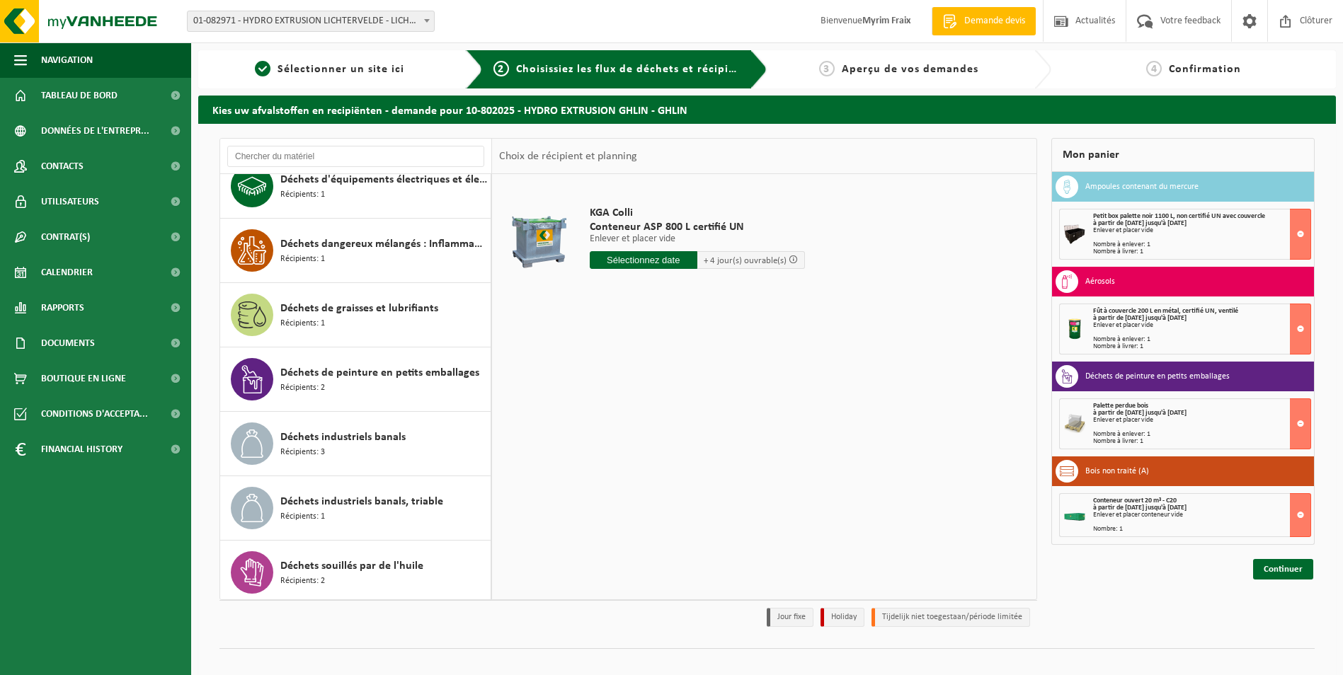
click at [346, 322] on div "Déchets de graisses et lubrifiants Récipients: 1" at bounding box center [383, 315] width 207 height 42
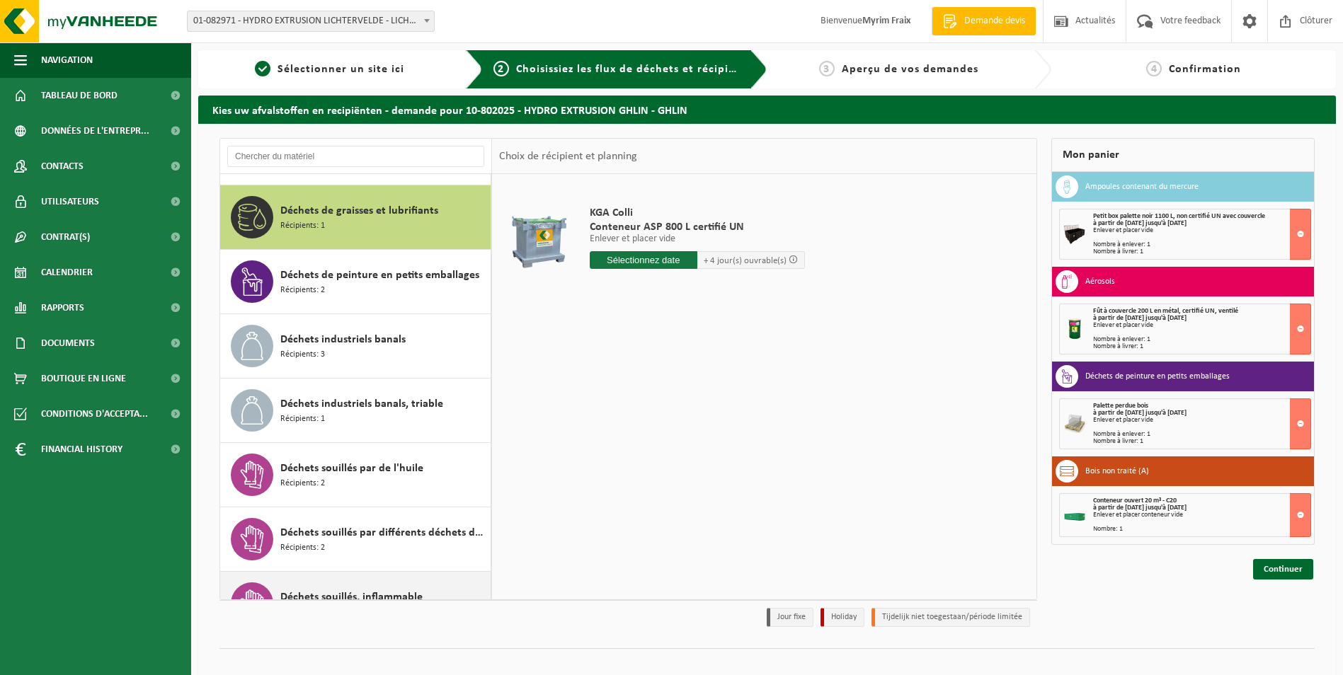
scroll to position [1352, 0]
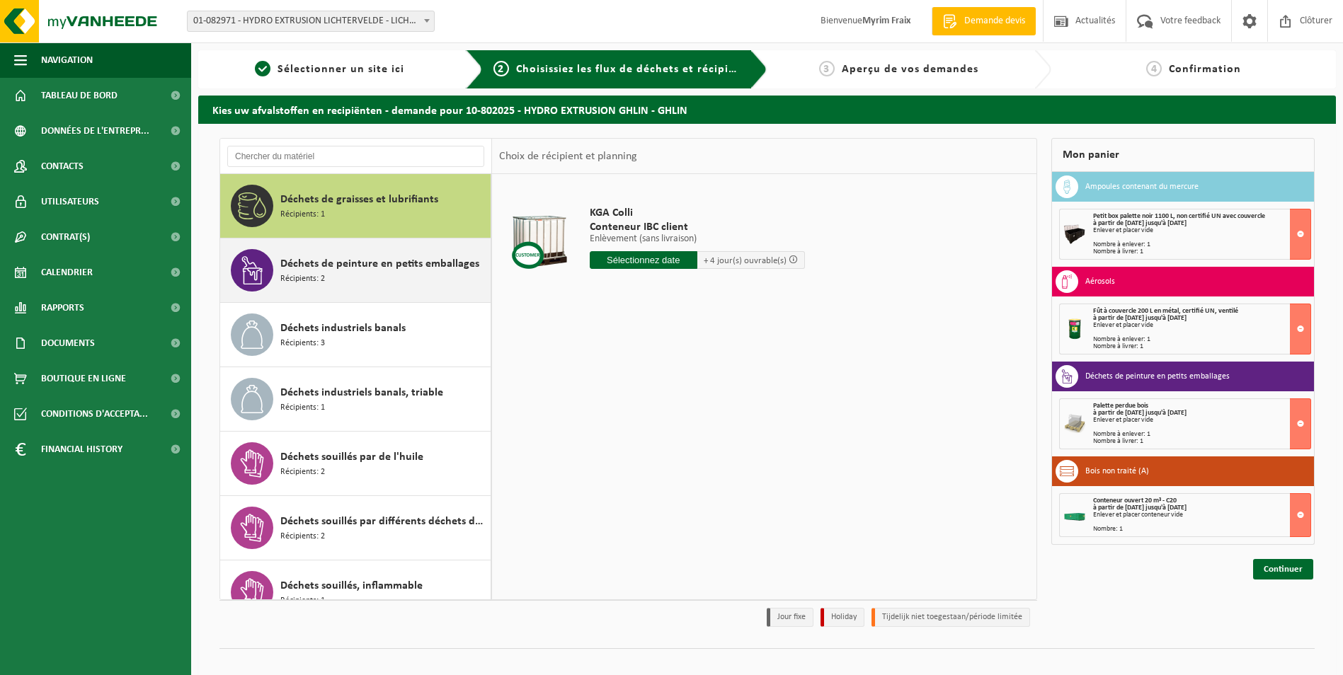
click at [311, 259] on span "Déchets de peinture en petits emballages" at bounding box center [379, 263] width 199 height 17
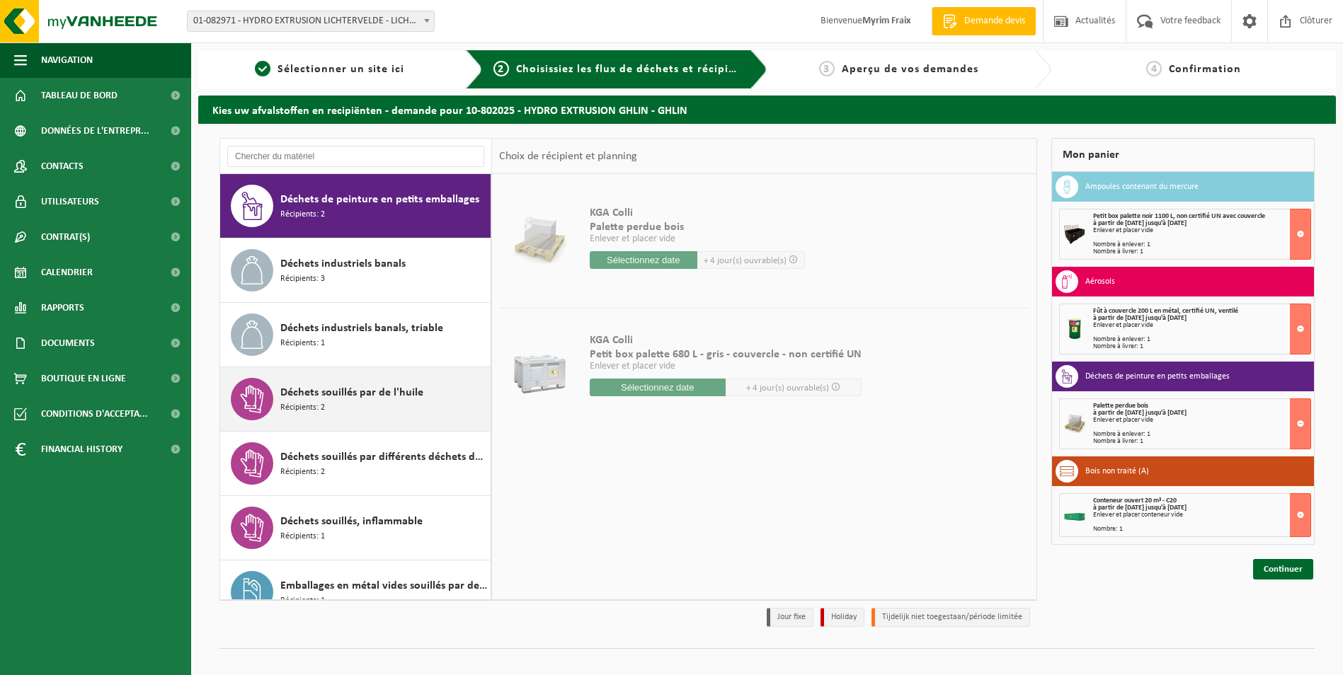
click at [341, 381] on div "Déchets souillés par de l'huile Récipients: 2" at bounding box center [383, 399] width 207 height 42
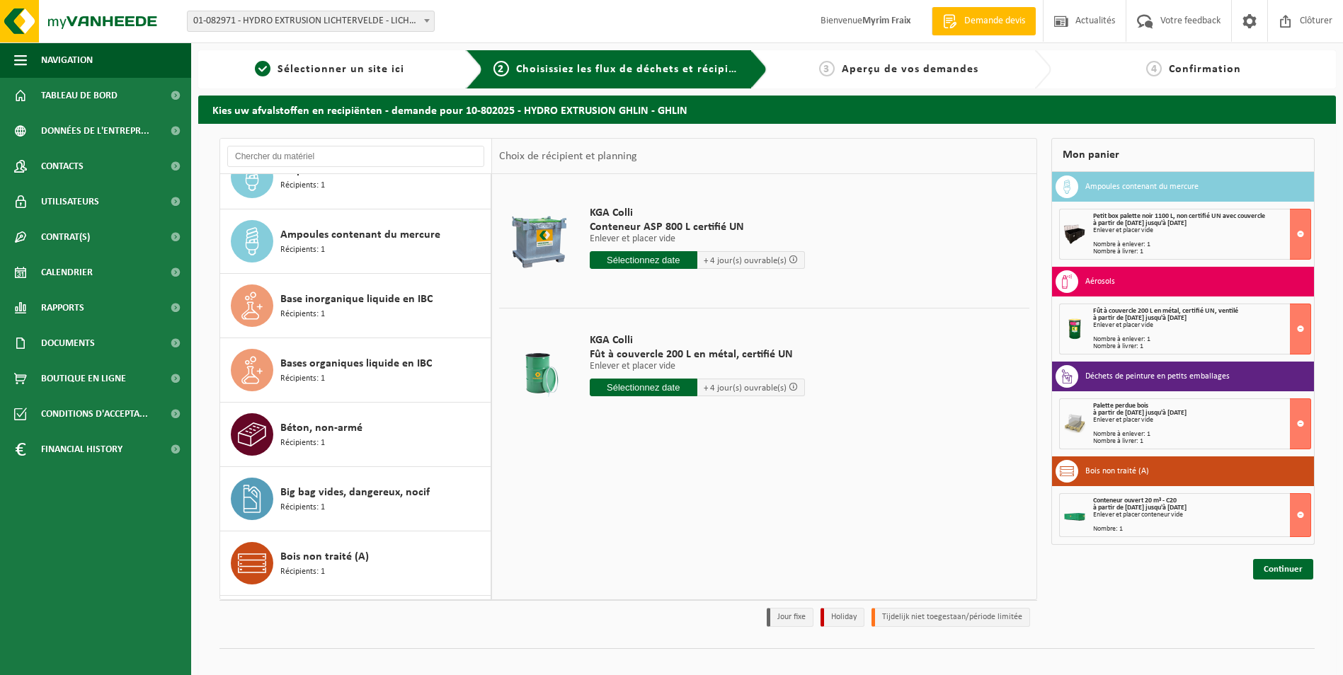
scroll to position [0, 0]
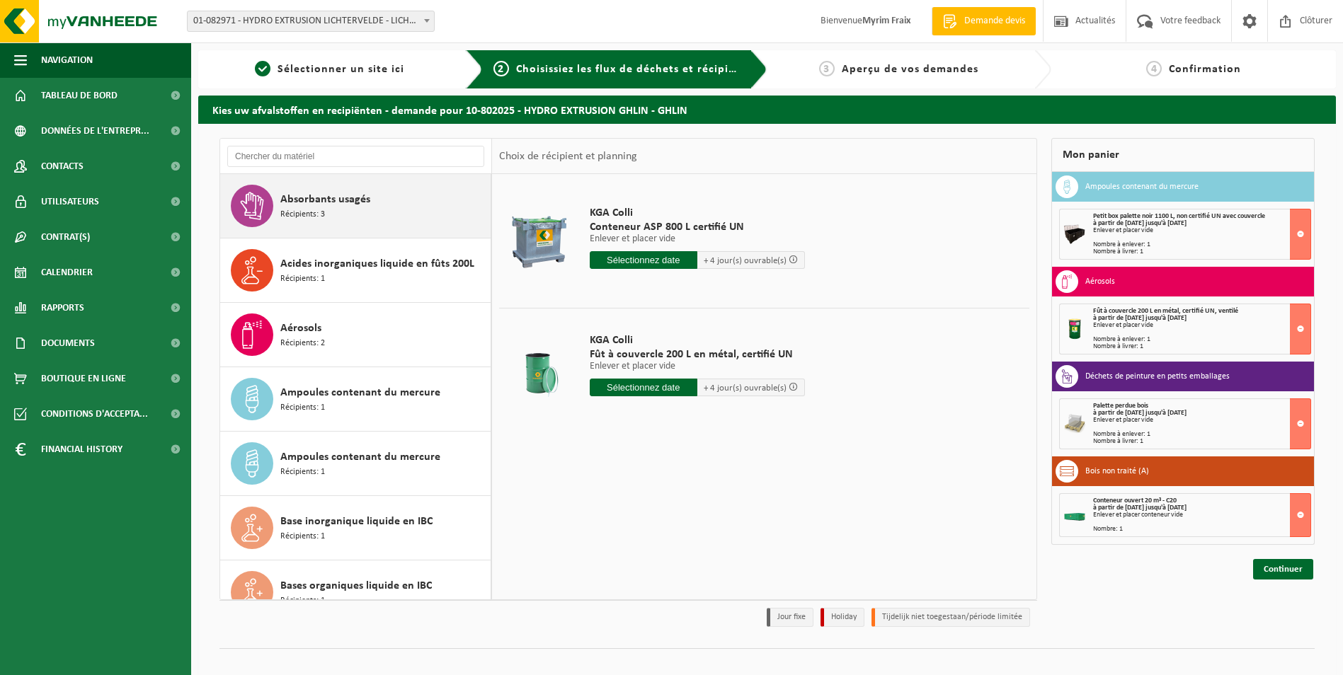
click at [346, 218] on div "Absorbants usagés Récipients: 3" at bounding box center [383, 206] width 207 height 42
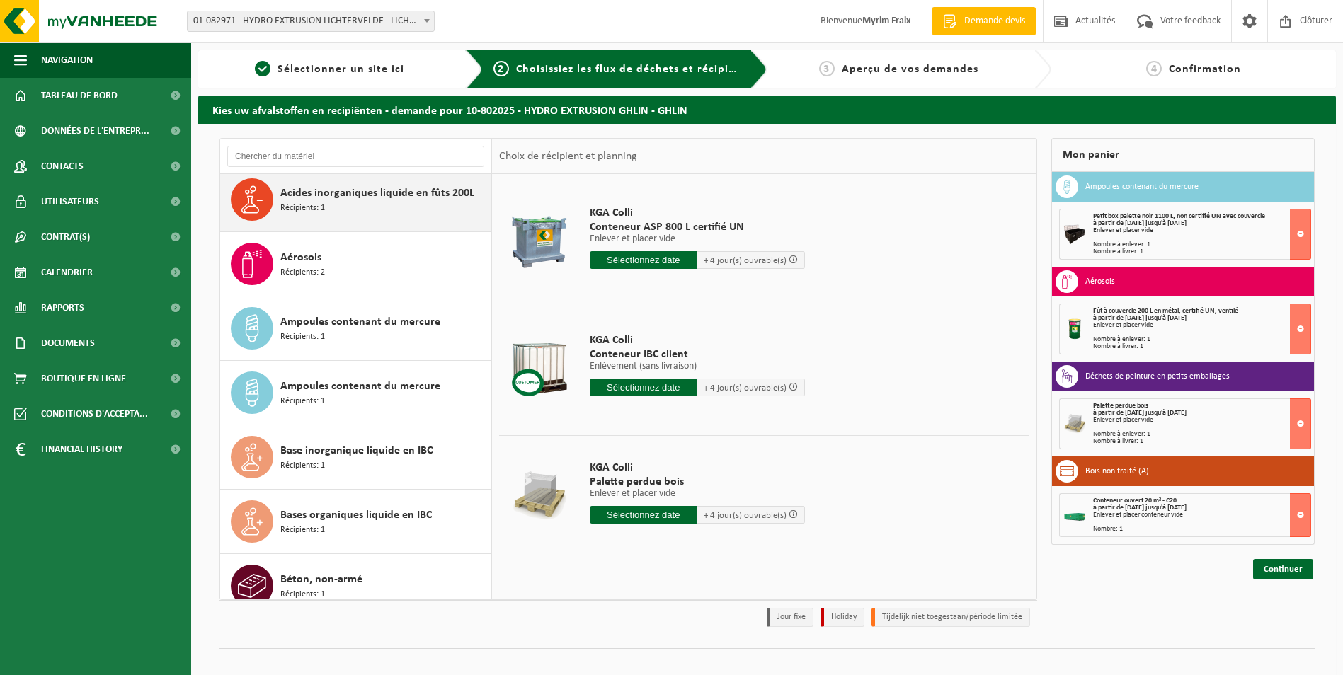
click at [360, 201] on span "Acides inorganiques liquide en fûts 200L" at bounding box center [377, 193] width 194 height 17
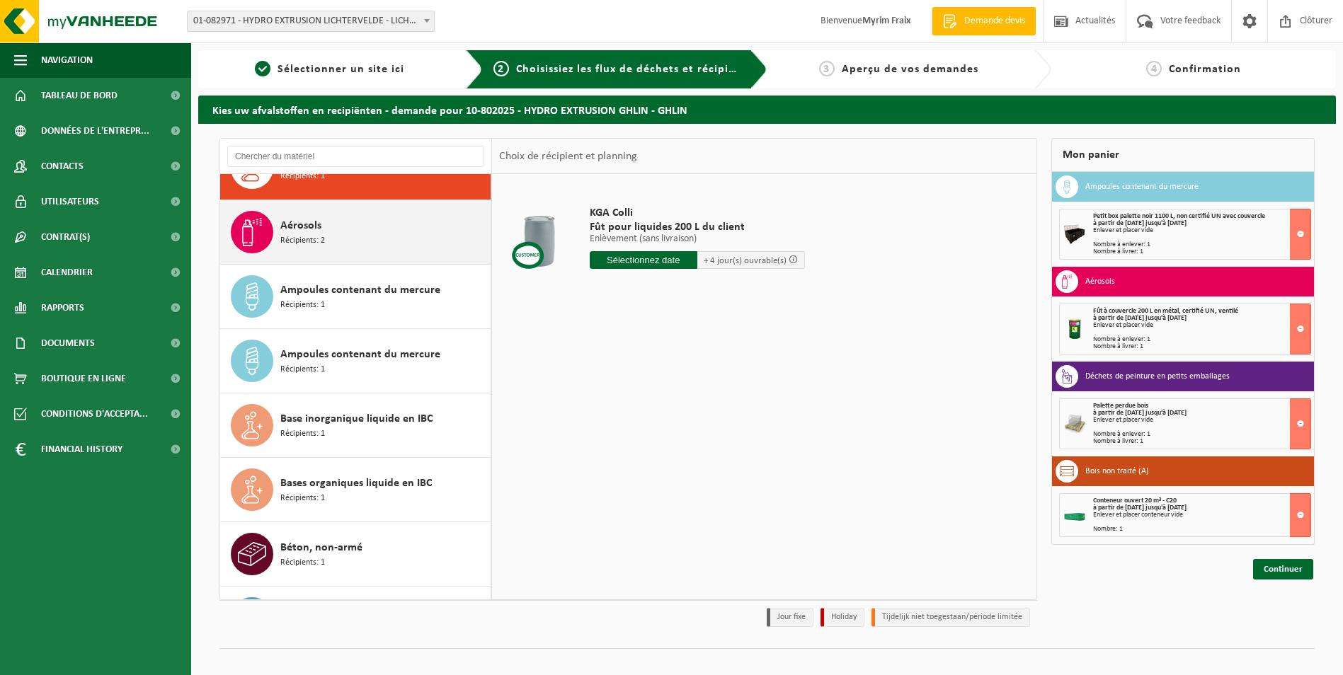
scroll to position [135, 0]
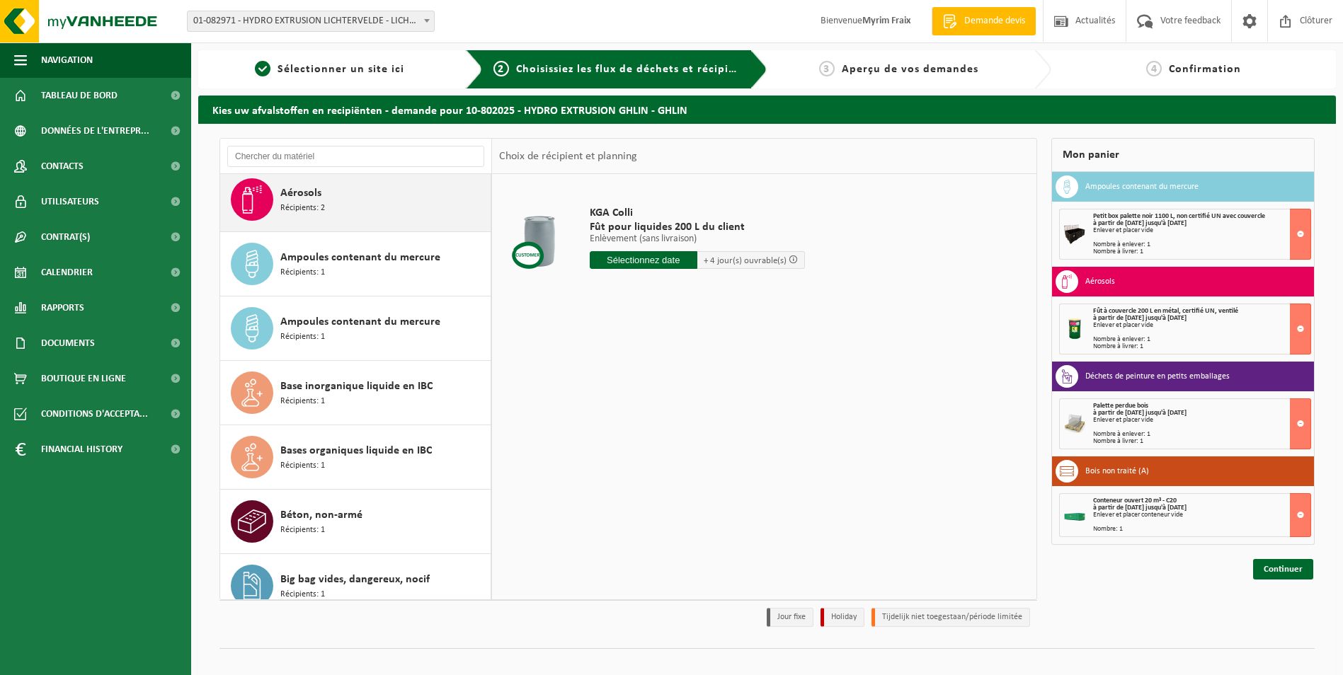
click at [370, 219] on div "Aérosols Récipients: 2" at bounding box center [383, 199] width 207 height 42
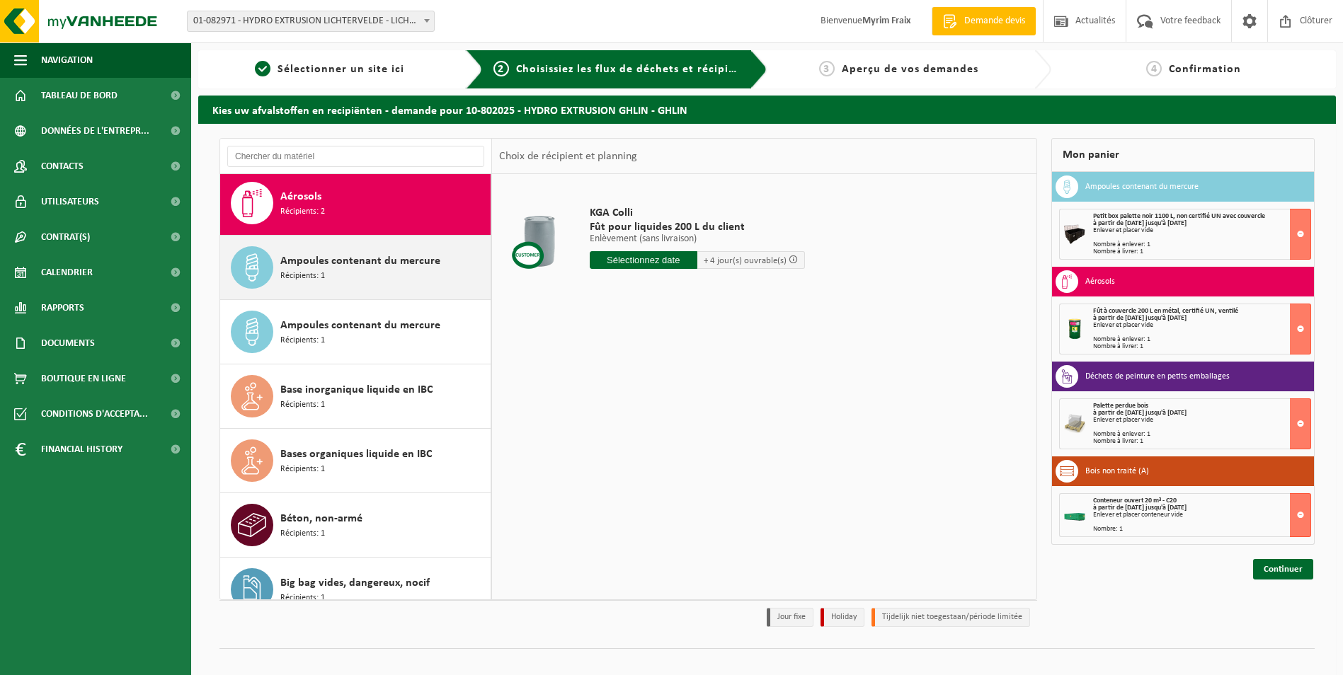
scroll to position [129, 0]
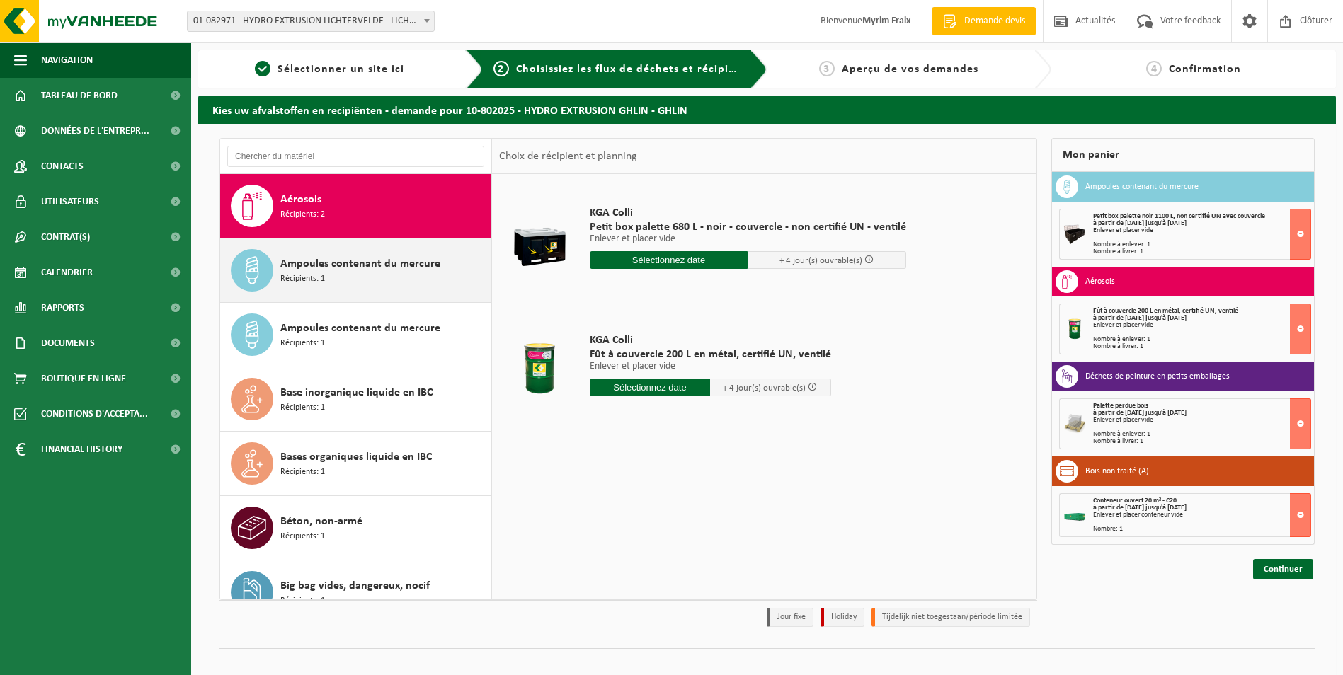
click at [369, 282] on div "Ampoules contenant du mercure Récipients: 1" at bounding box center [383, 270] width 207 height 42
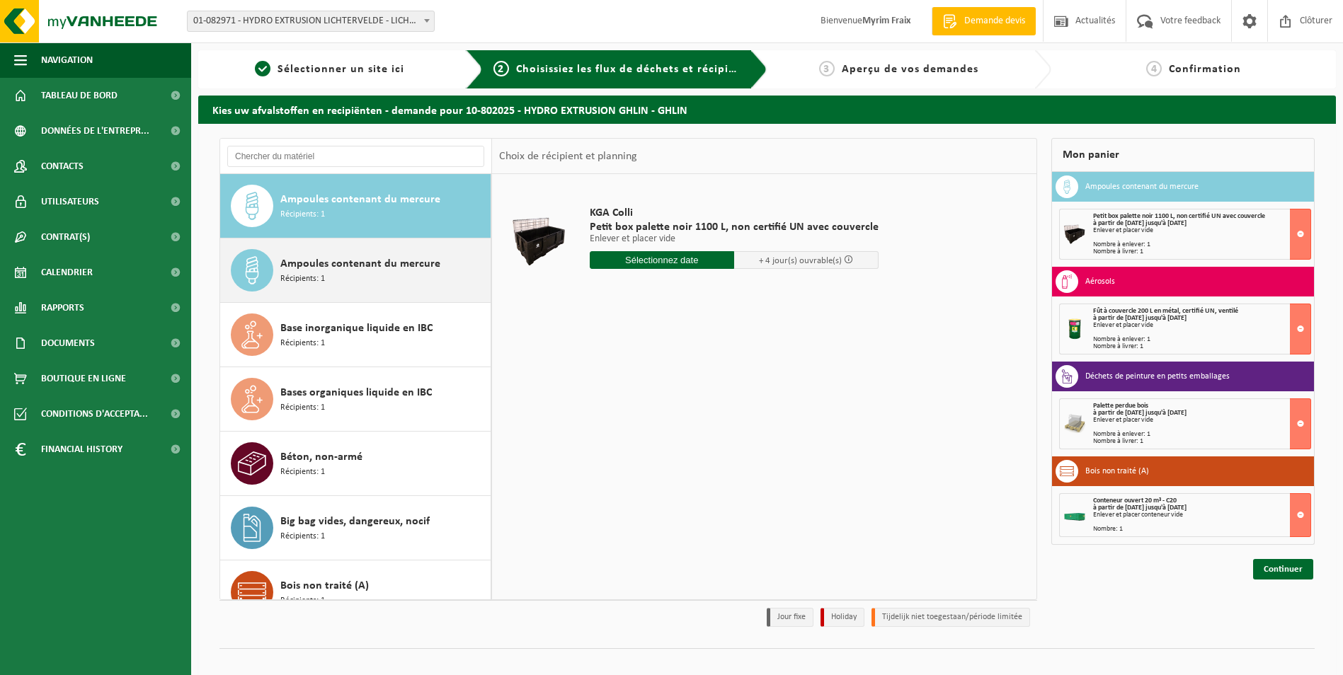
click at [367, 282] on div "Ampoules contenant du mercure Récipients: 1" at bounding box center [383, 270] width 207 height 42
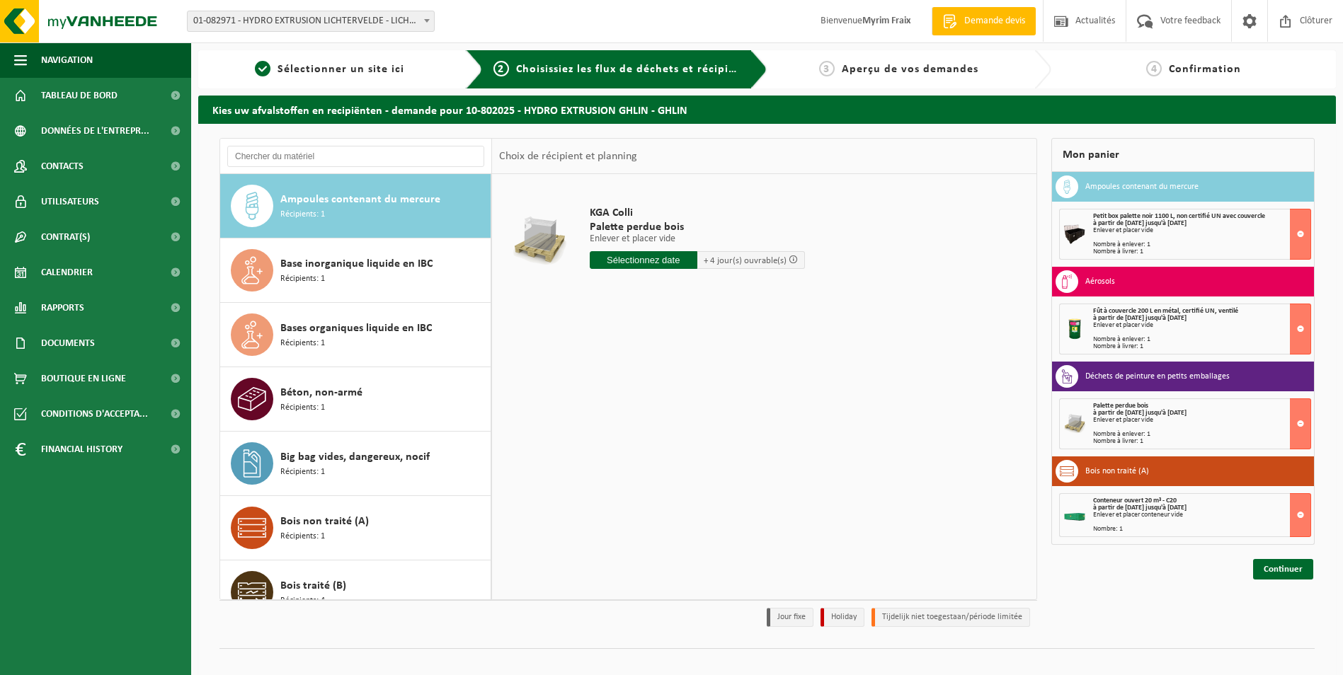
click at [367, 282] on div "Base inorganique liquide en IBC Récipients: 1" at bounding box center [383, 270] width 207 height 42
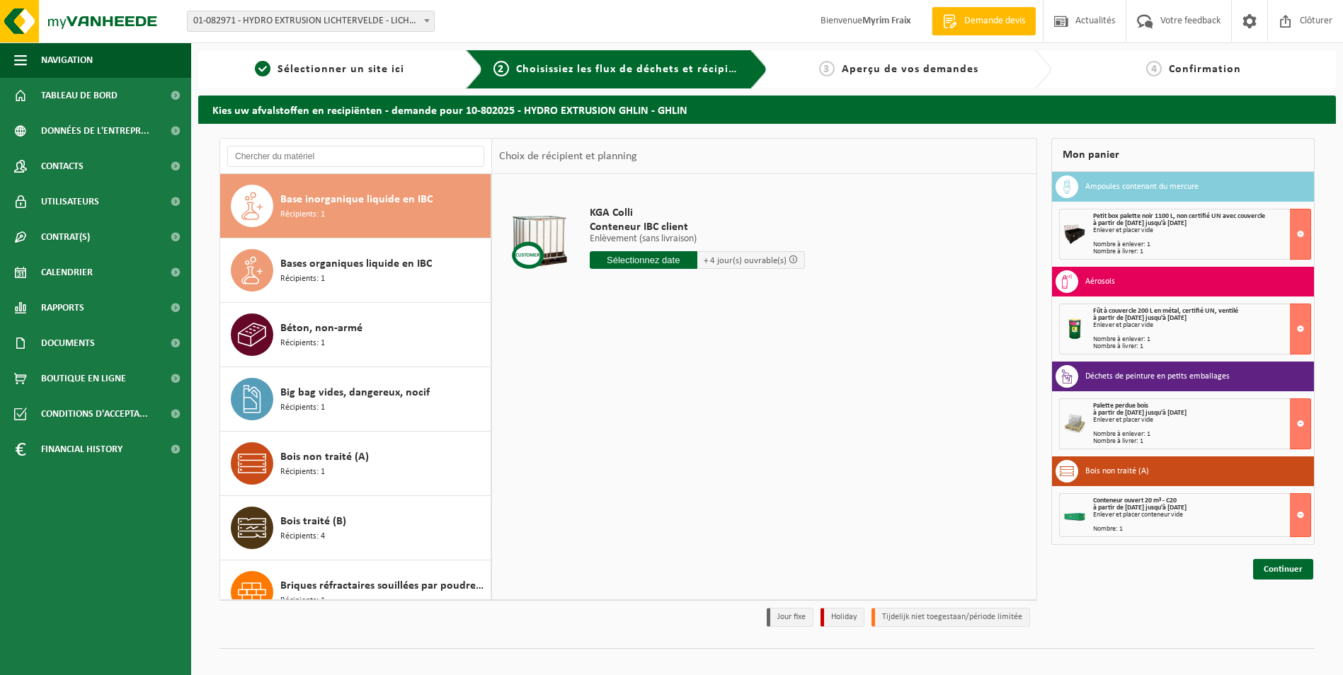
click at [367, 282] on div "Bases organiques liquide en IBC Récipients: 1" at bounding box center [383, 270] width 207 height 42
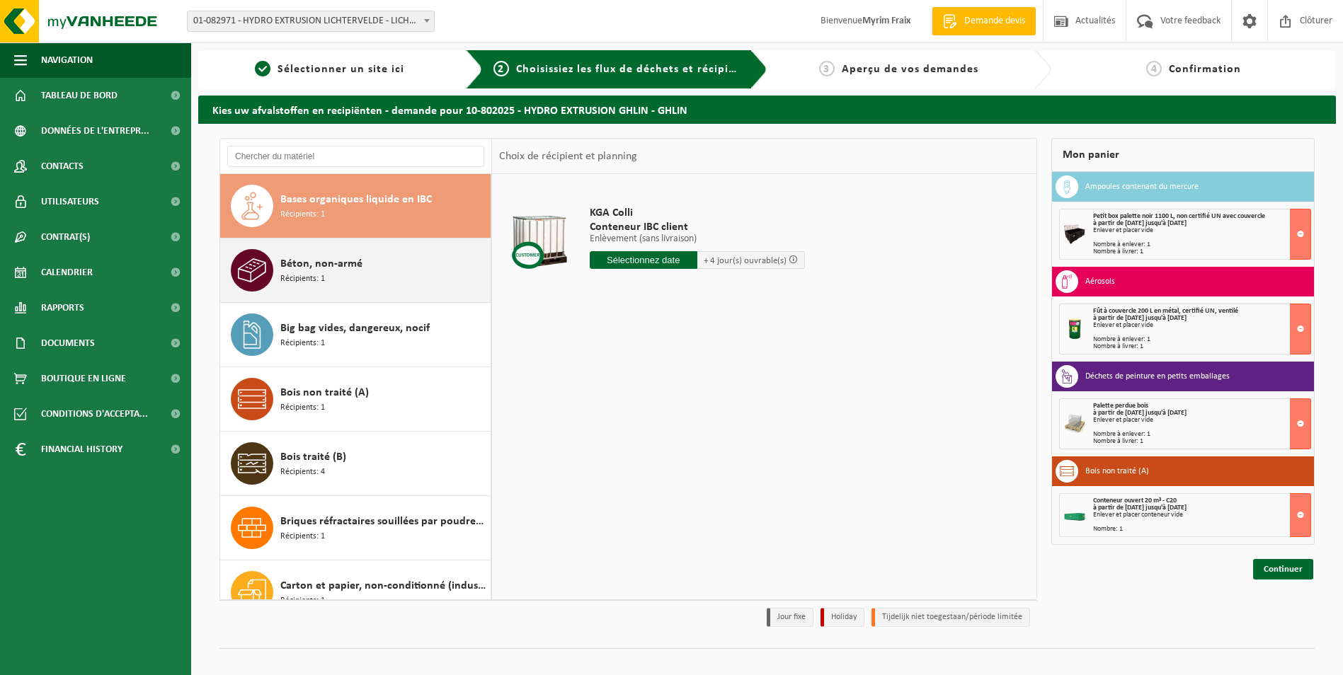
click at [367, 282] on div "Béton, non-armé Récipients: 1" at bounding box center [383, 270] width 207 height 42
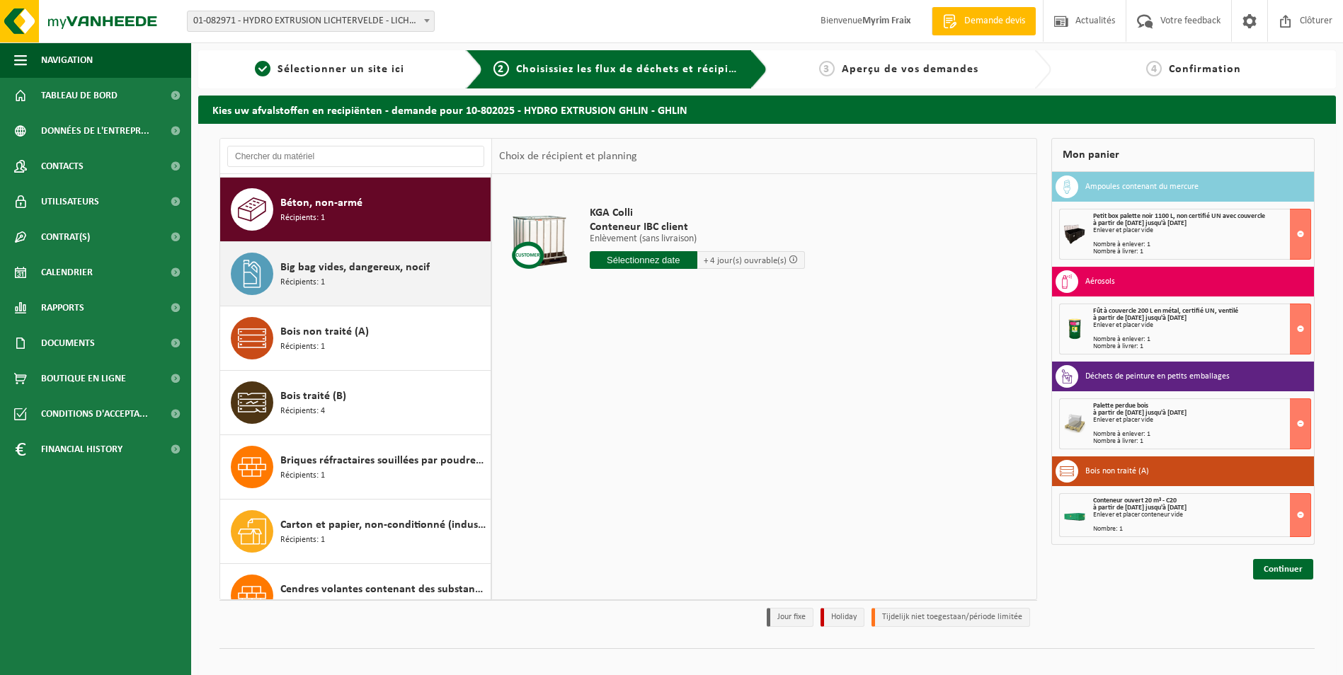
scroll to position [451, 0]
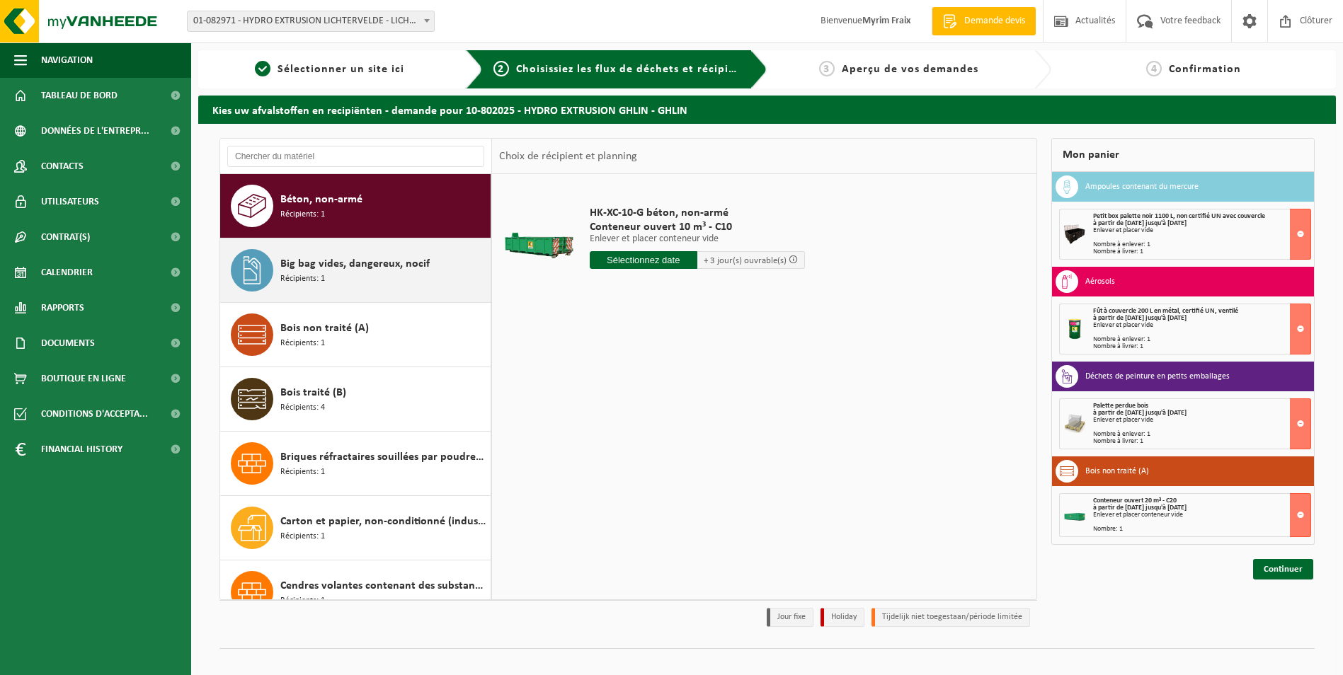
click at [367, 288] on div "Big bag vides, dangereux, nocif Récipients: 1" at bounding box center [383, 270] width 207 height 42
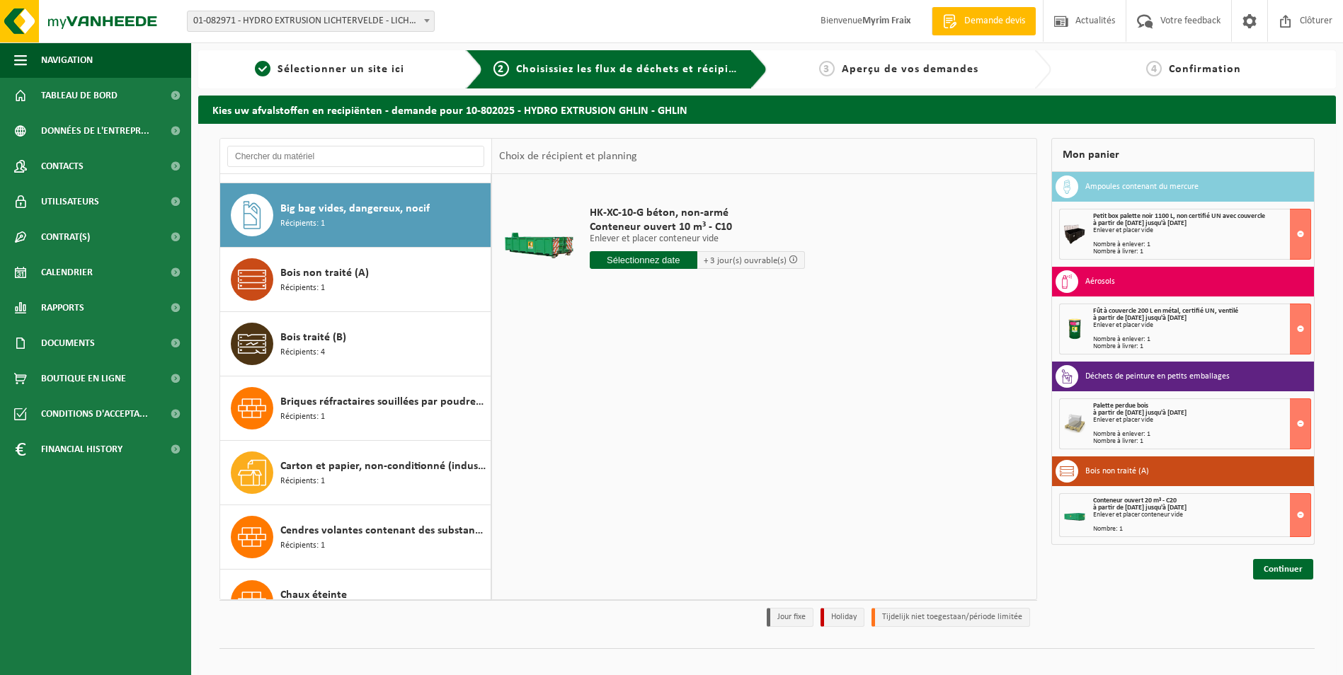
scroll to position [515, 0]
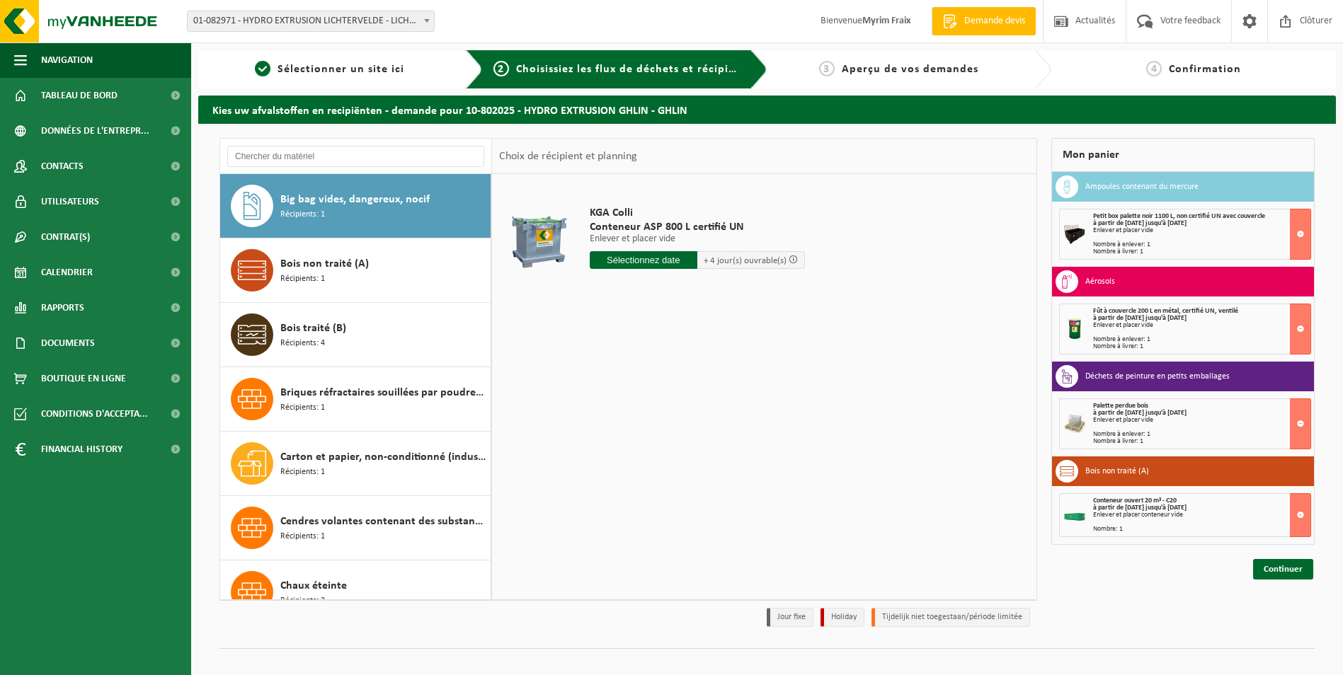
click at [367, 288] on div "Bois non traité (A) Récipients: 1" at bounding box center [383, 270] width 207 height 42
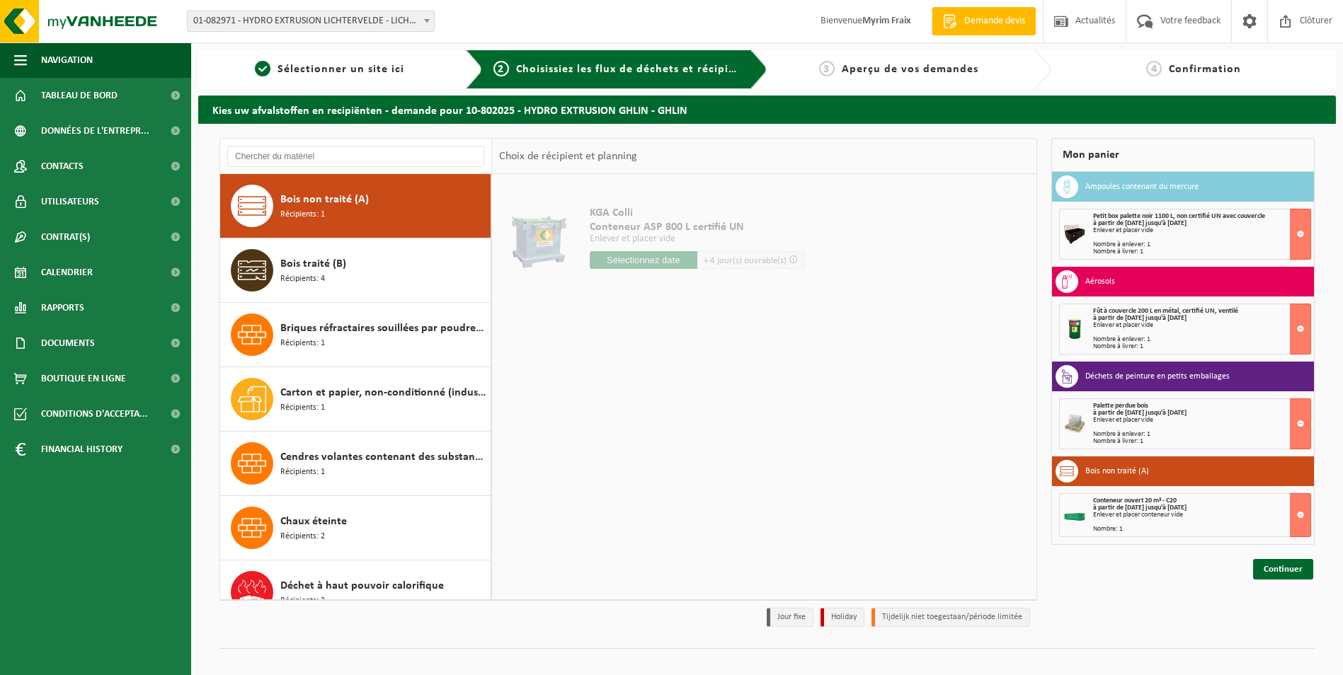
click at [367, 288] on div "Bois traité (B) Récipients: 4" at bounding box center [383, 270] width 207 height 42
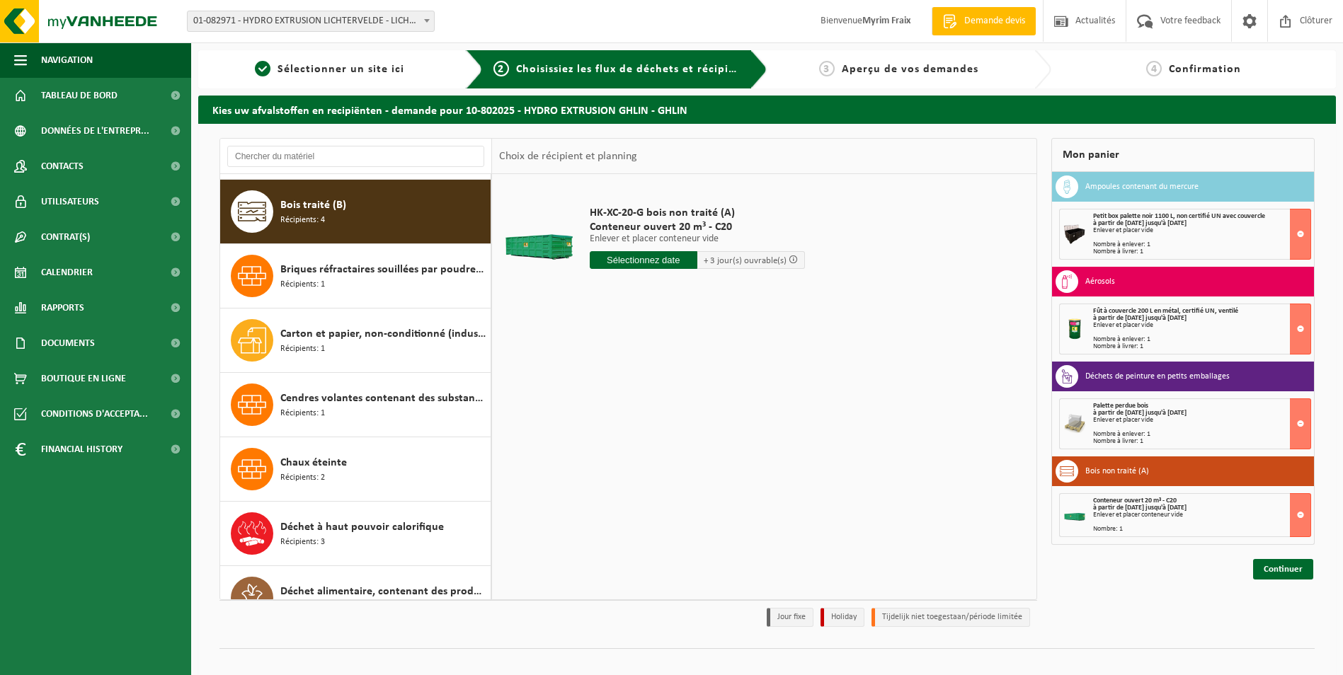
scroll to position [644, 0]
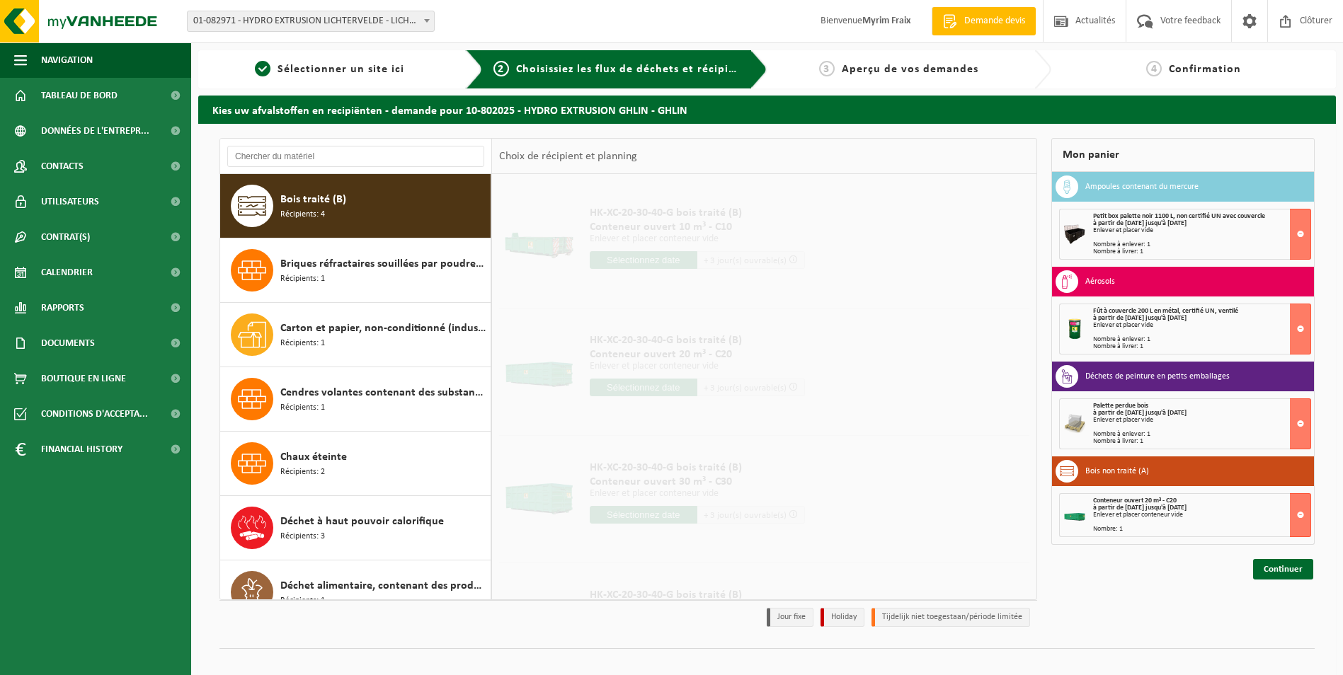
click at [367, 288] on div "Briques réfractaires souillées par poudres de Fe, Ni ou Co Récipients: 1" at bounding box center [383, 270] width 207 height 42
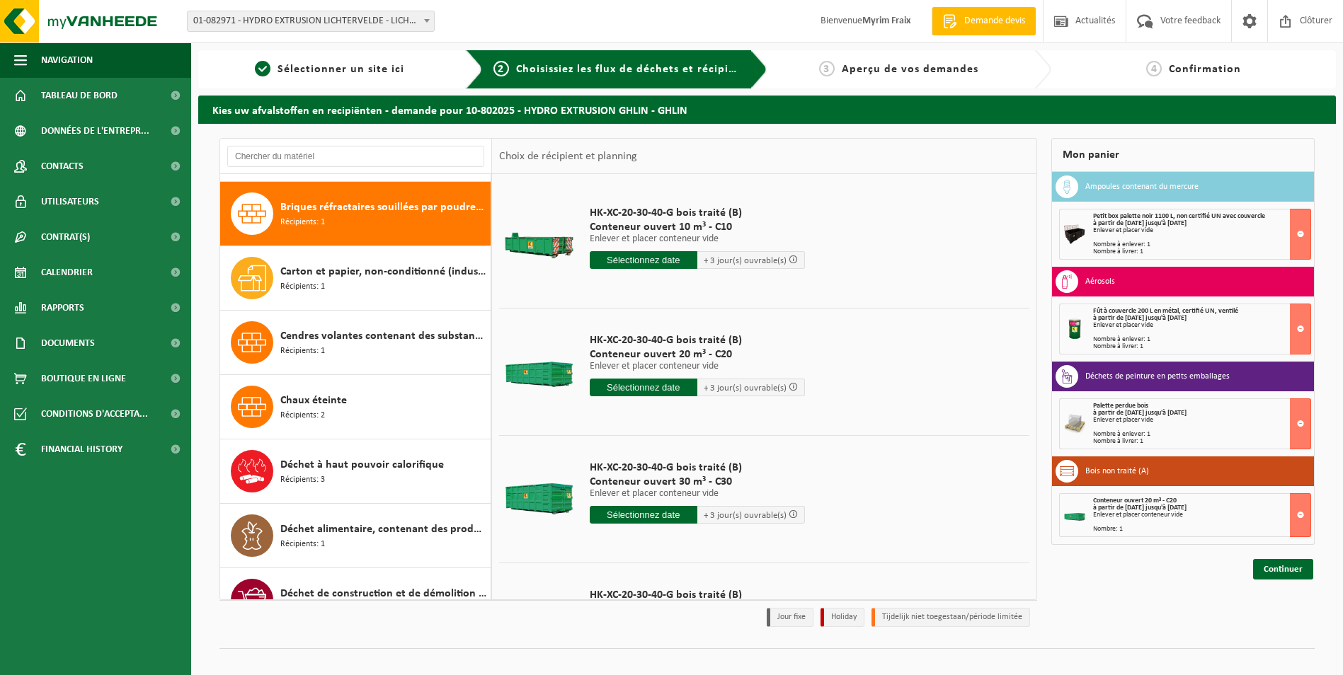
scroll to position [708, 0]
